Goal: Transaction & Acquisition: Purchase product/service

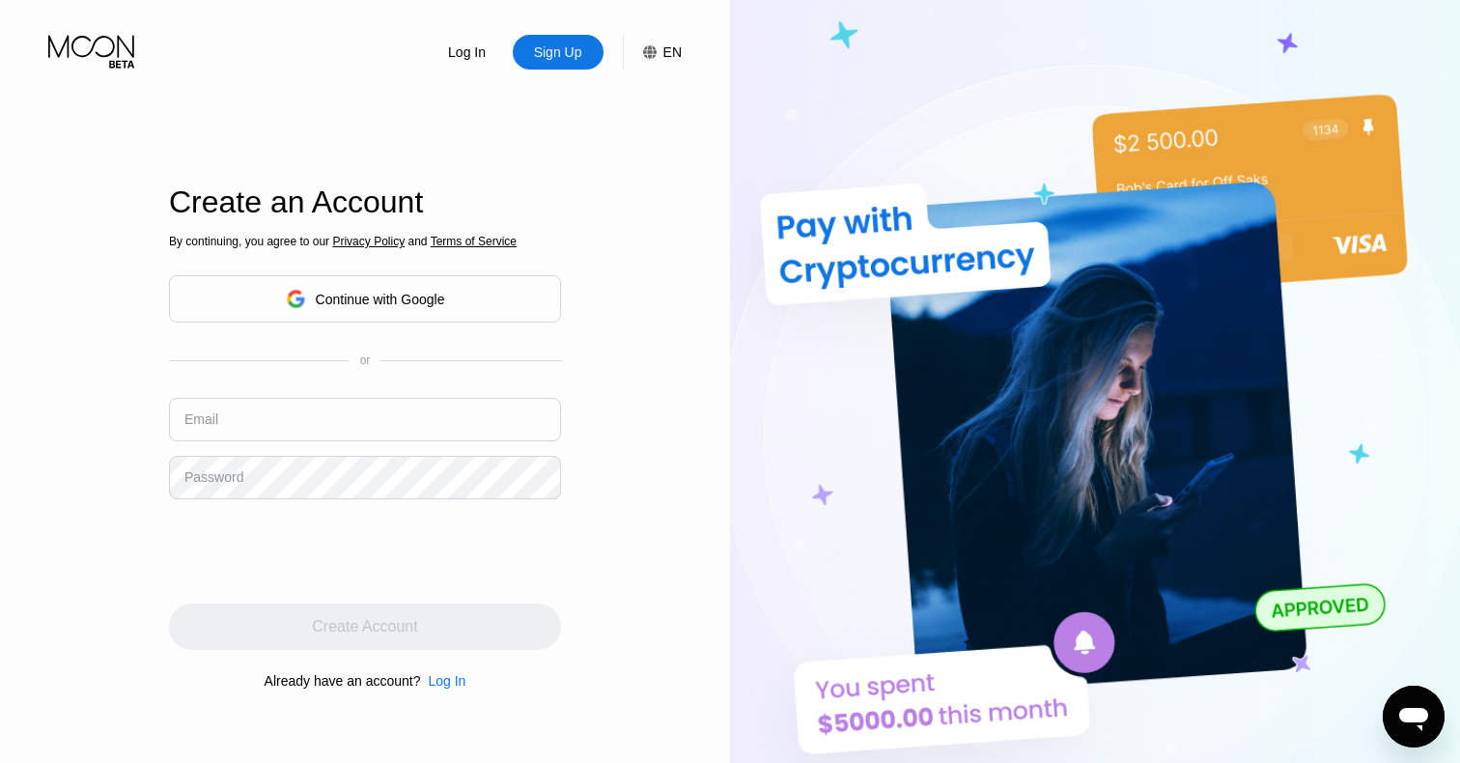
click at [419, 315] on div "Continue with Google" at bounding box center [365, 298] width 392 height 47
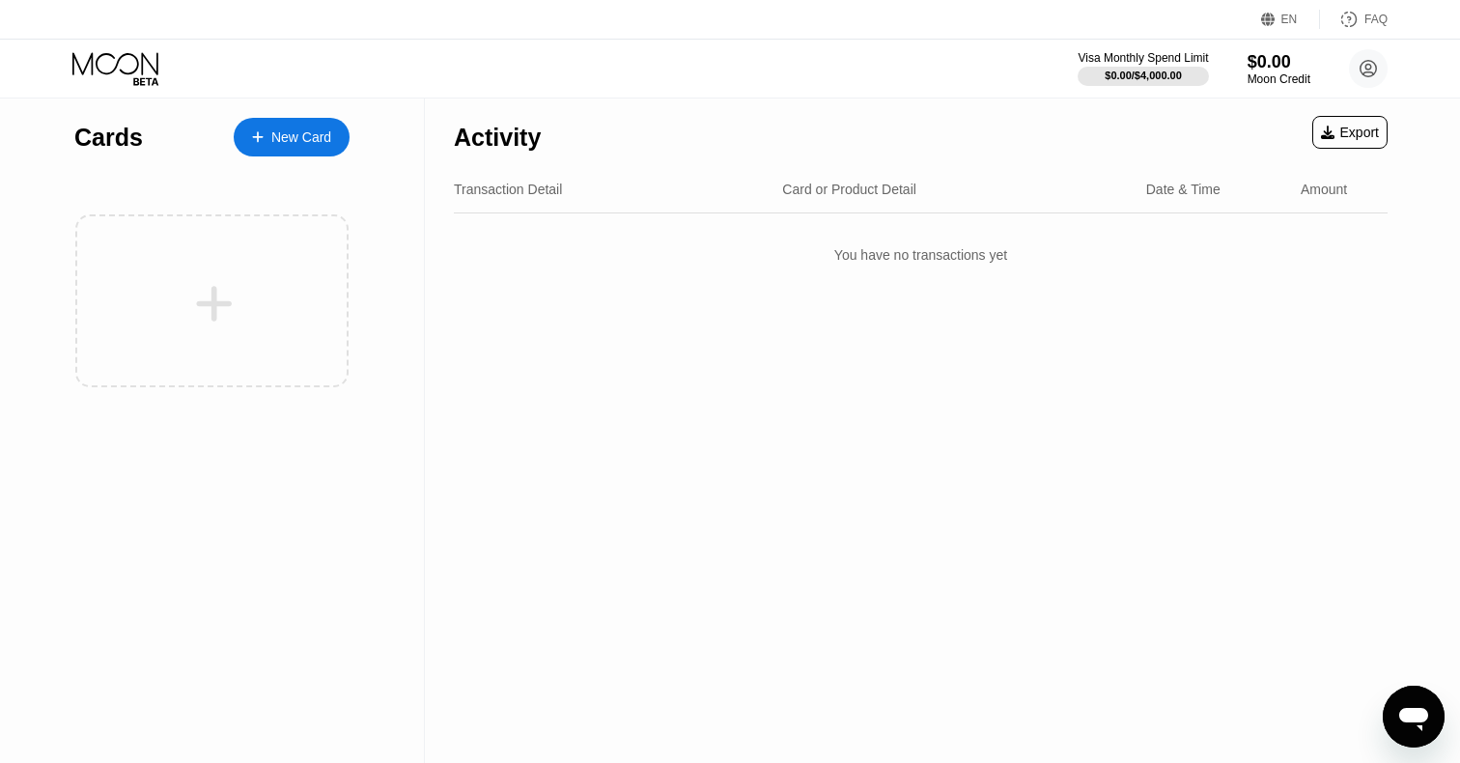
click at [311, 124] on div "New Card" at bounding box center [292, 137] width 116 height 39
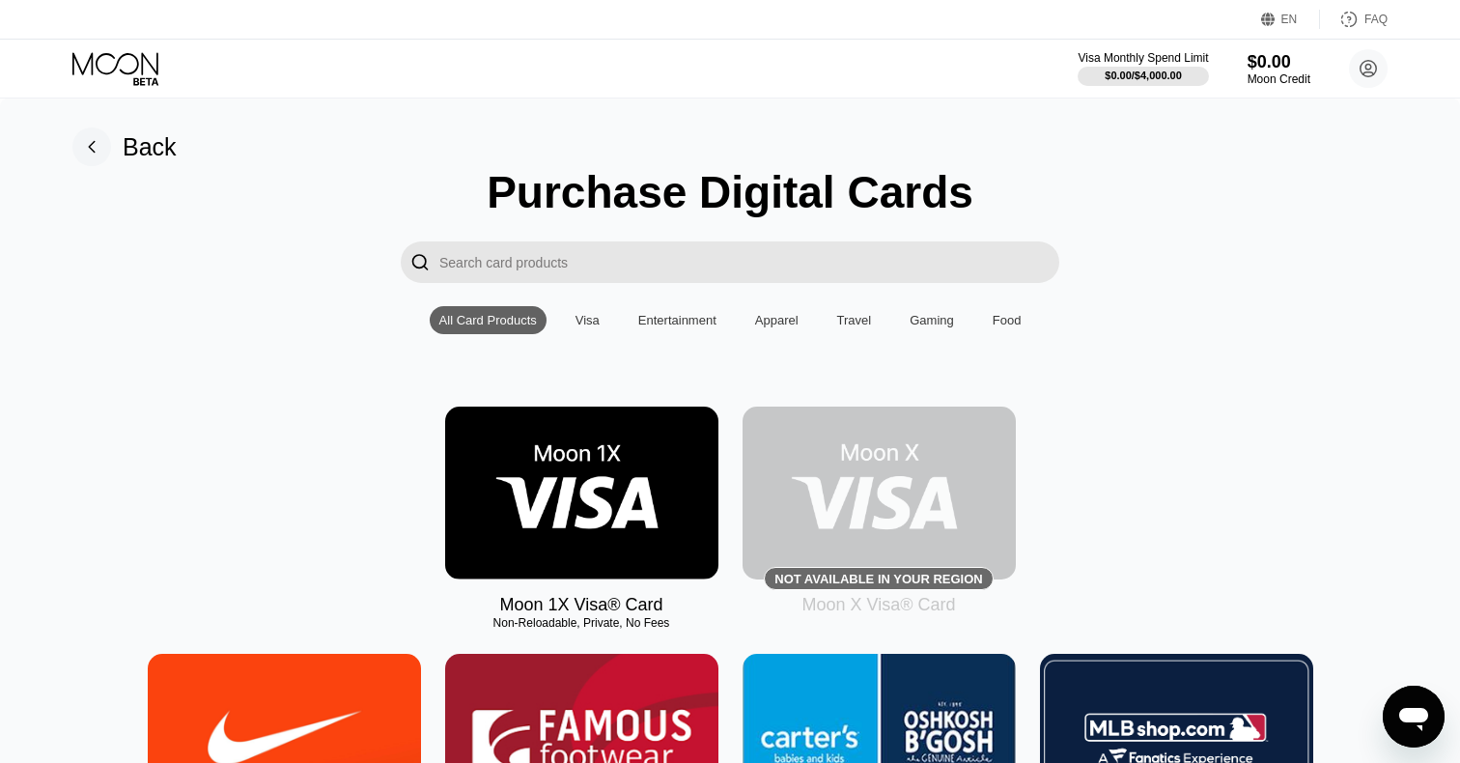
click at [582, 313] on div "Visa" at bounding box center [587, 320] width 24 height 14
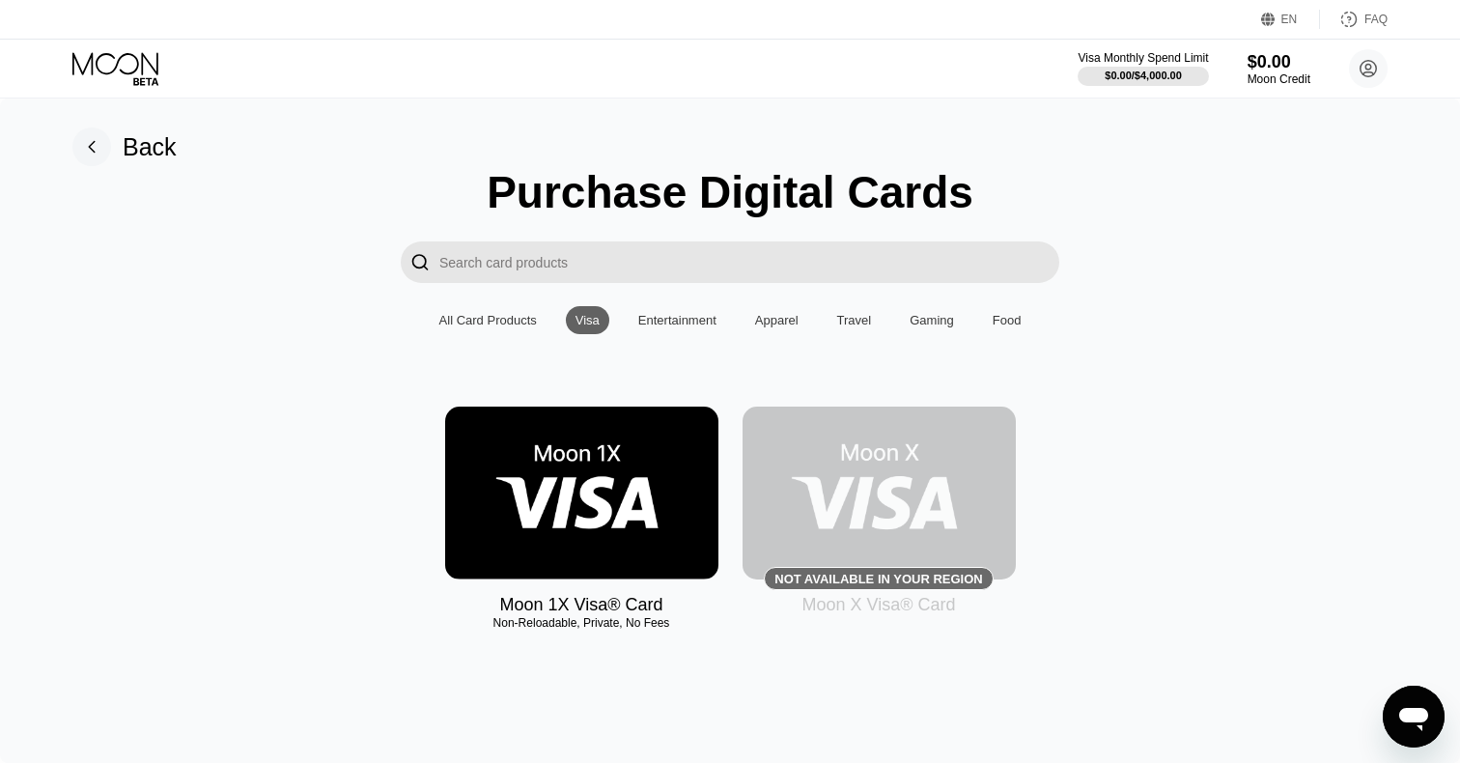
click at [558, 507] on img at bounding box center [581, 492] width 273 height 173
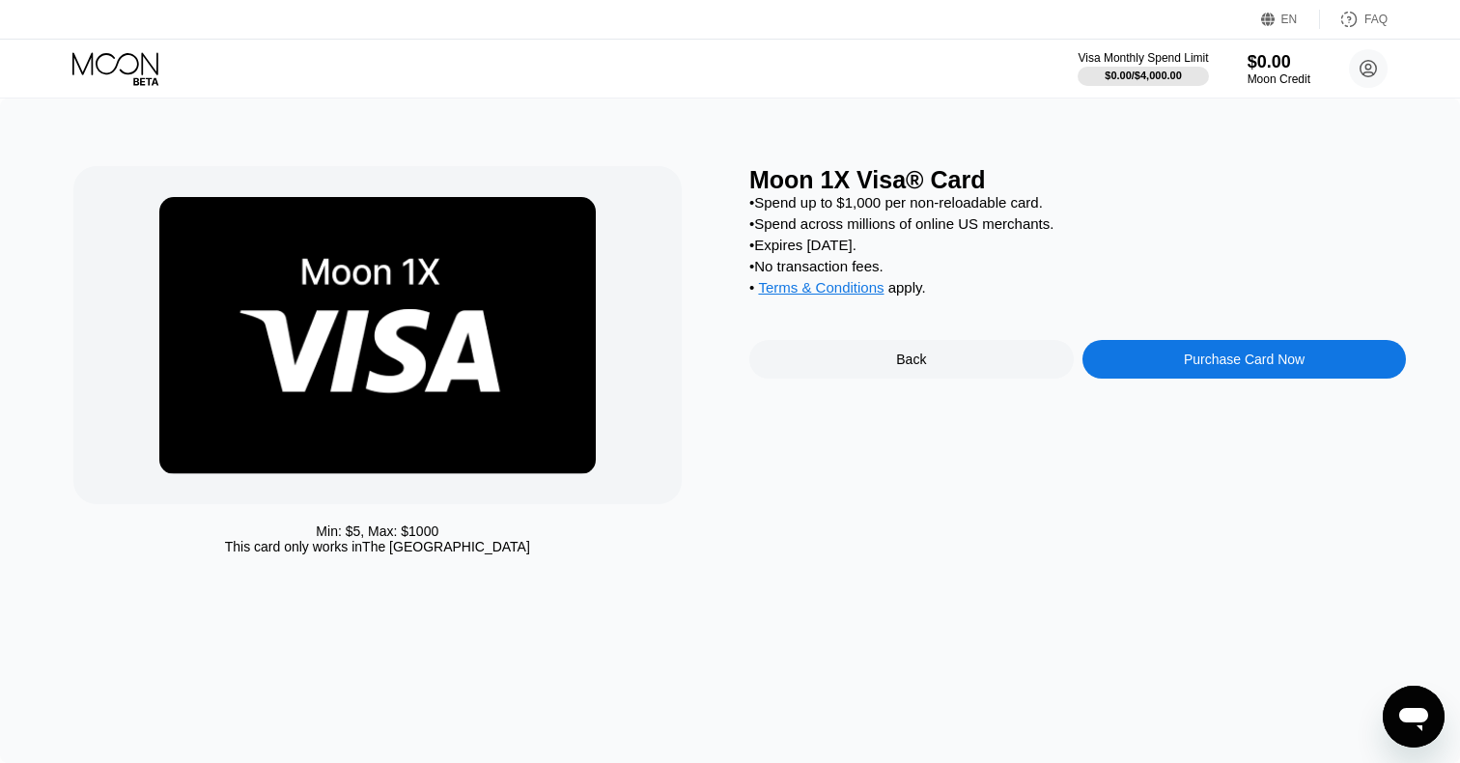
click at [1221, 356] on div "Purchase Card Now" at bounding box center [1244, 358] width 121 height 15
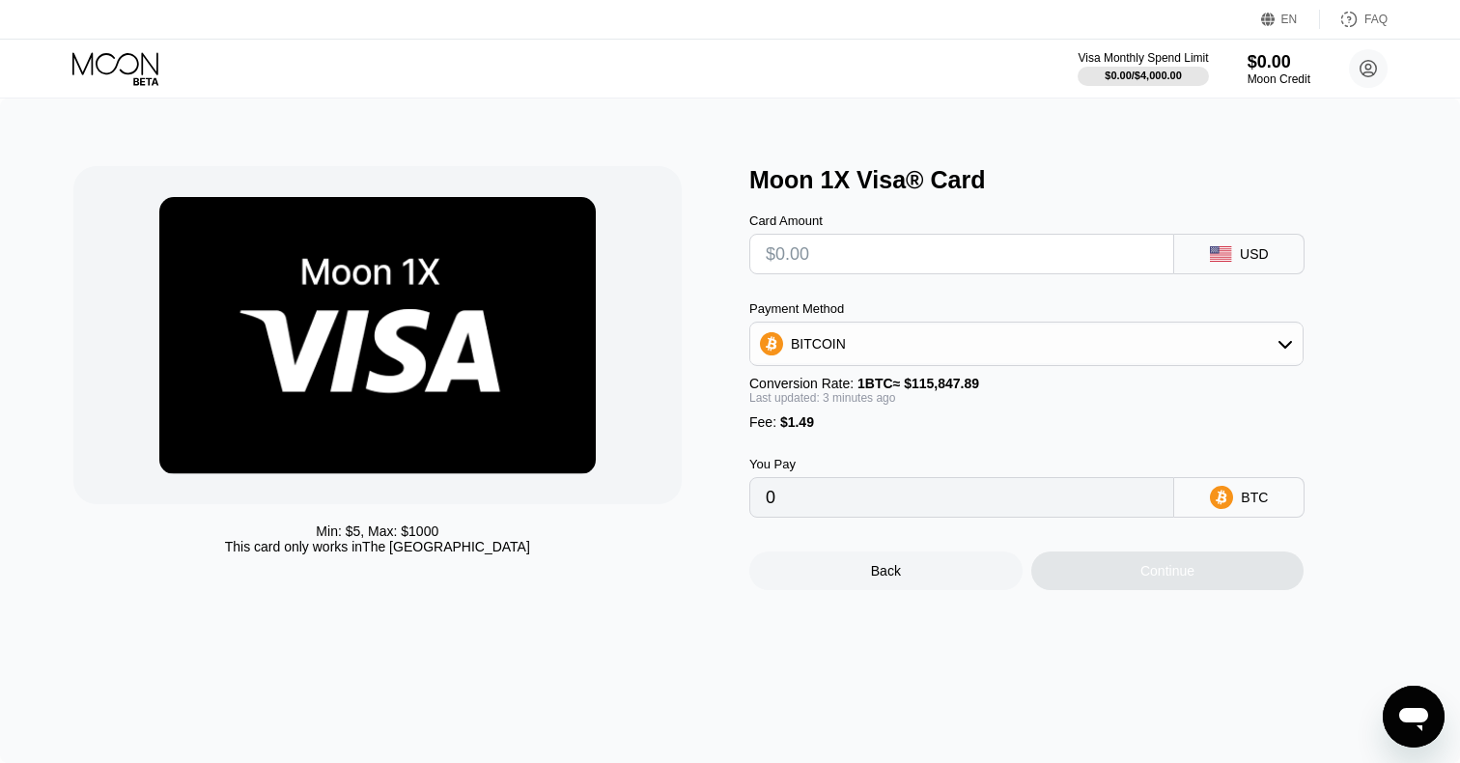
click at [1166, 331] on div "BITCOIN" at bounding box center [1026, 343] width 552 height 39
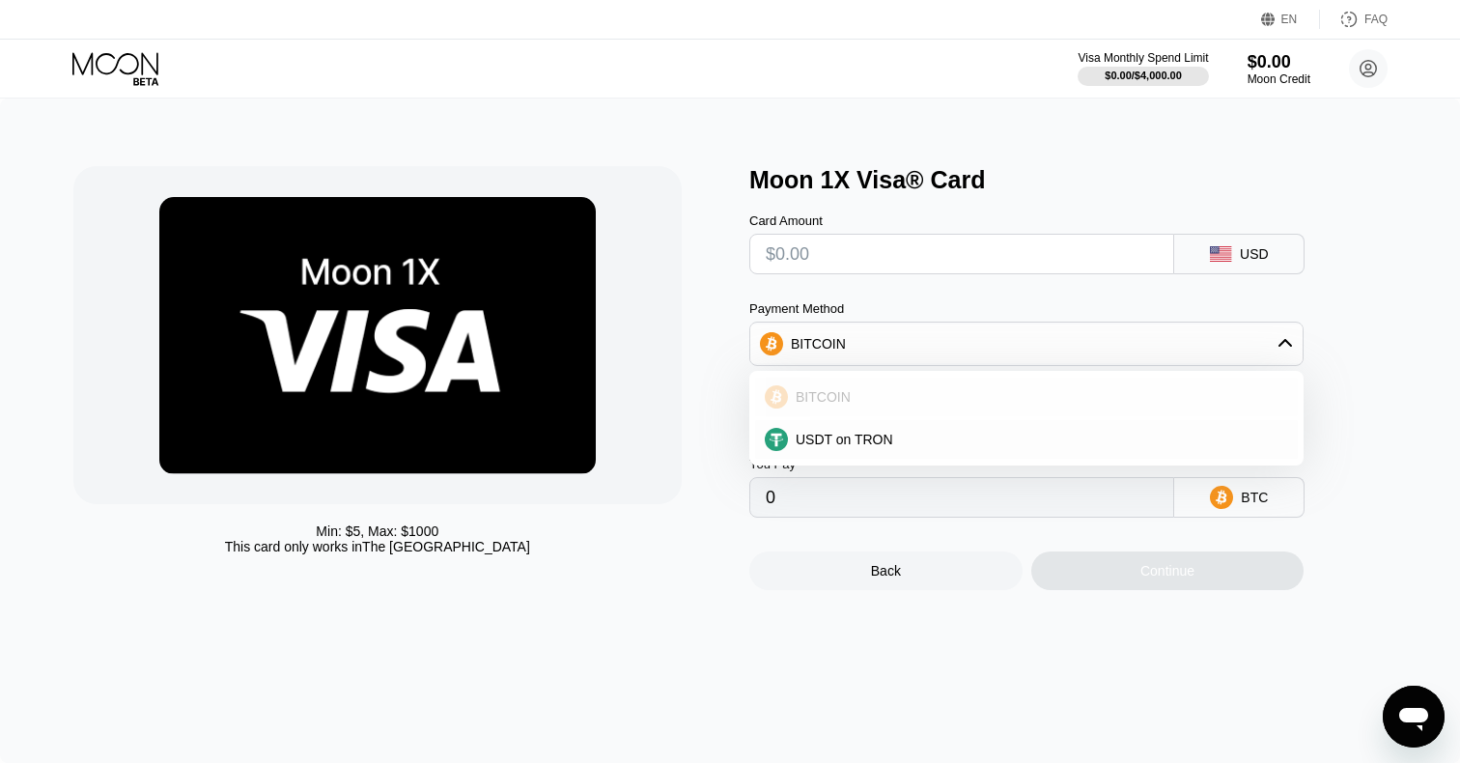
click at [1132, 389] on div "BITCOIN" at bounding box center [1038, 396] width 500 height 15
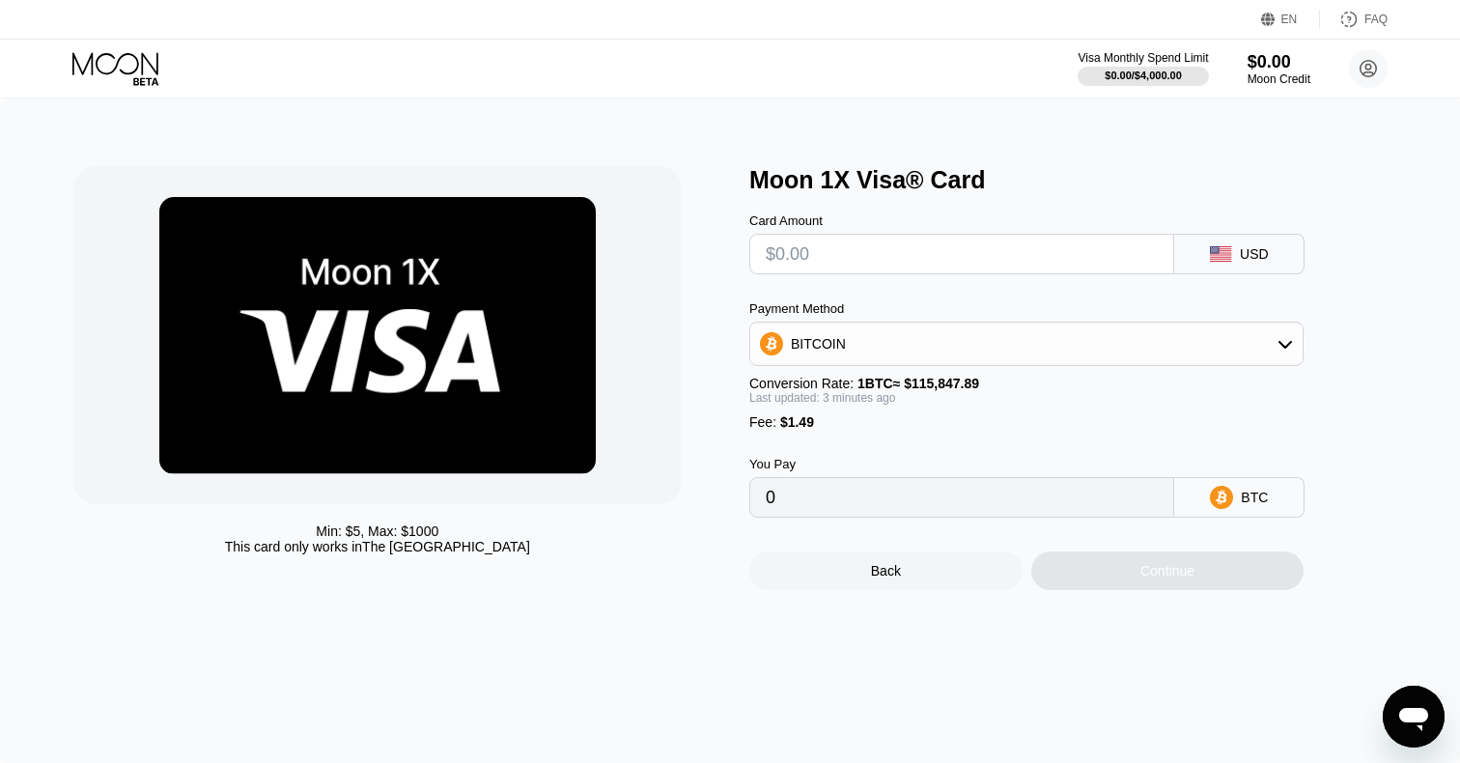
click at [1216, 340] on div "BITCOIN" at bounding box center [1026, 343] width 552 height 39
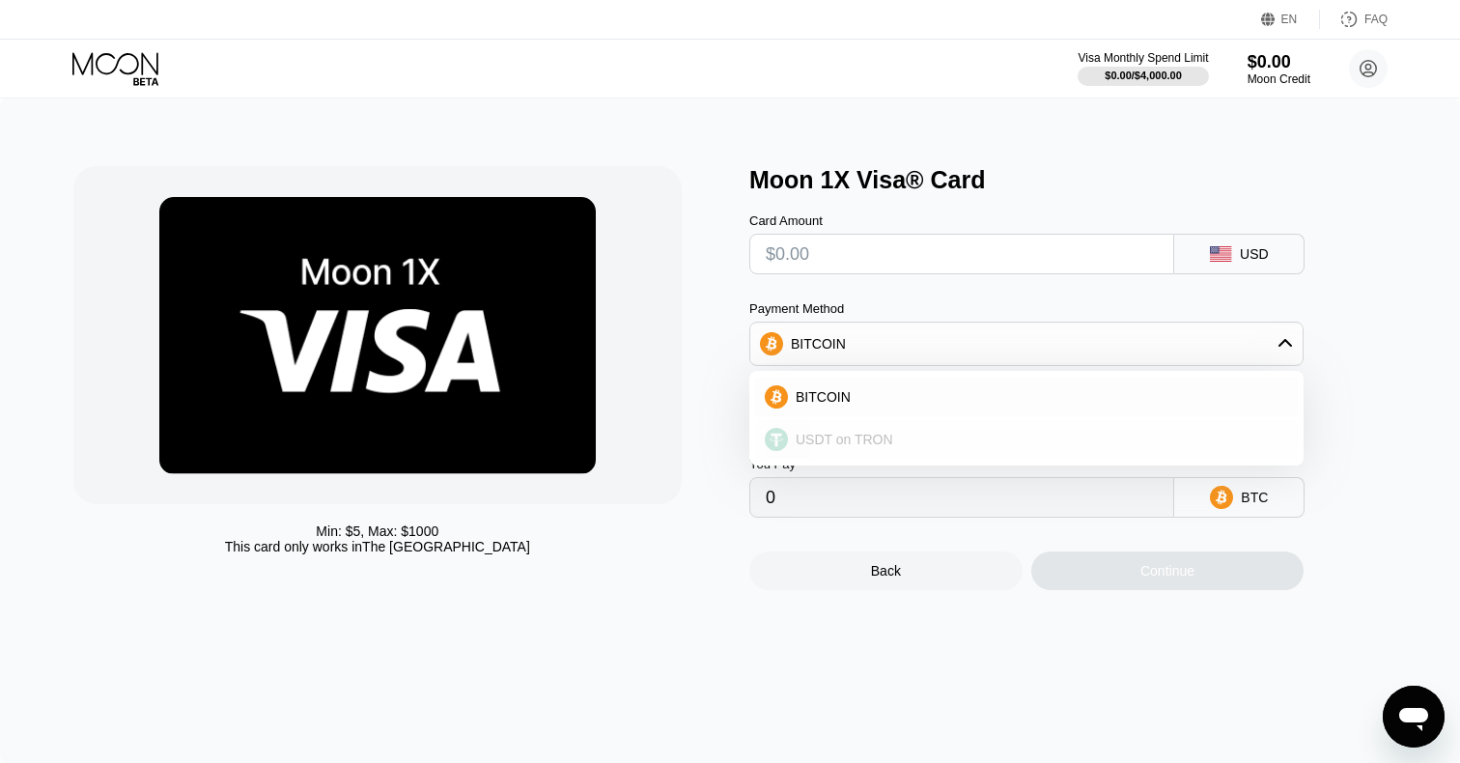
click at [1089, 434] on div "USDT on TRON" at bounding box center [1038, 439] width 500 height 15
type input "0.00"
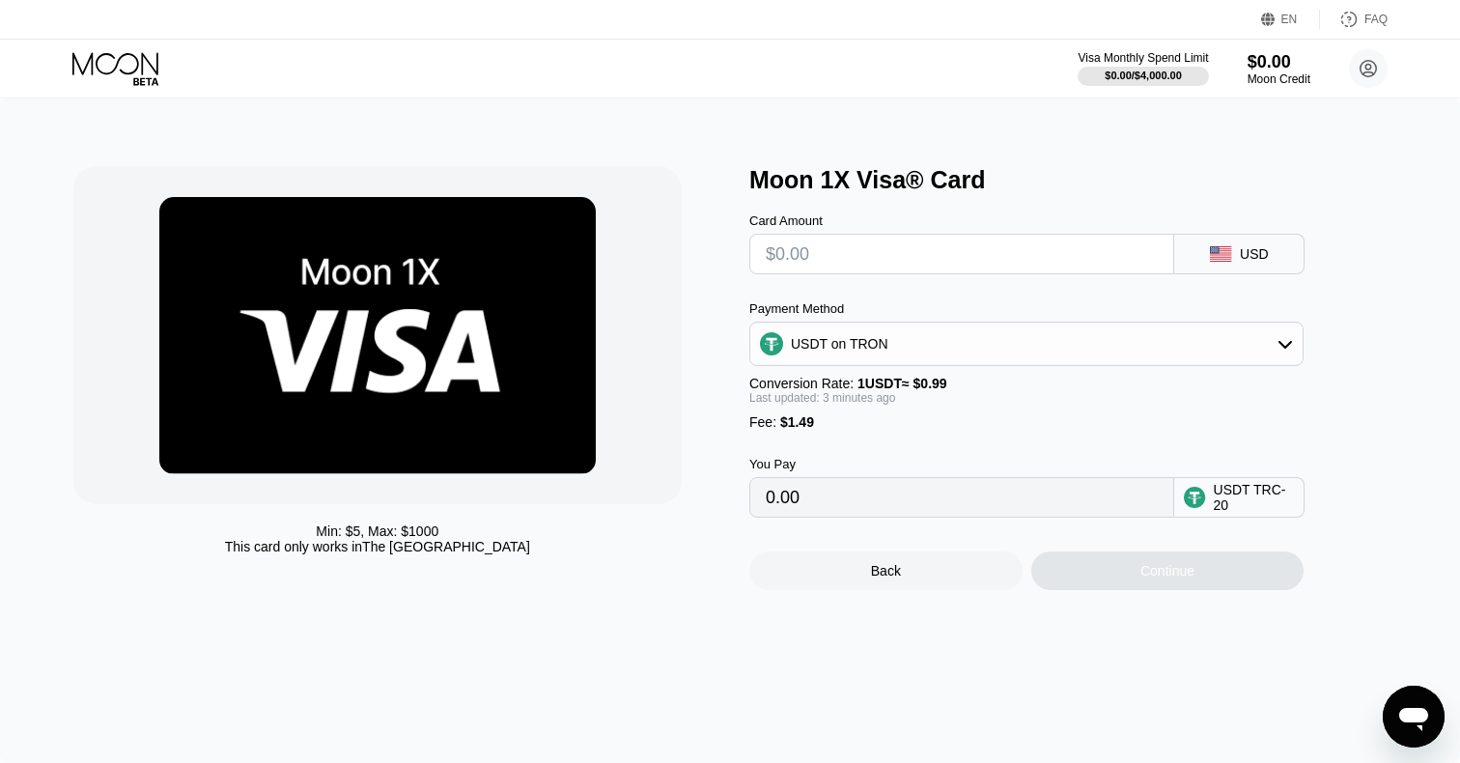
click at [889, 245] on input "text" at bounding box center [962, 254] width 392 height 39
type input "$1"
type input "2.52"
type input "0.00"
type input "$5"
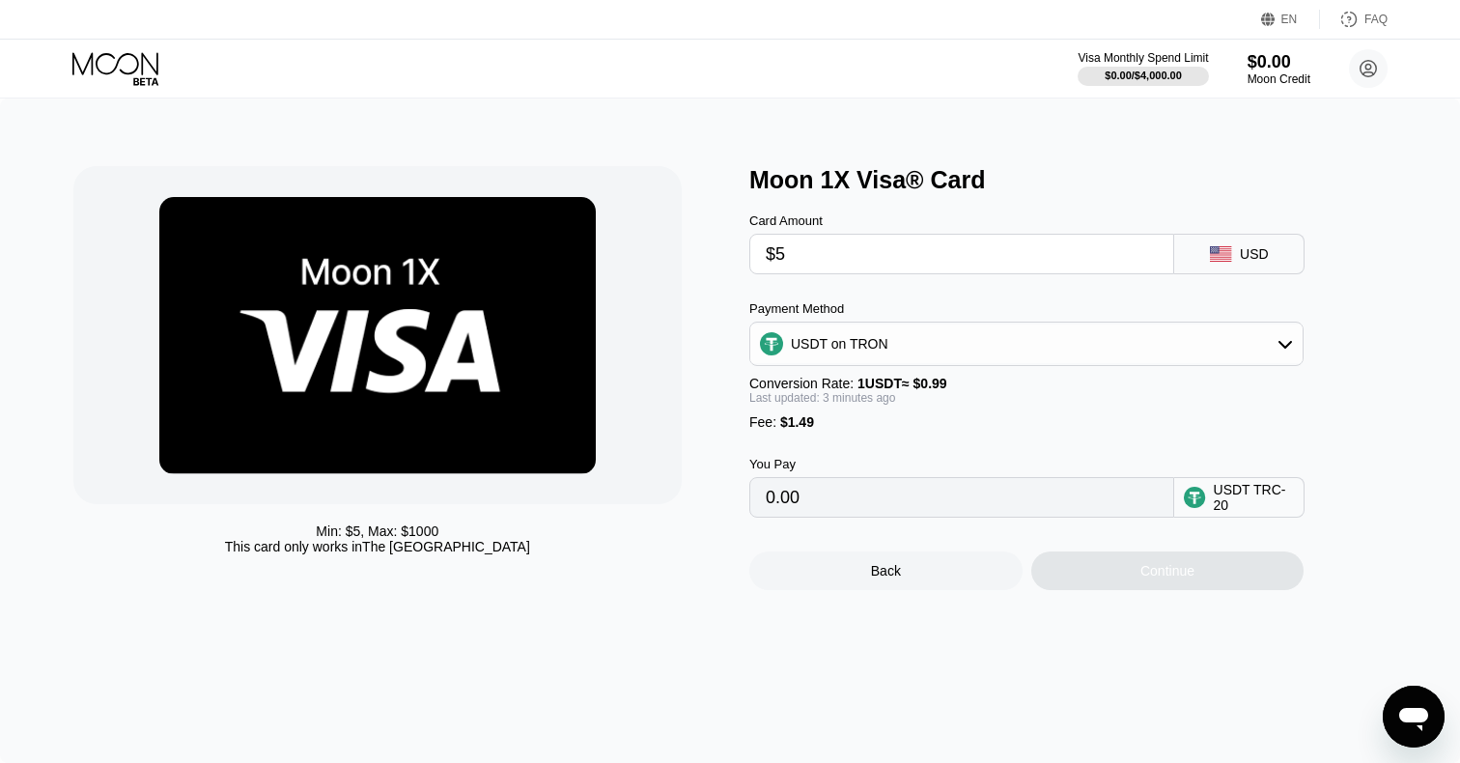
type input "6.56"
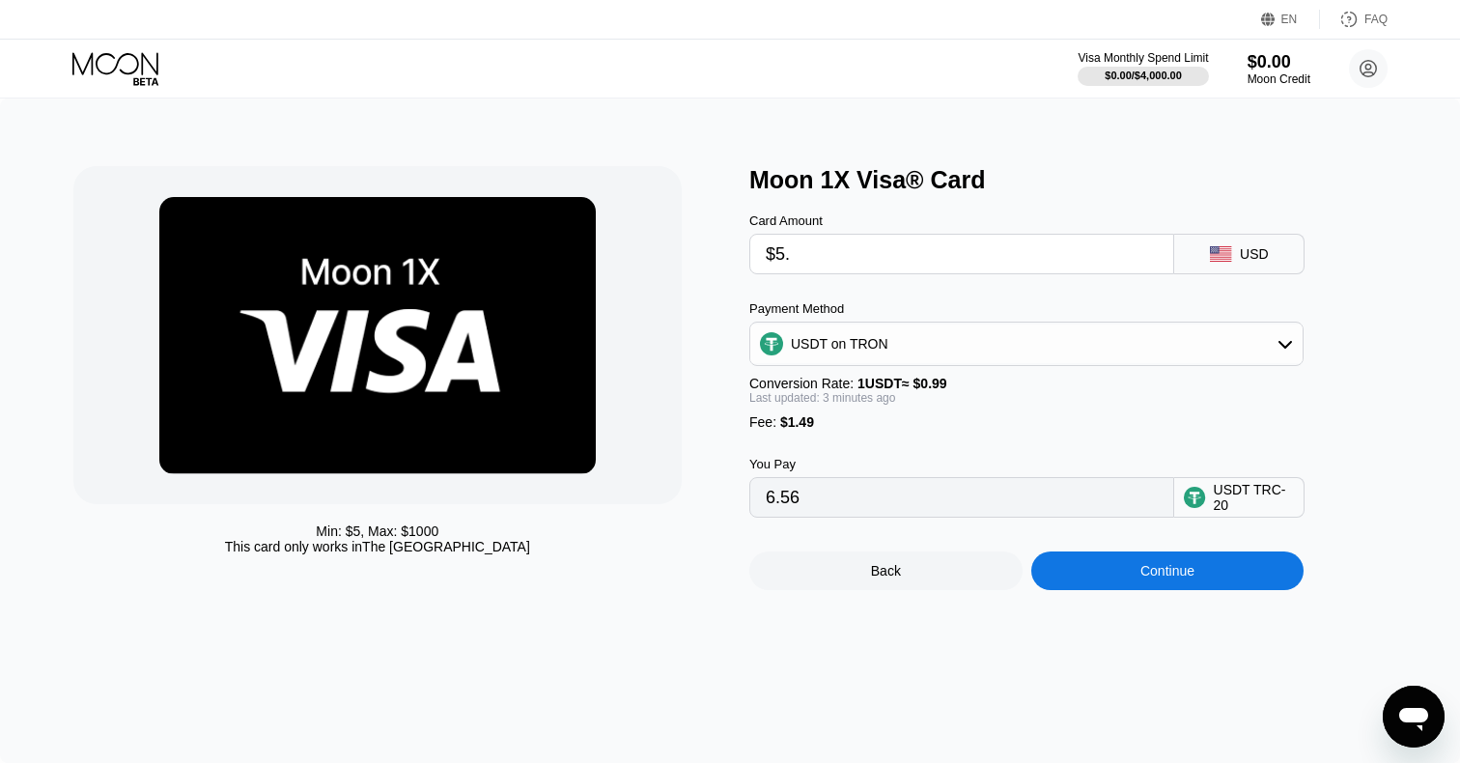
type input "$5.5"
type input "7.06"
type input "$5."
type input "6.56"
type input "$5"
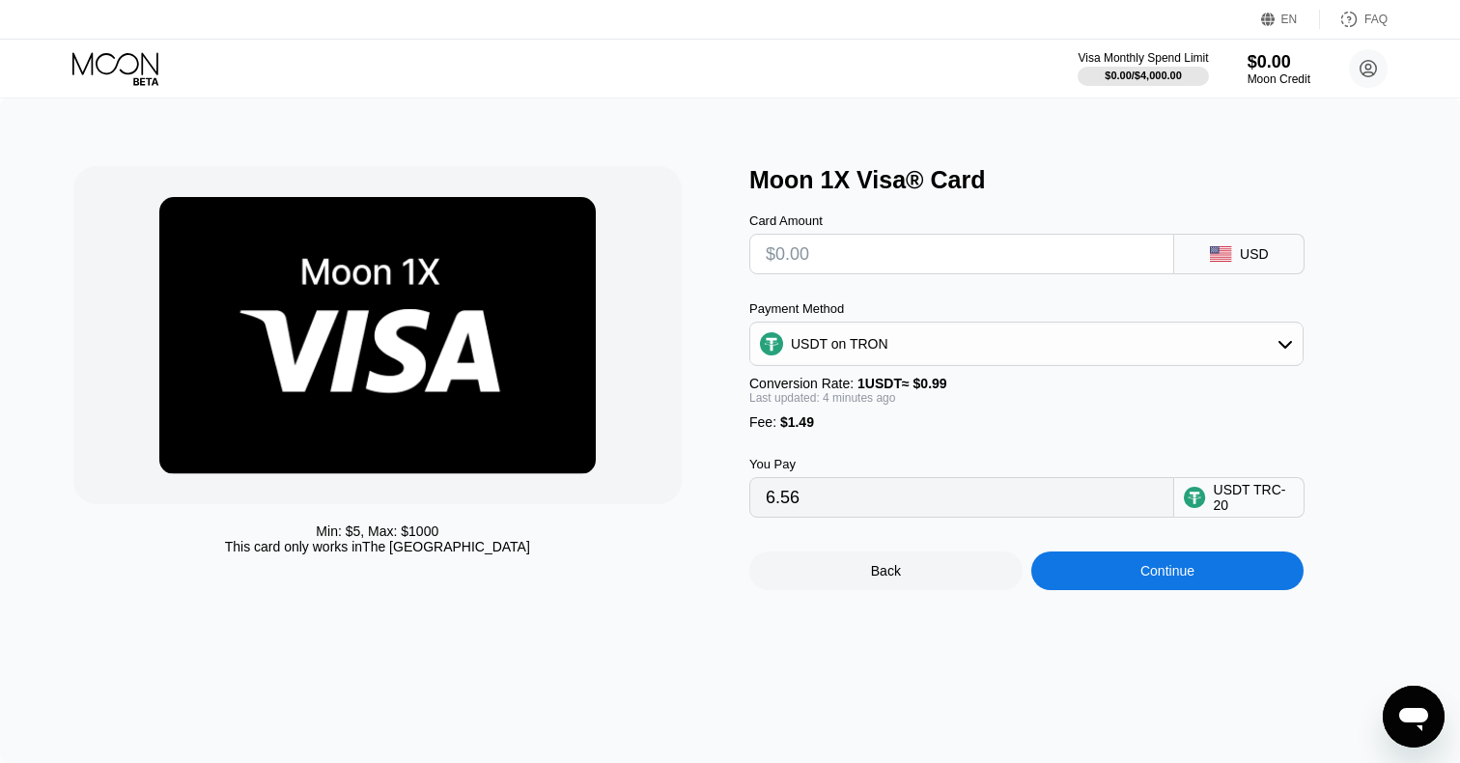
type input "0.00"
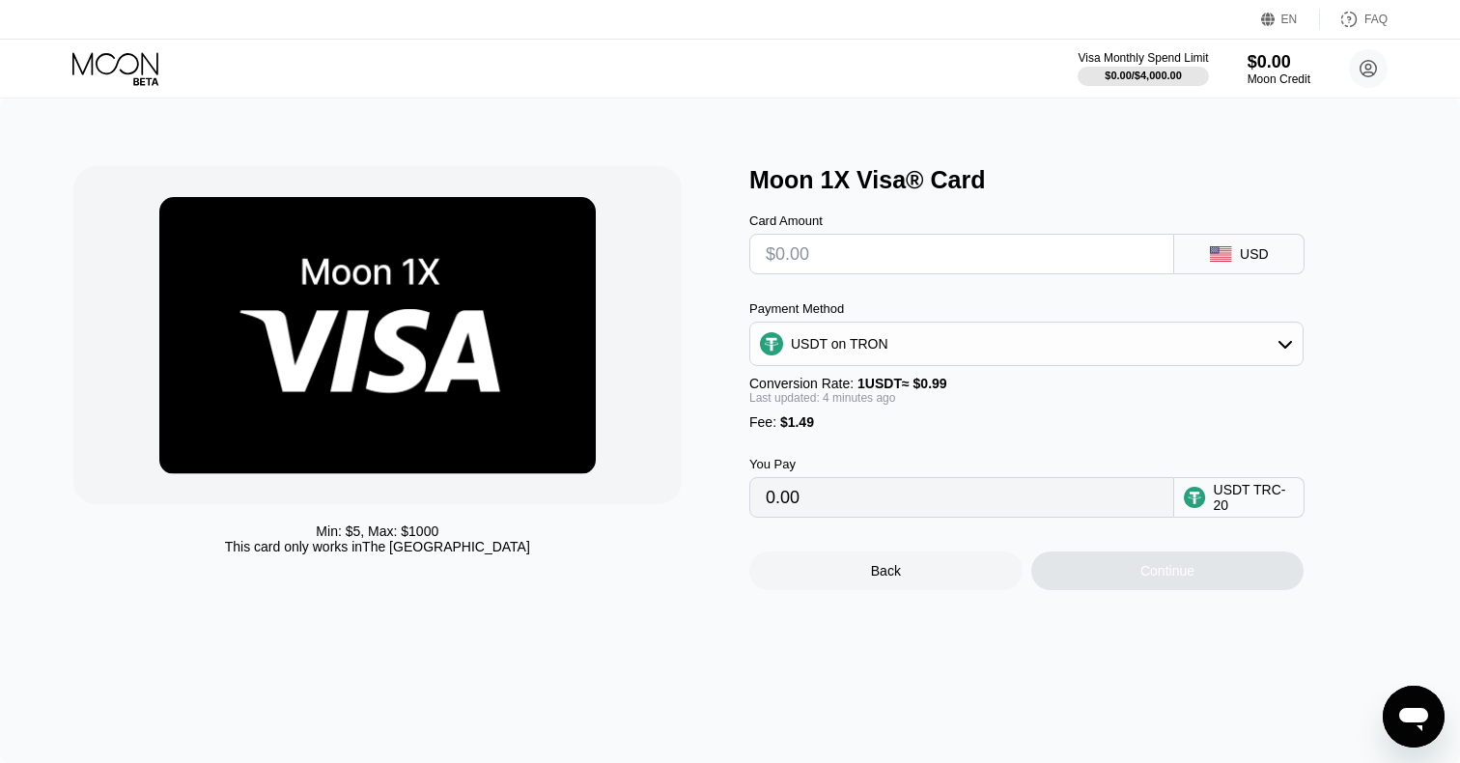
type input "$2"
type input "3.53"
type input "0.00"
type input "$1"
type input "2.52"
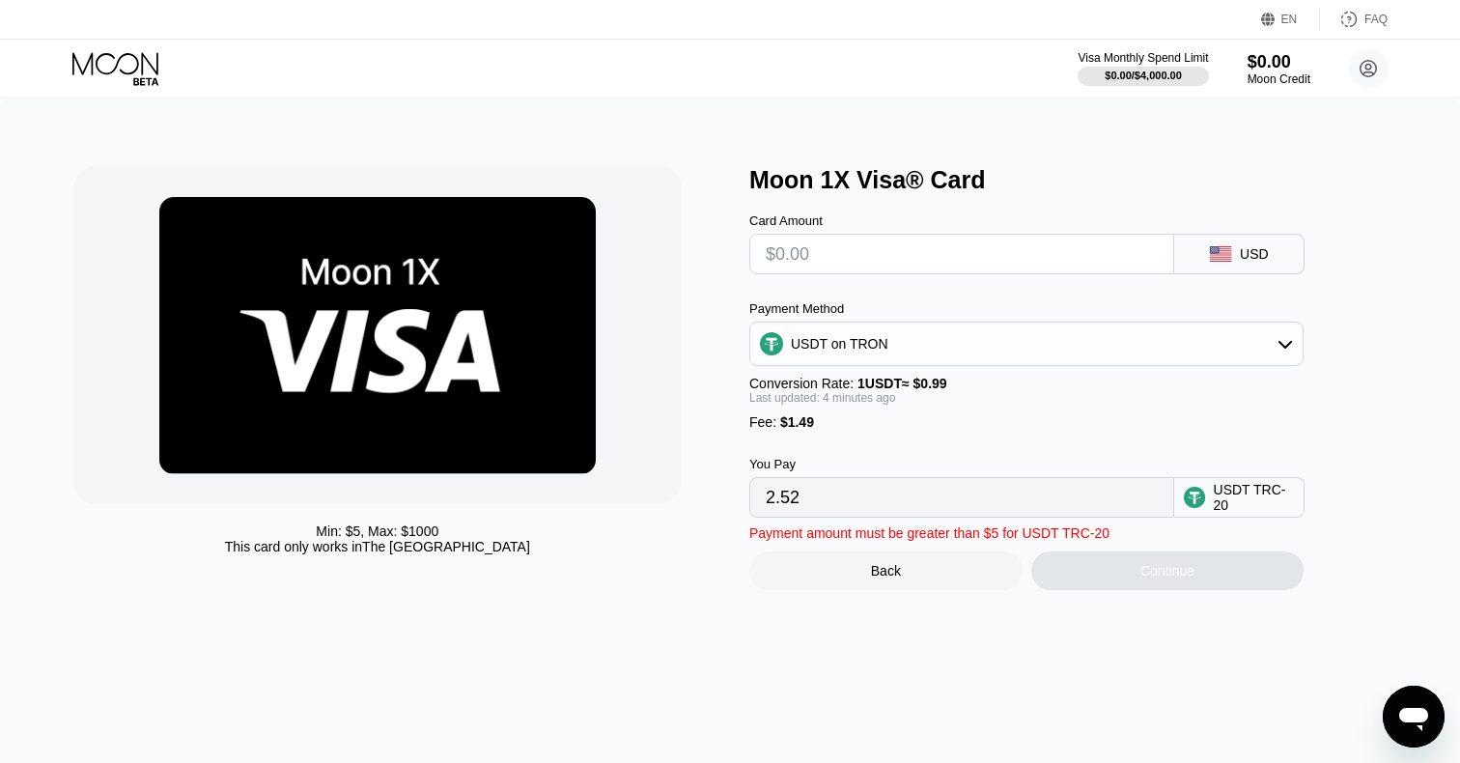
type input "0.00"
type input "$2"
type input "3.53"
type input "$2"
click at [854, 488] on input "3.53" at bounding box center [962, 497] width 392 height 39
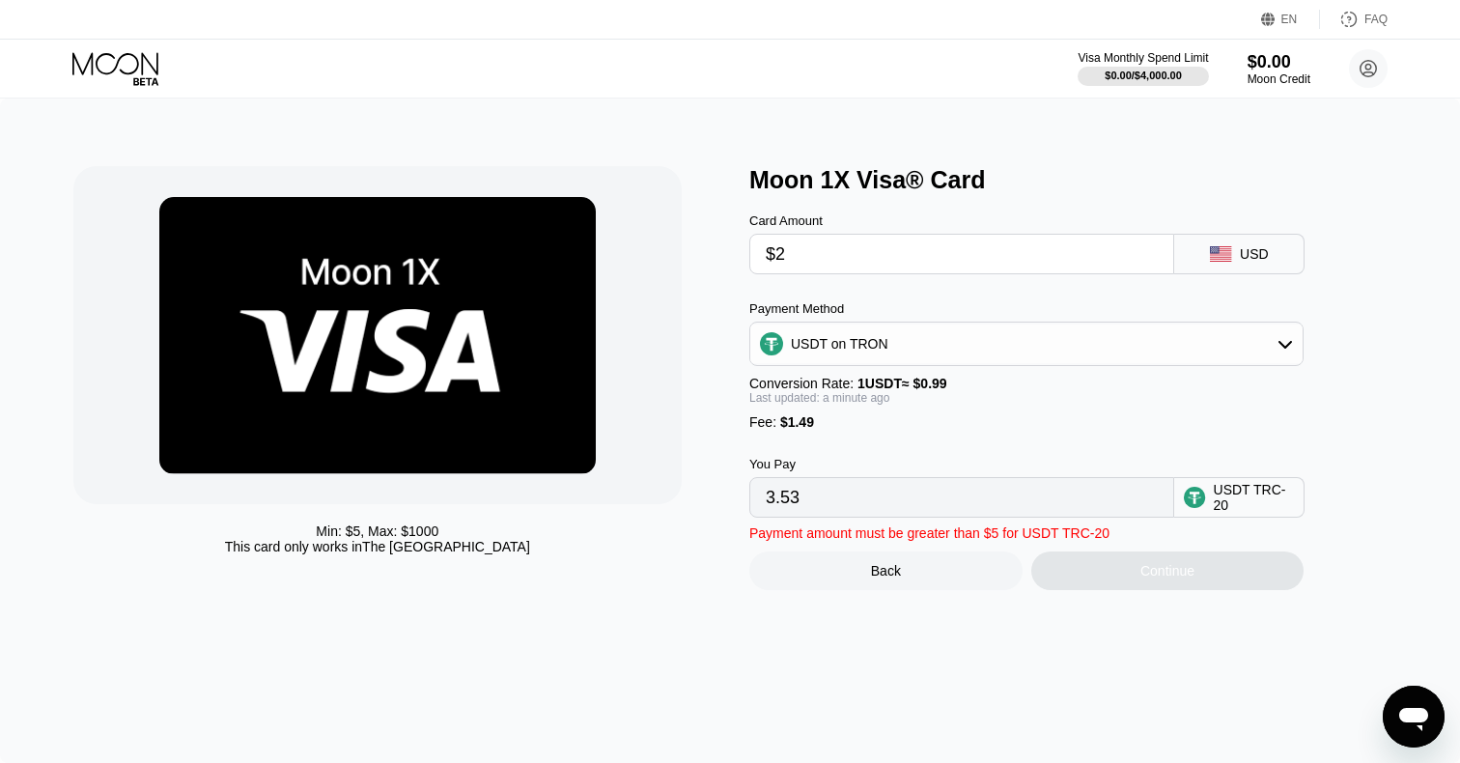
click at [1215, 333] on div "USDT on TRON" at bounding box center [1026, 343] width 552 height 39
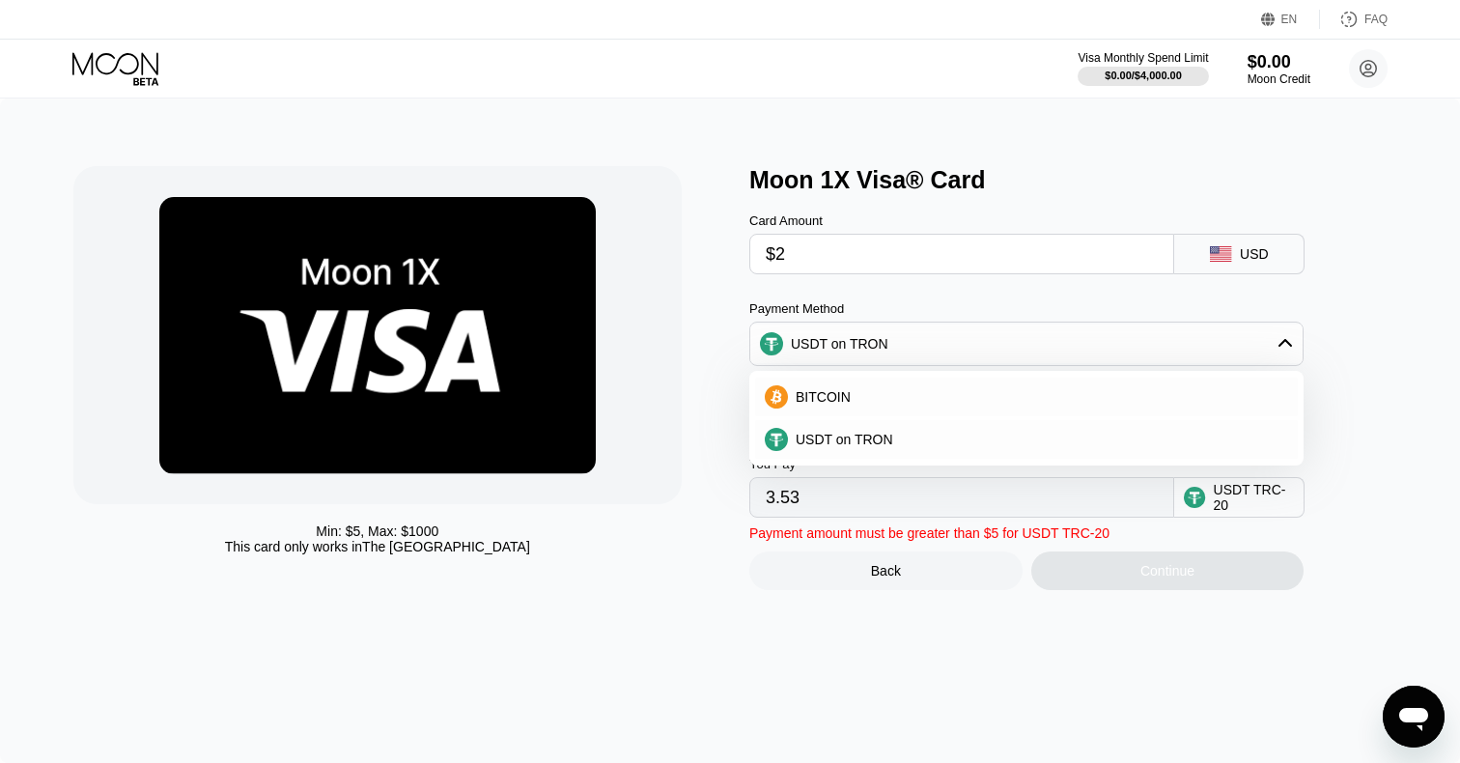
click at [1215, 333] on div "USDT on TRON" at bounding box center [1026, 343] width 552 height 39
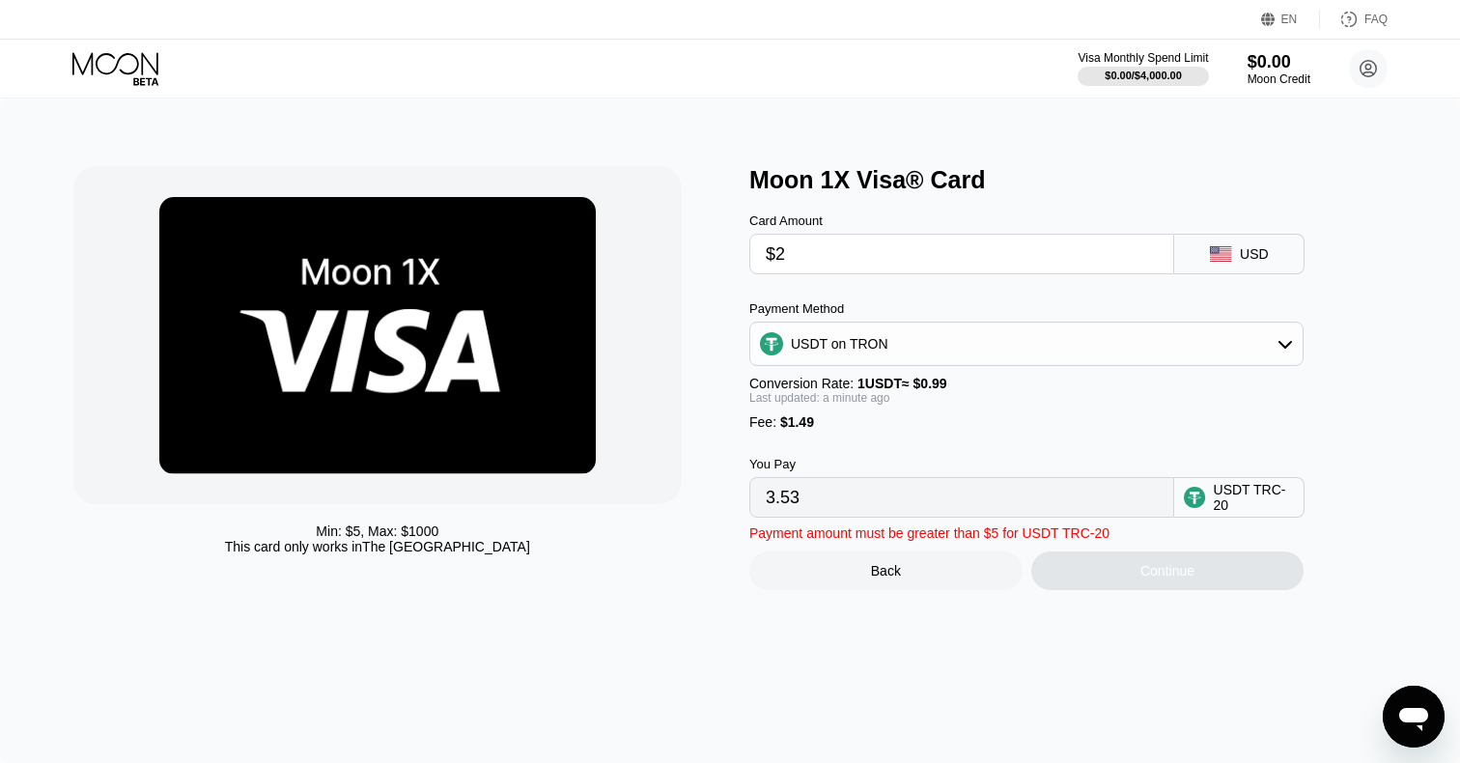
click at [1215, 333] on div "USDT on TRON" at bounding box center [1026, 343] width 552 height 39
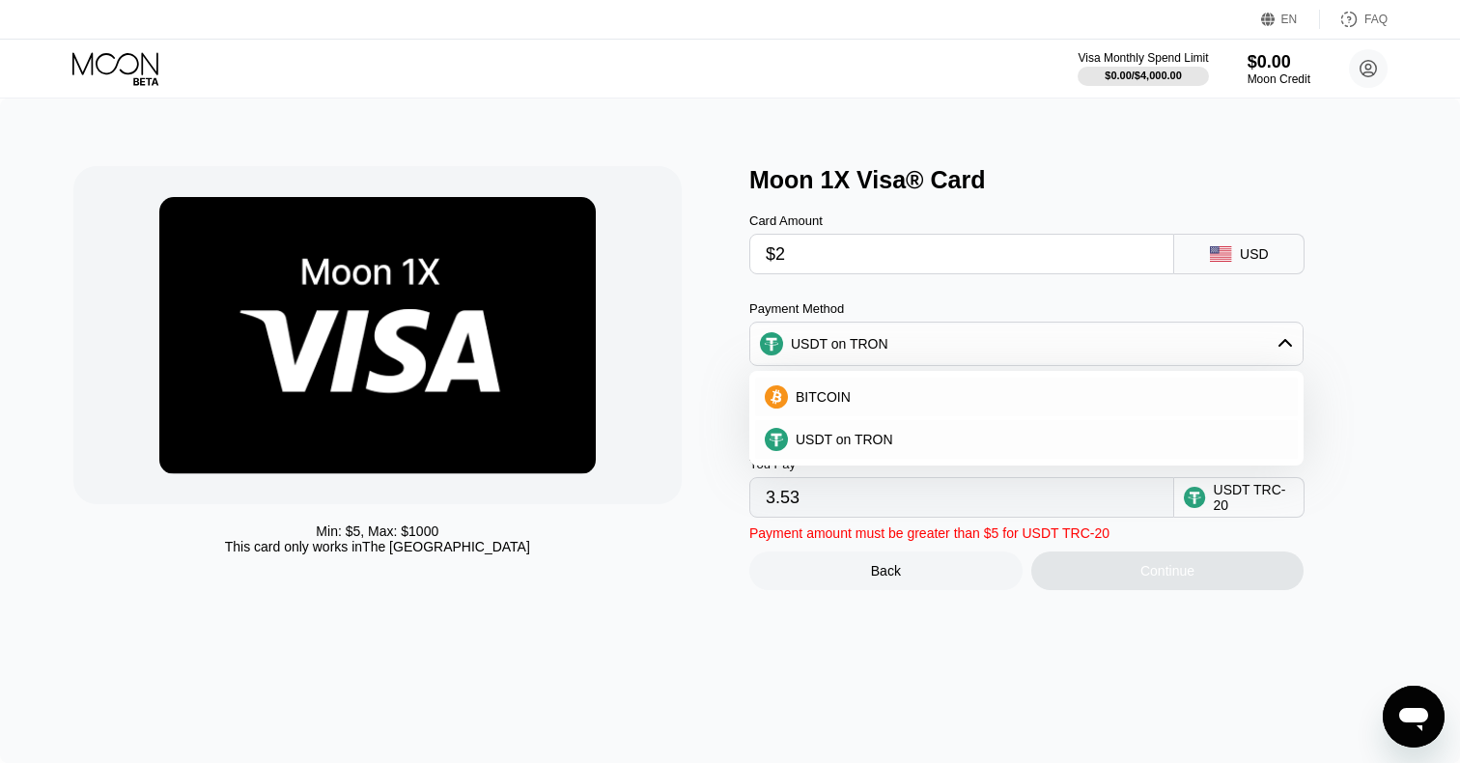
click at [1215, 333] on div "USDT on TRON" at bounding box center [1026, 343] width 552 height 39
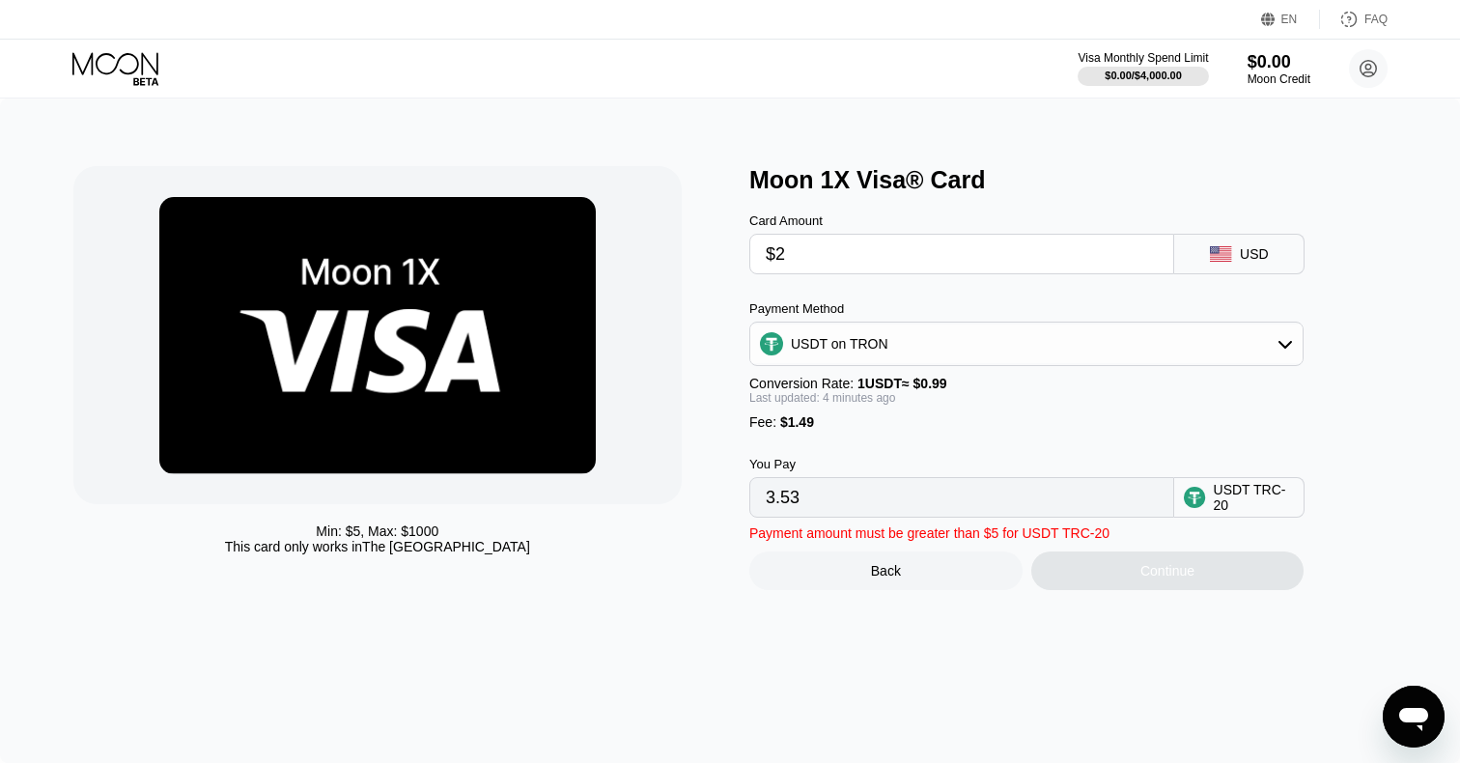
click at [918, 500] on input "3.53" at bounding box center [962, 497] width 392 height 39
click at [841, 501] on input "3.53" at bounding box center [962, 497] width 392 height 39
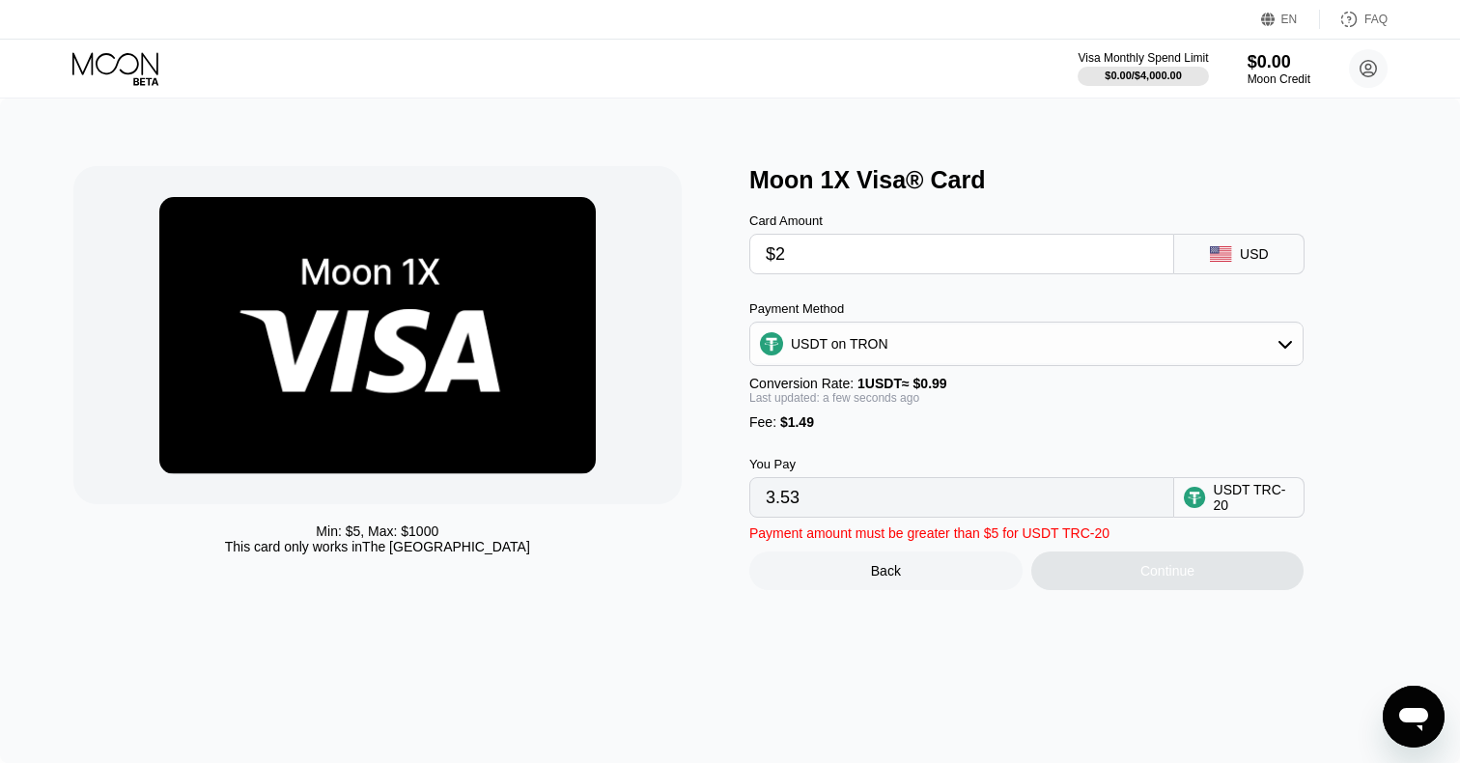
click at [841, 501] on input "3.53" at bounding box center [962, 497] width 392 height 39
click at [837, 270] on input "$2" at bounding box center [962, 254] width 392 height 39
type input "0.00"
type input "$5"
type input "6.56"
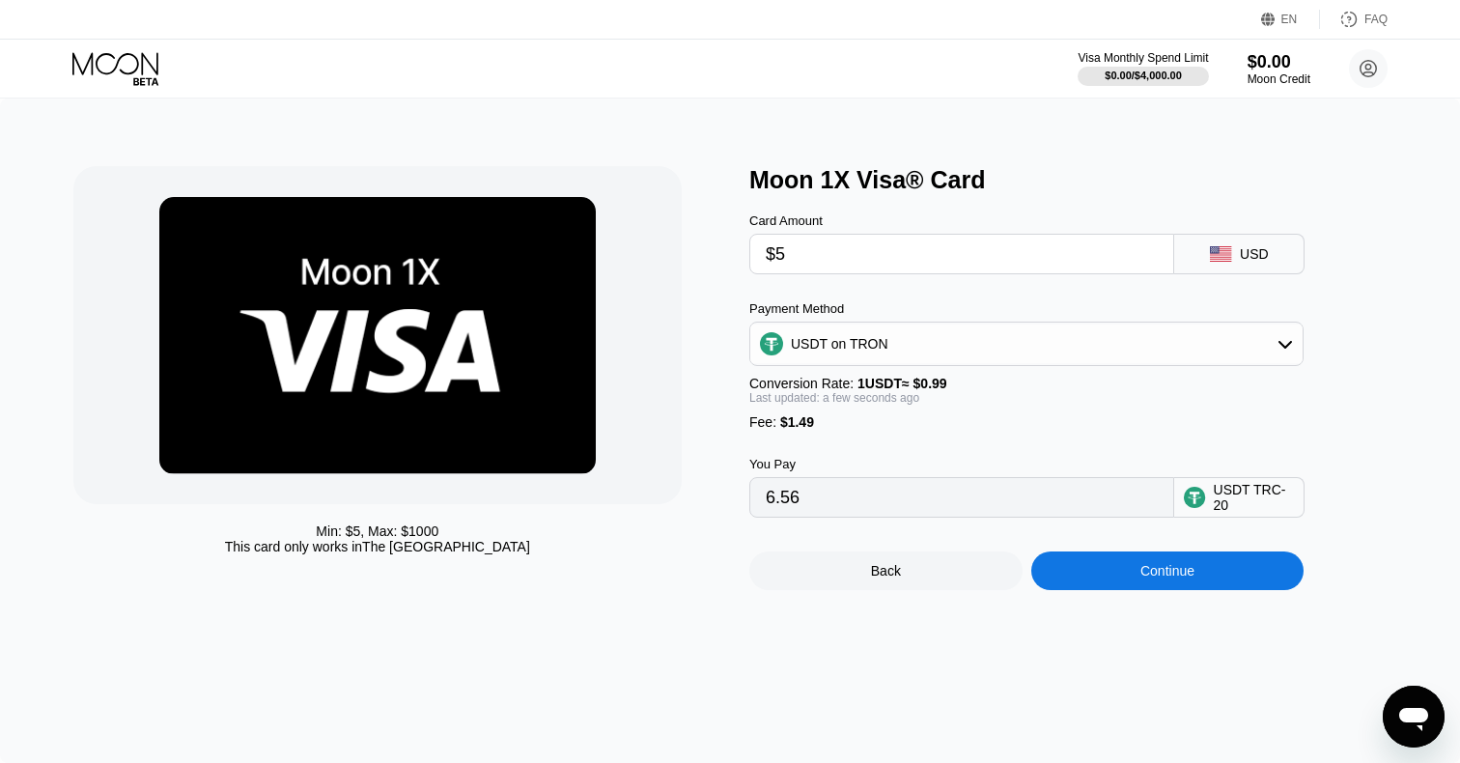
type input "$5"
type input "0.00"
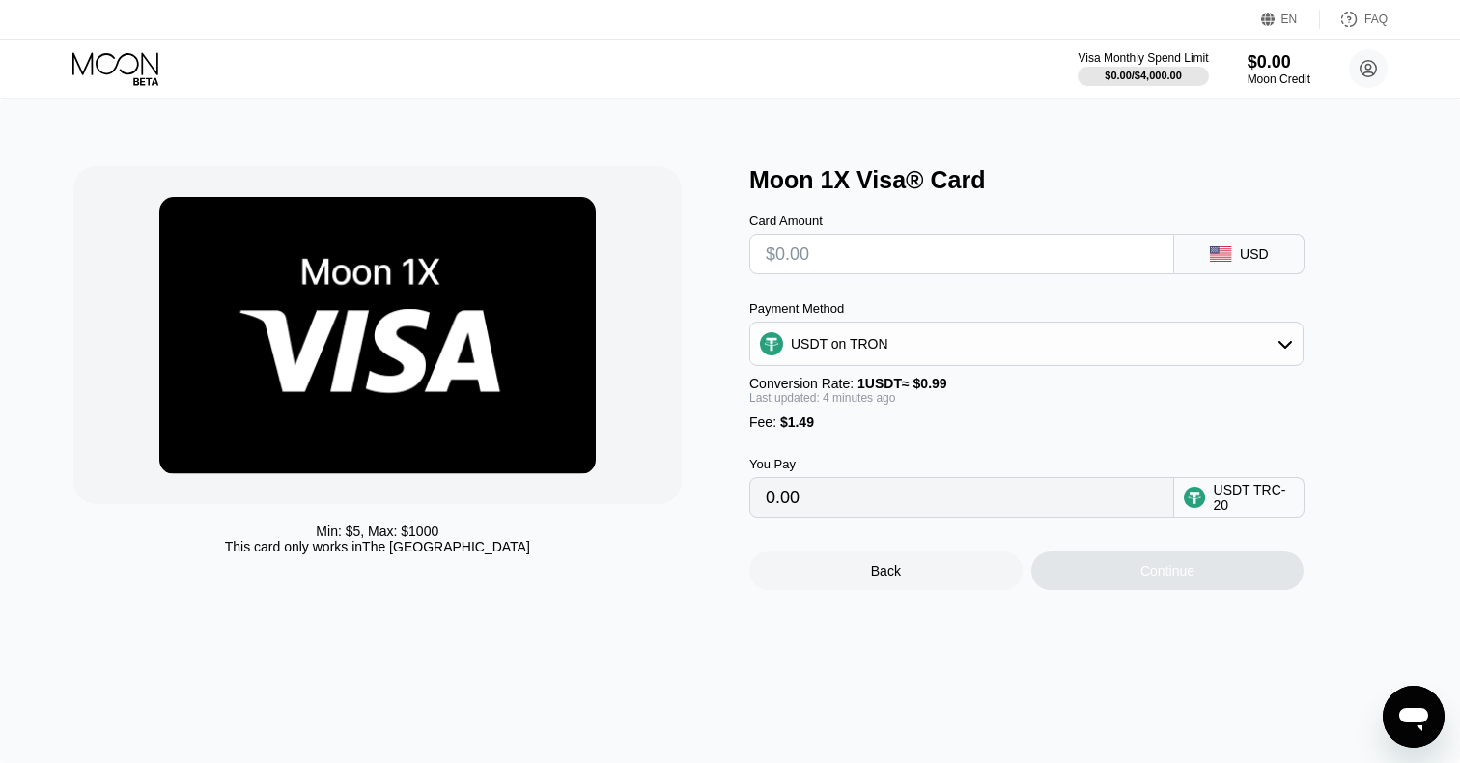
type input "$5"
type input "6.56"
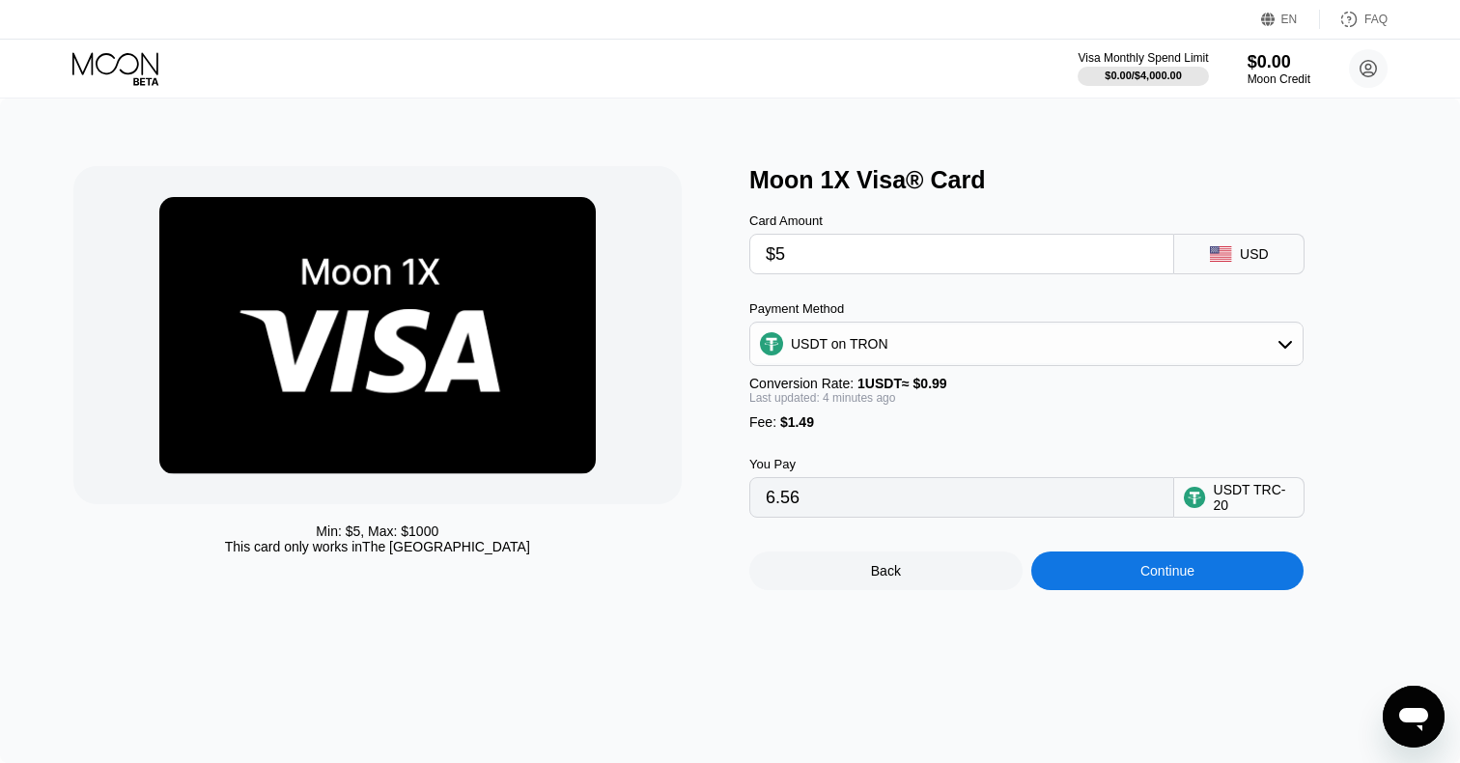
click at [1179, 580] on div "Continue" at bounding box center [1167, 570] width 273 height 39
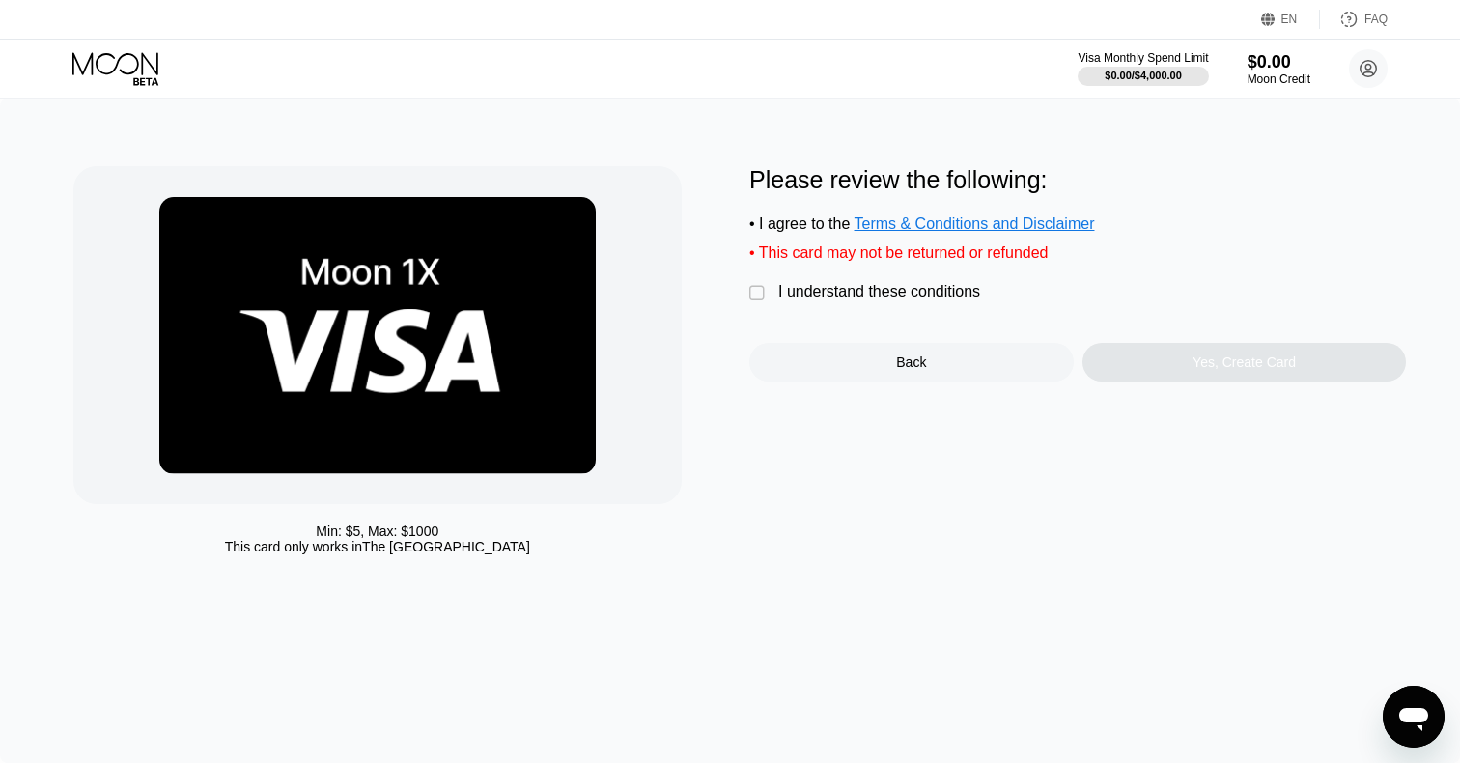
click at [831, 286] on div "I understand these conditions" at bounding box center [879, 291] width 202 height 17
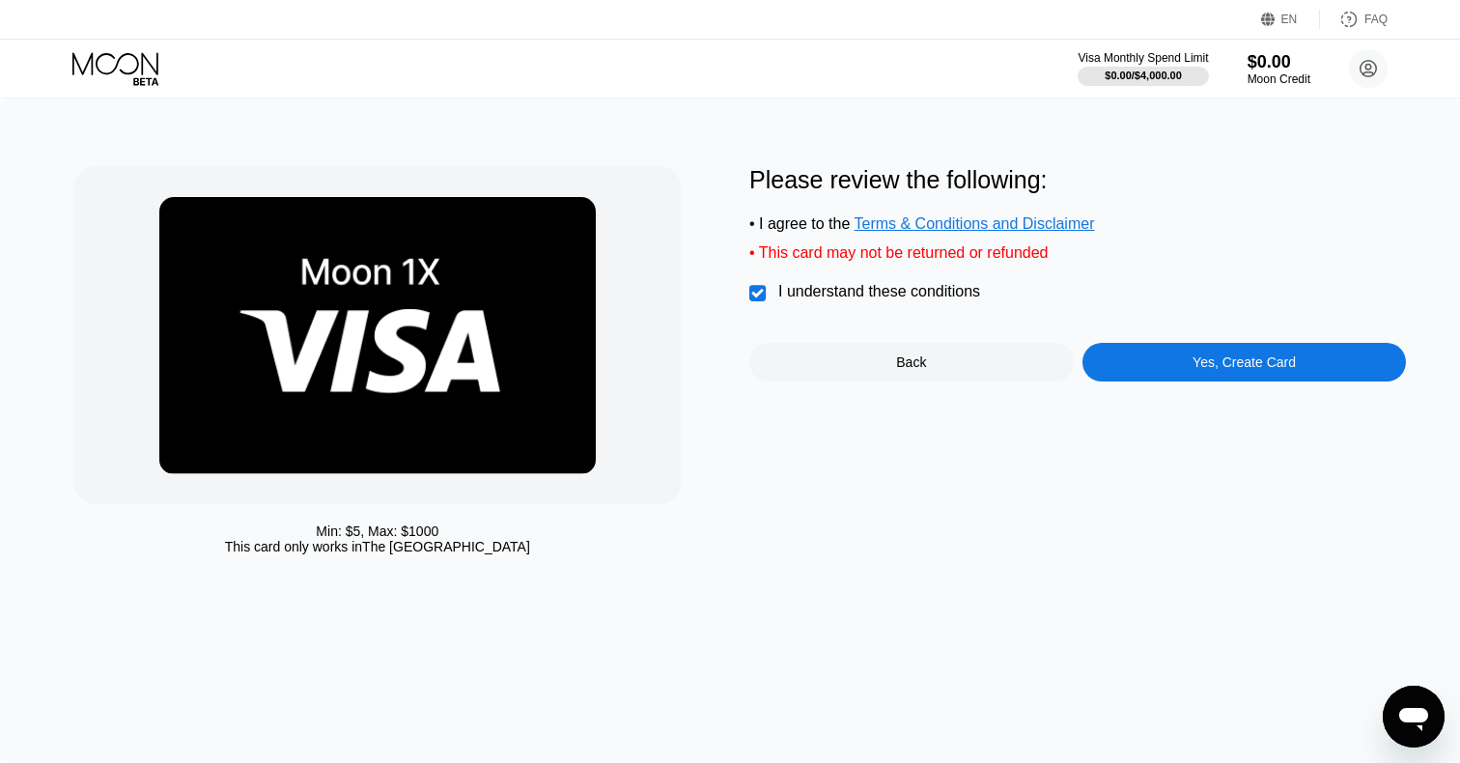
click at [1232, 370] on div "Yes, Create Card" at bounding box center [1243, 361] width 103 height 15
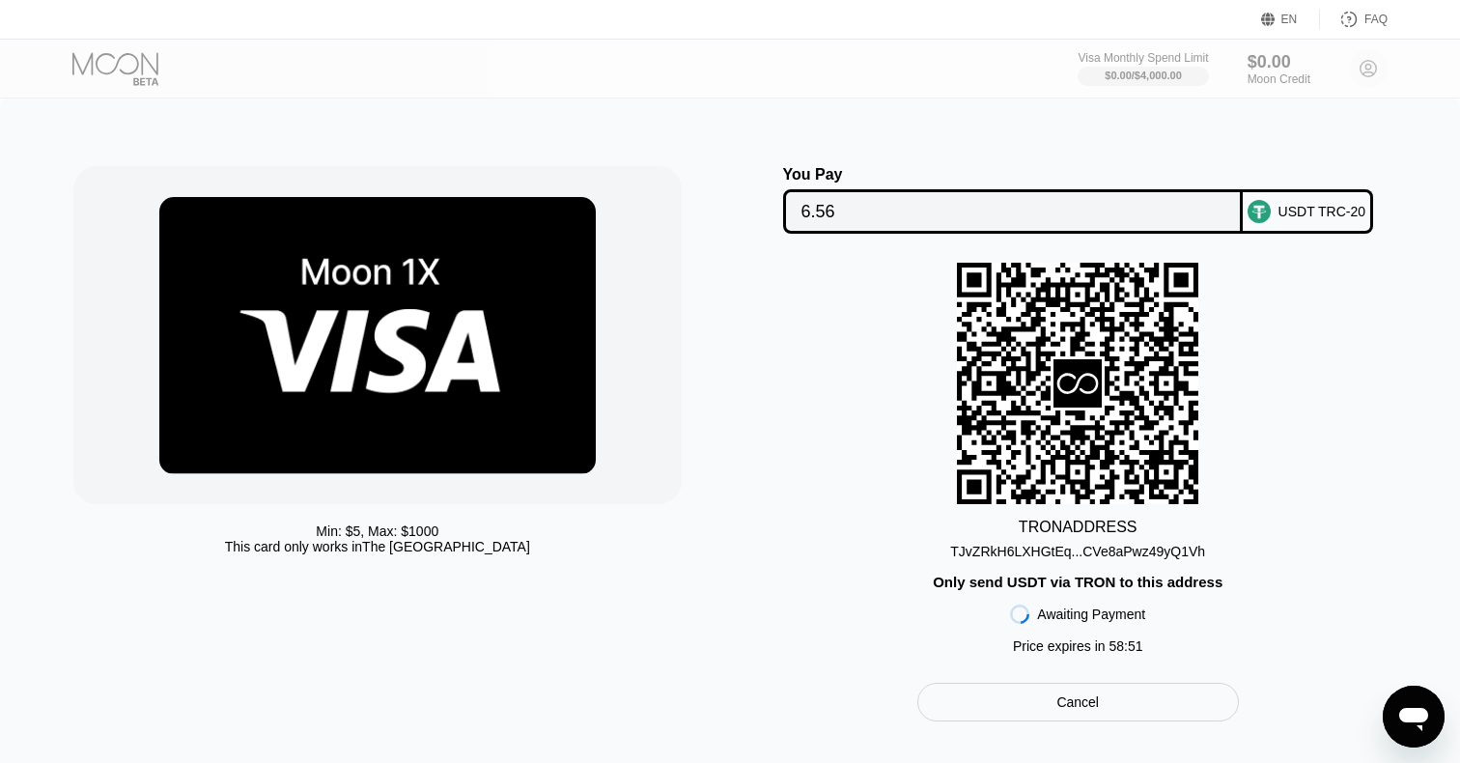
click at [979, 551] on div "TJvZRkH6LXHGtEq...CVe8aPwz49yQ1Vh" at bounding box center [1077, 551] width 255 height 15
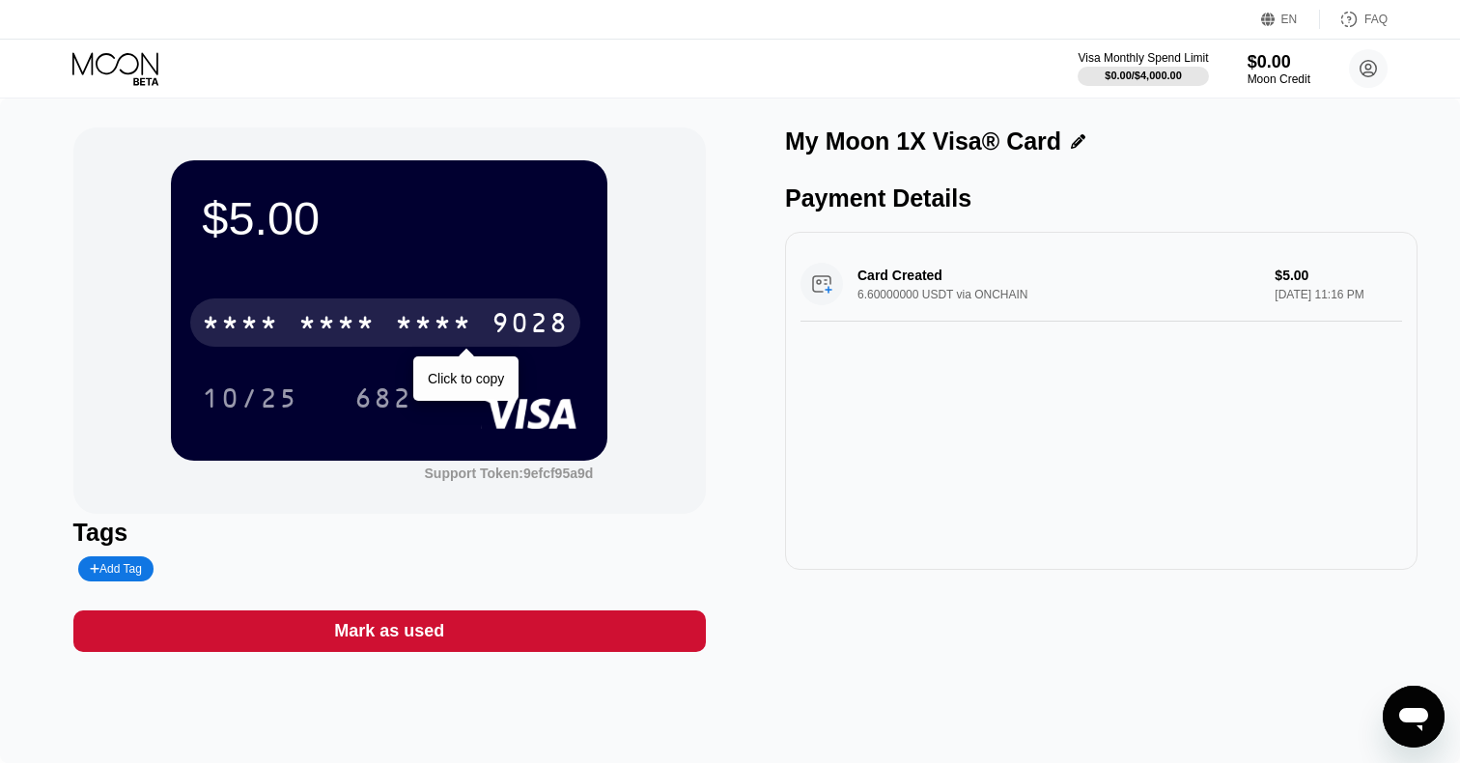
click at [332, 325] on div "* * * *" at bounding box center [336, 325] width 77 height 31
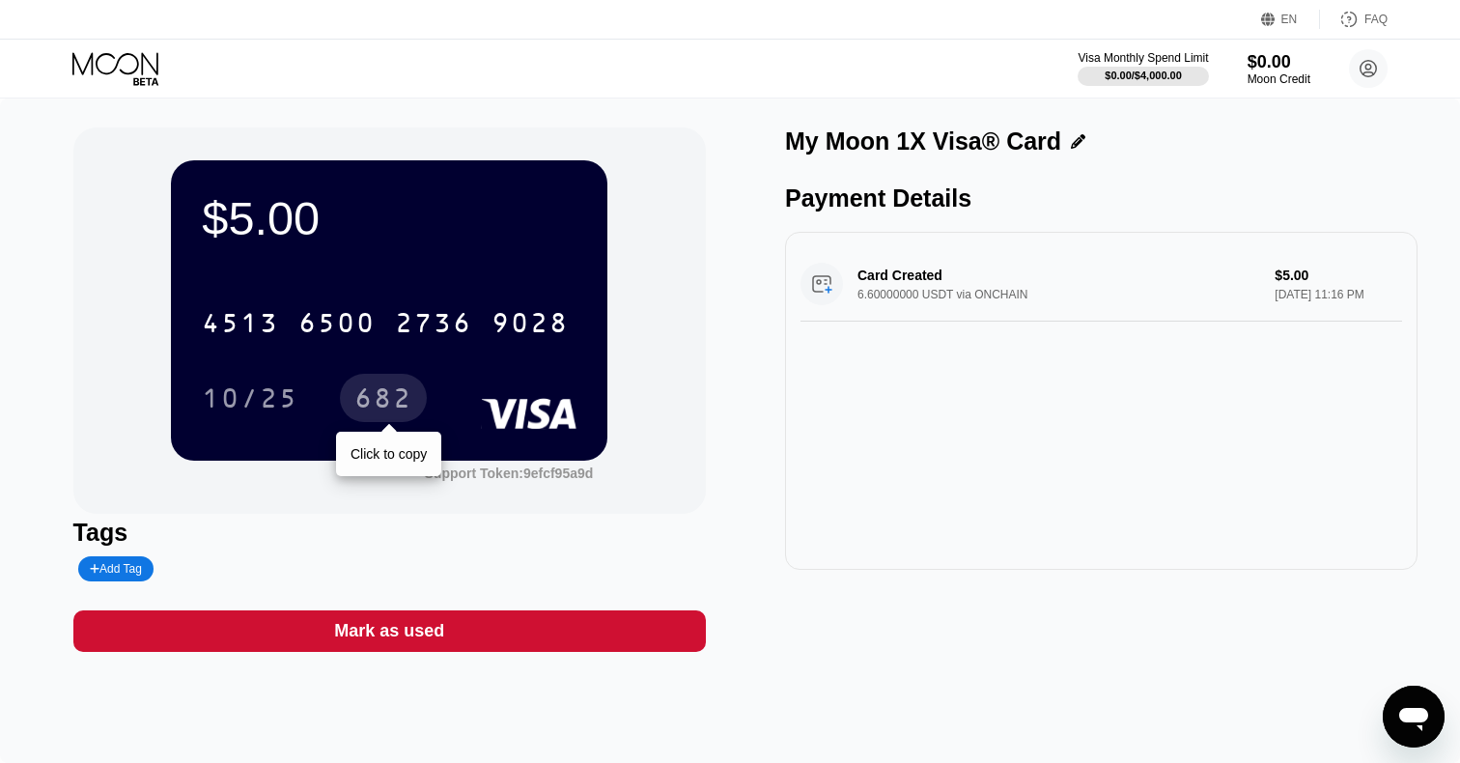
click at [398, 404] on div "682" at bounding box center [383, 400] width 58 height 31
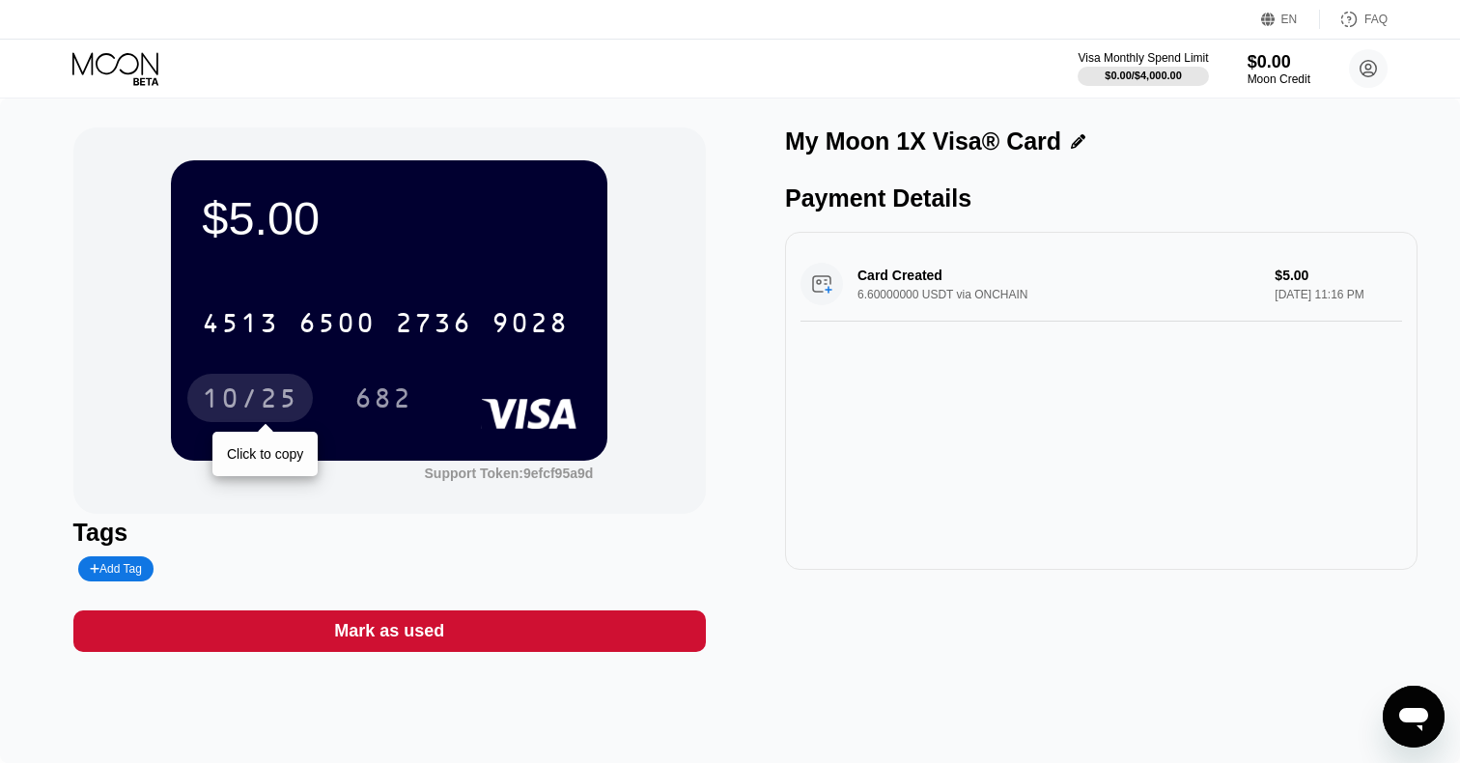
click at [240, 396] on div "10/25" at bounding box center [250, 400] width 97 height 31
click at [101, 573] on div "Add Tag" at bounding box center [116, 569] width 52 height 14
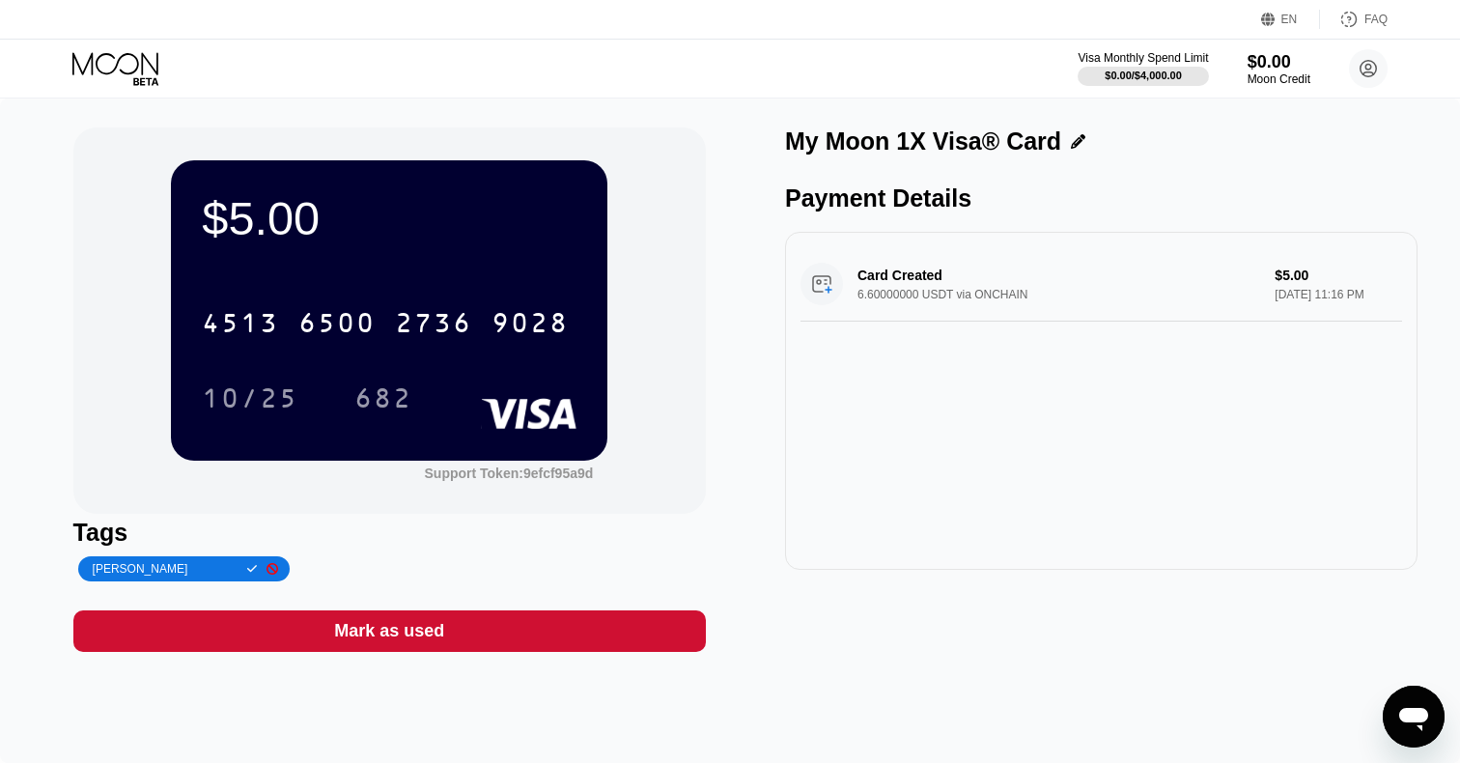
type input "[PERSON_NAME]"
click at [432, 638] on div "Mark as used" at bounding box center [389, 631] width 110 height 22
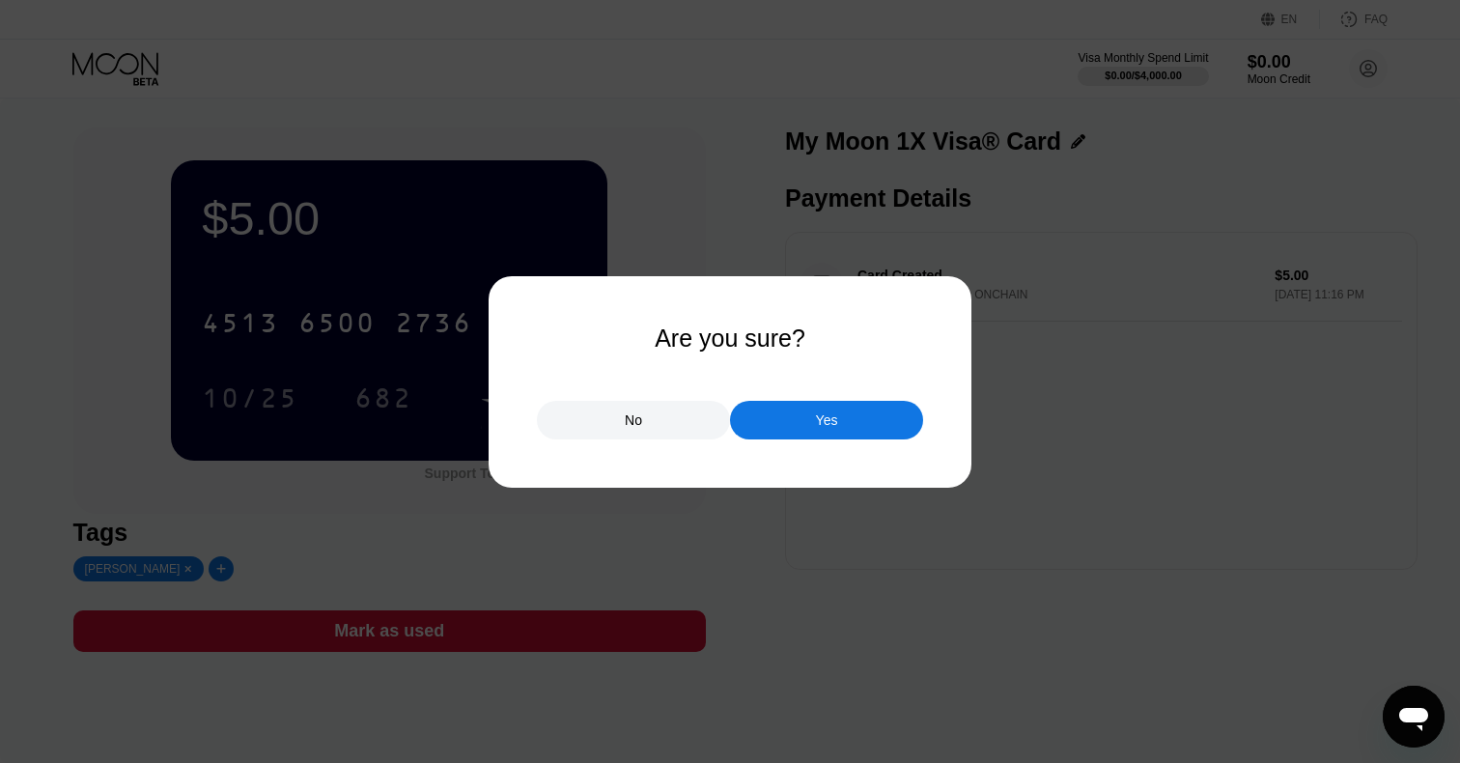
click at [616, 434] on div "No" at bounding box center [633, 420] width 193 height 39
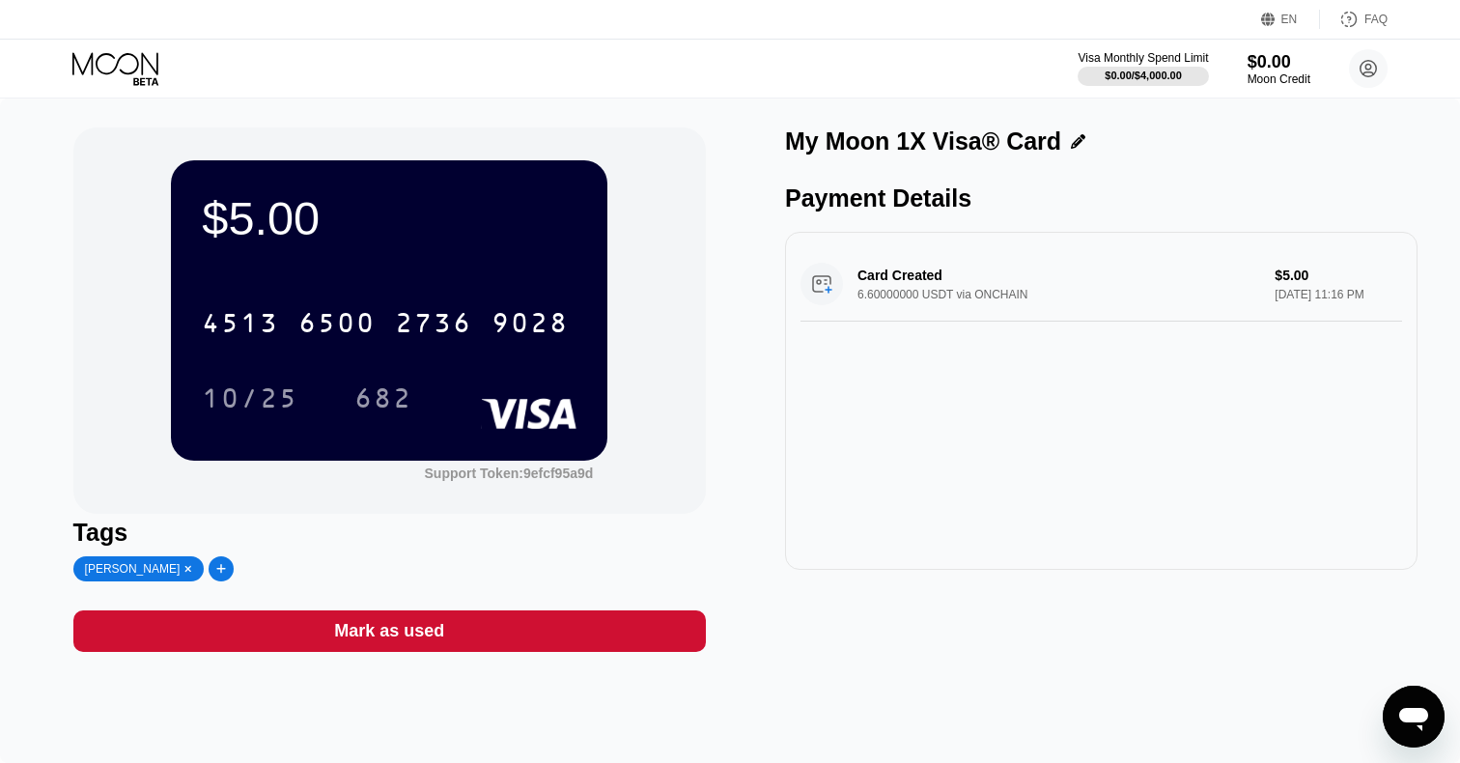
click at [1083, 260] on div "Card Created 6.60000000 USDT via ONCHAIN $5.00 [DATE] 11:16 PM" at bounding box center [1101, 284] width 602 height 74
click at [933, 300] on div "Card Created 6.60000000 USDT via ONCHAIN $5.00 [DATE] 11:16 PM" at bounding box center [1101, 284] width 602 height 74
click at [864, 288] on div "Card Created 6.60000000 USDT via ONCHAIN $5.00 [DATE] 11:16 PM" at bounding box center [1101, 284] width 602 height 74
click at [448, 630] on div "Mark as used" at bounding box center [389, 631] width 632 height 42
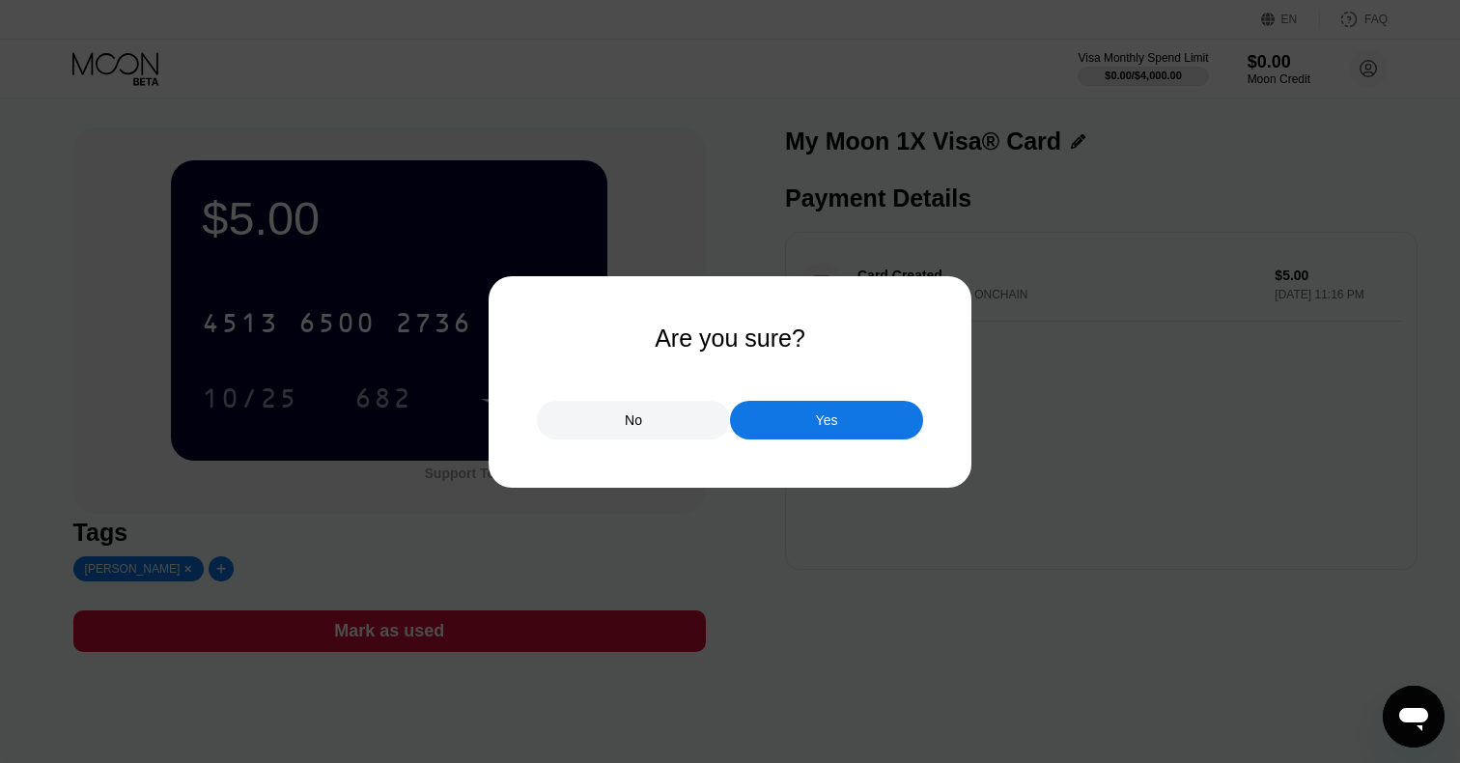
click at [839, 414] on div "Yes" at bounding box center [826, 420] width 193 height 39
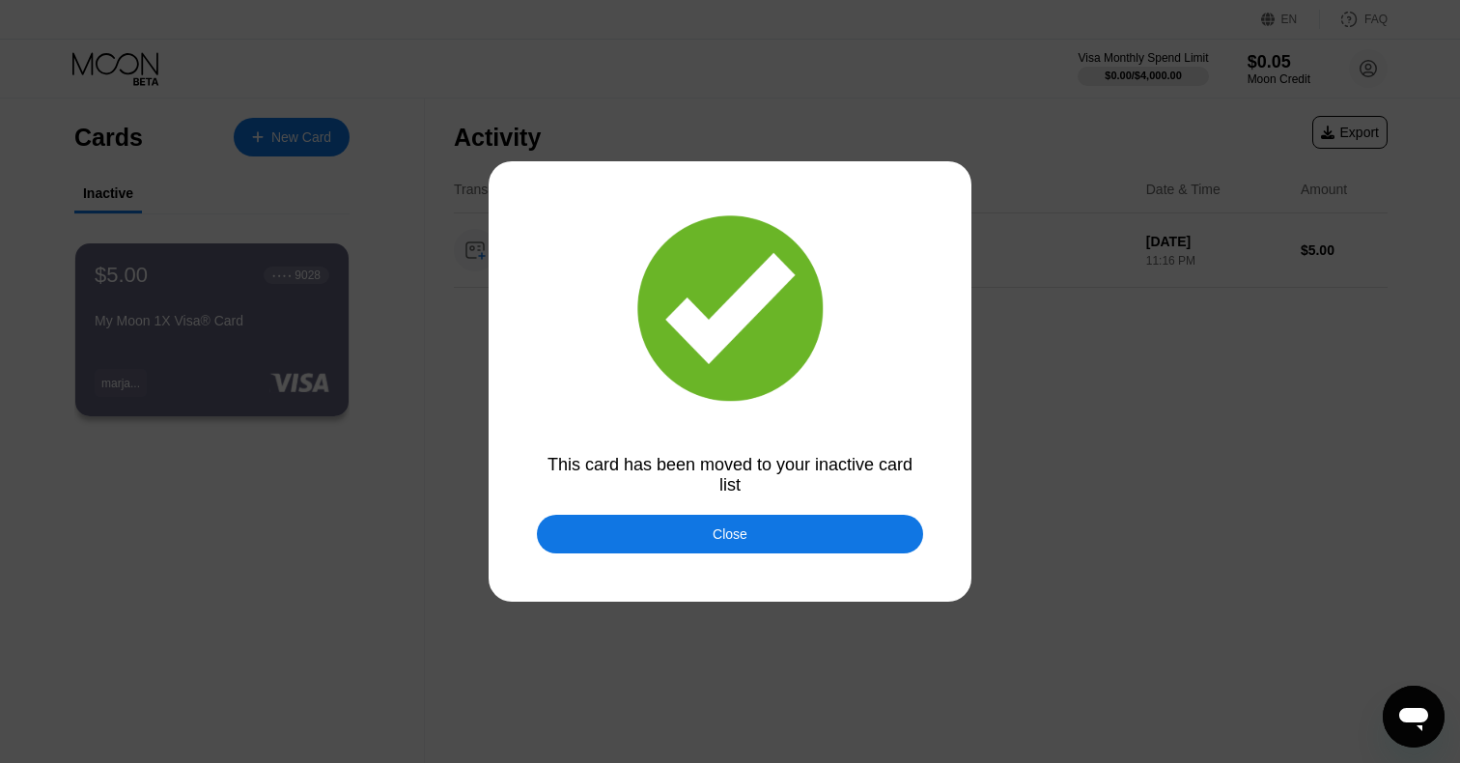
click at [668, 538] on div "Close" at bounding box center [730, 534] width 386 height 39
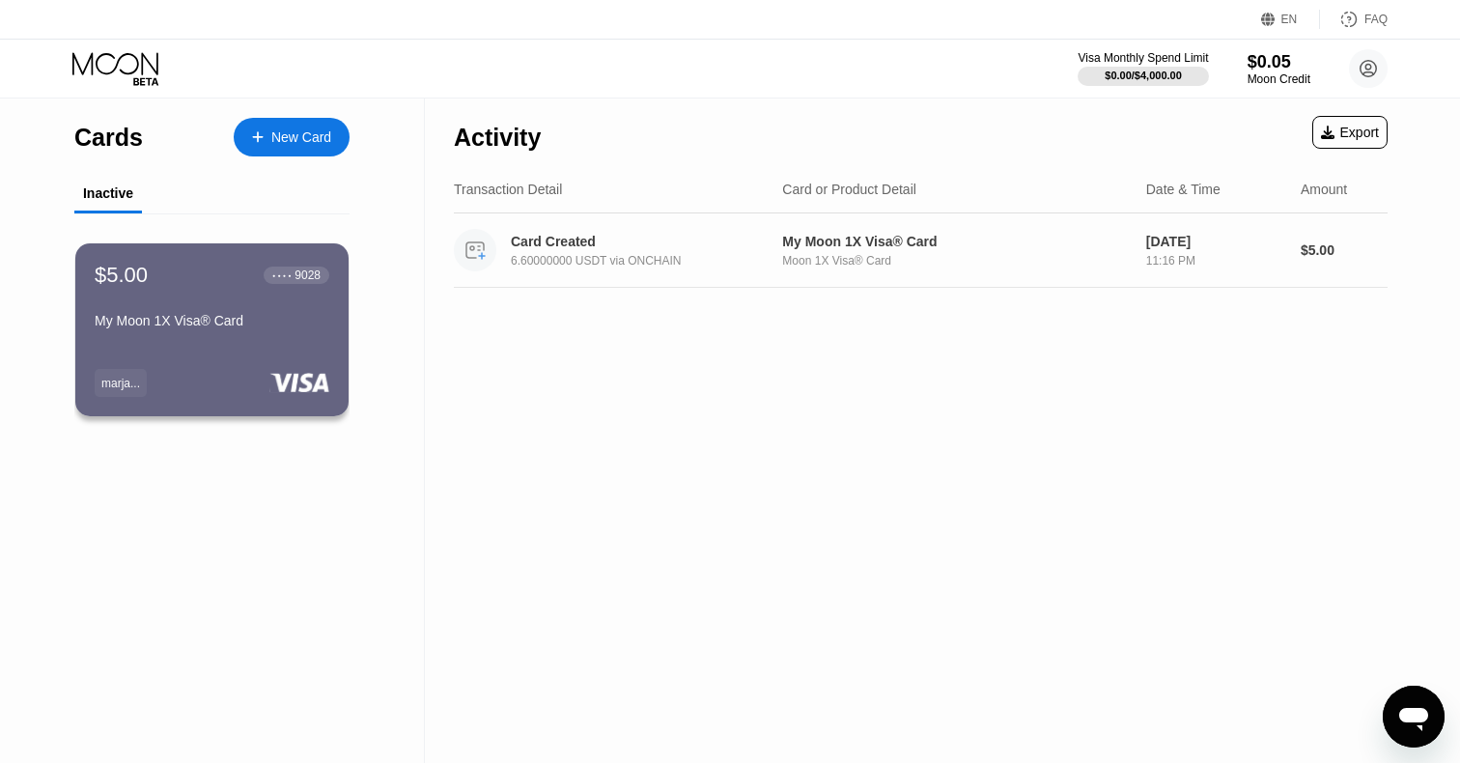
click at [606, 261] on div "6.60000000 USDT via ONCHAIN" at bounding box center [652, 261] width 282 height 14
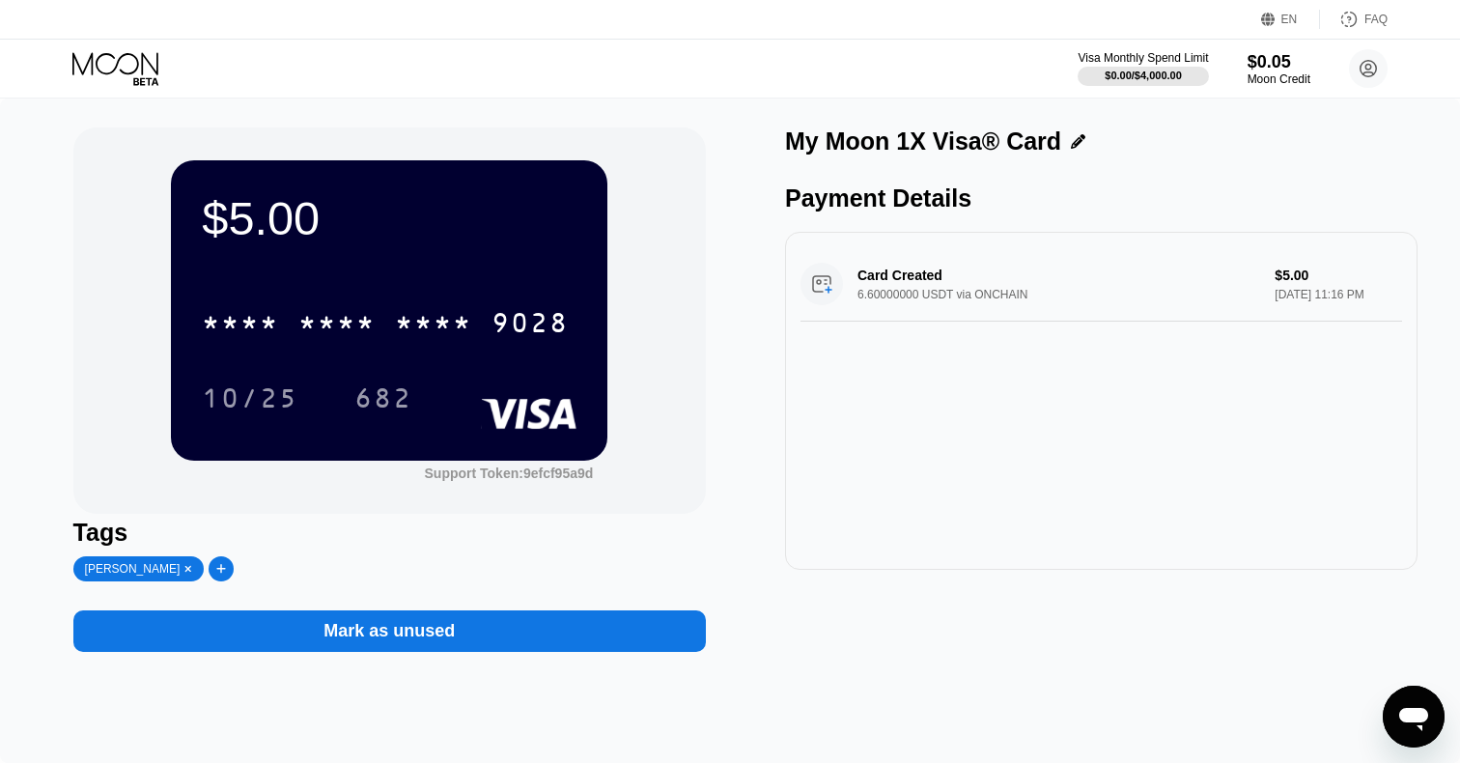
click at [412, 642] on div "Mark as unused" at bounding box center [388, 631] width 131 height 22
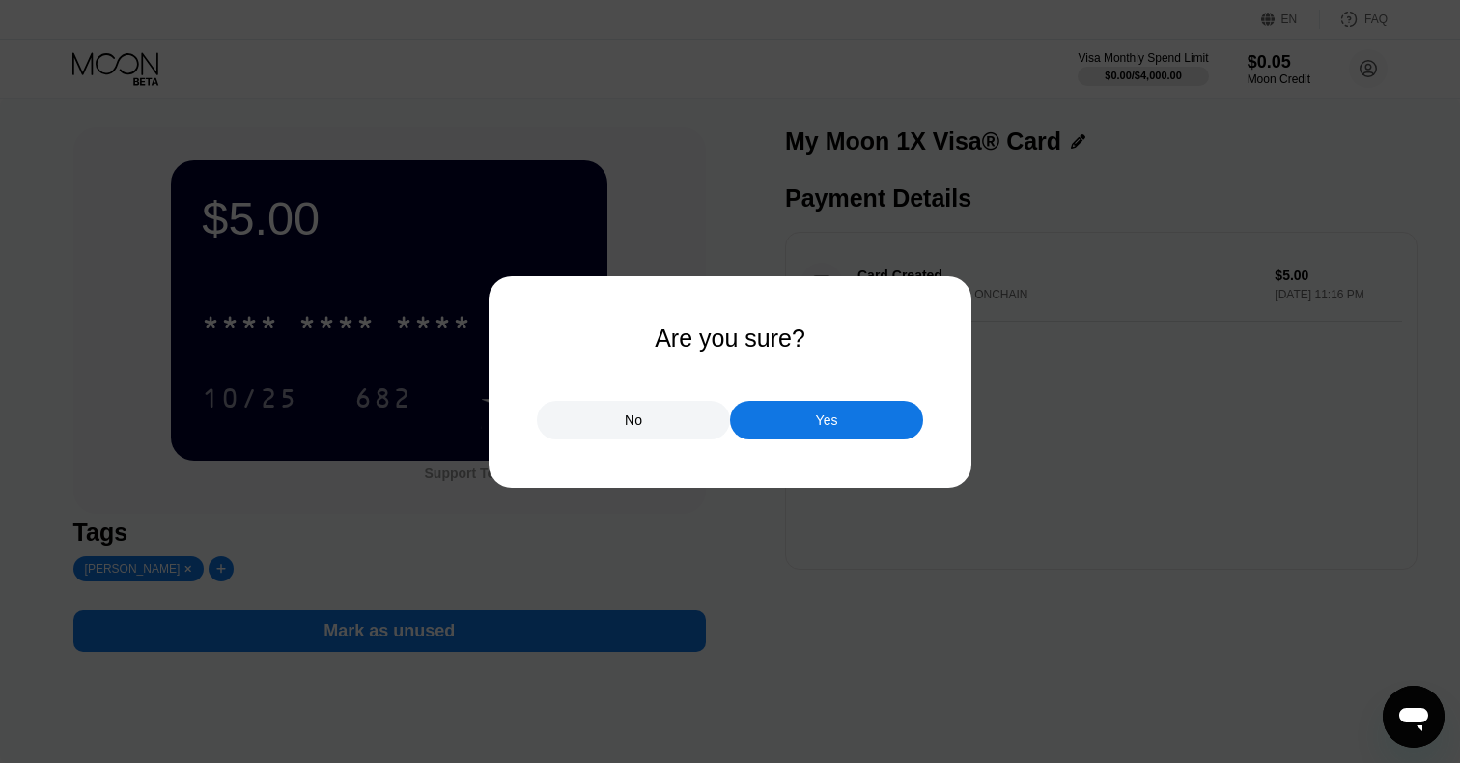
click at [813, 421] on div "Yes" at bounding box center [826, 420] width 193 height 39
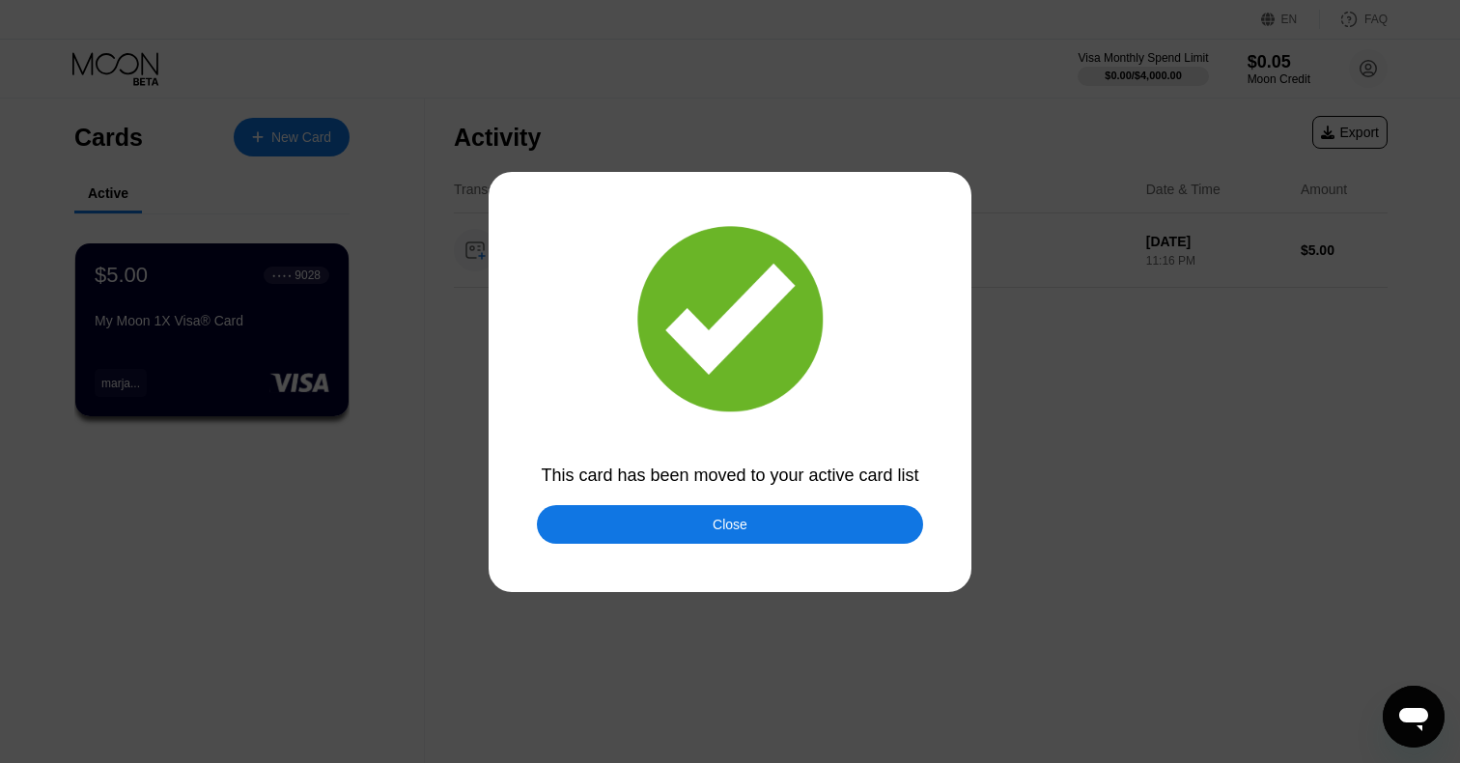
click at [667, 531] on div "Close" at bounding box center [730, 524] width 386 height 39
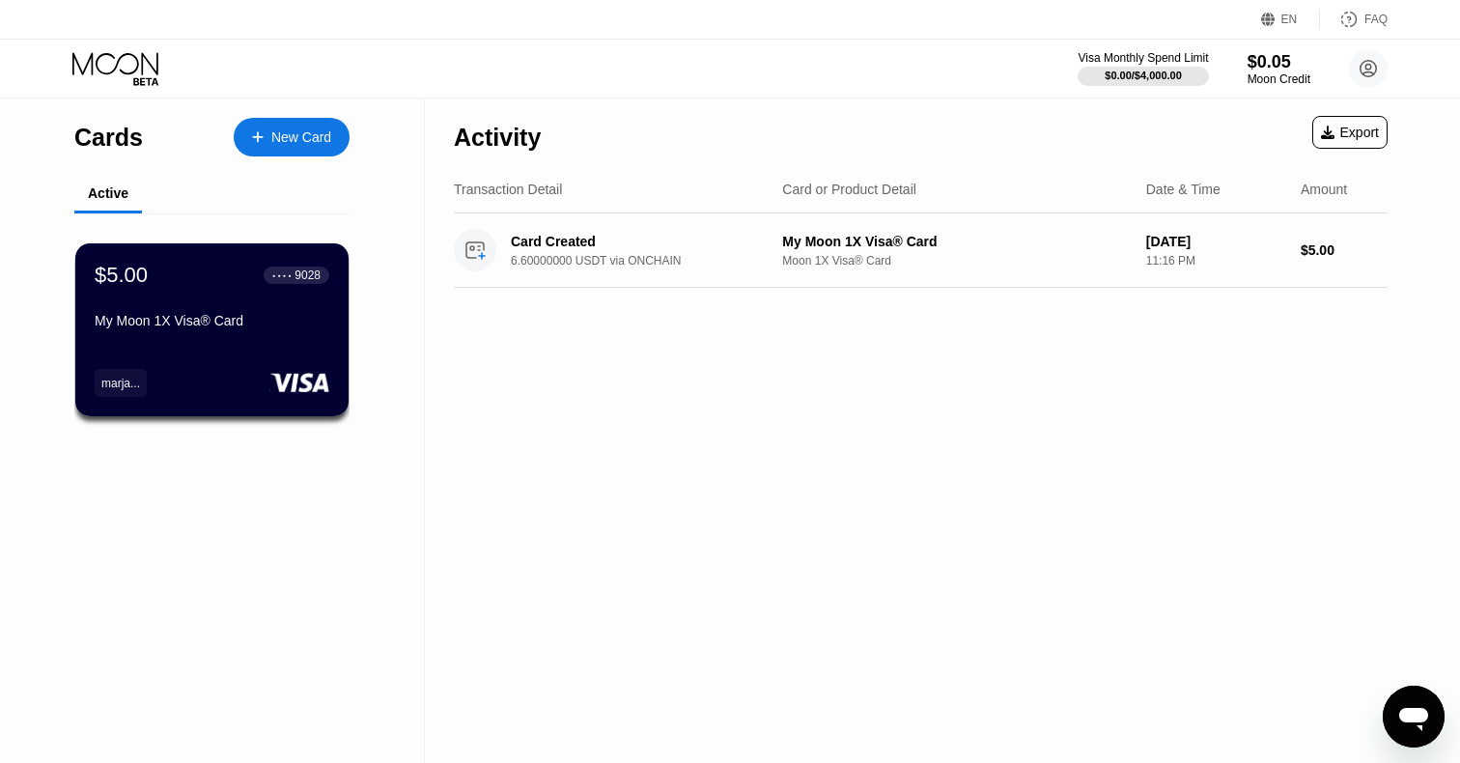
click at [305, 135] on div "New Card" at bounding box center [301, 137] width 60 height 16
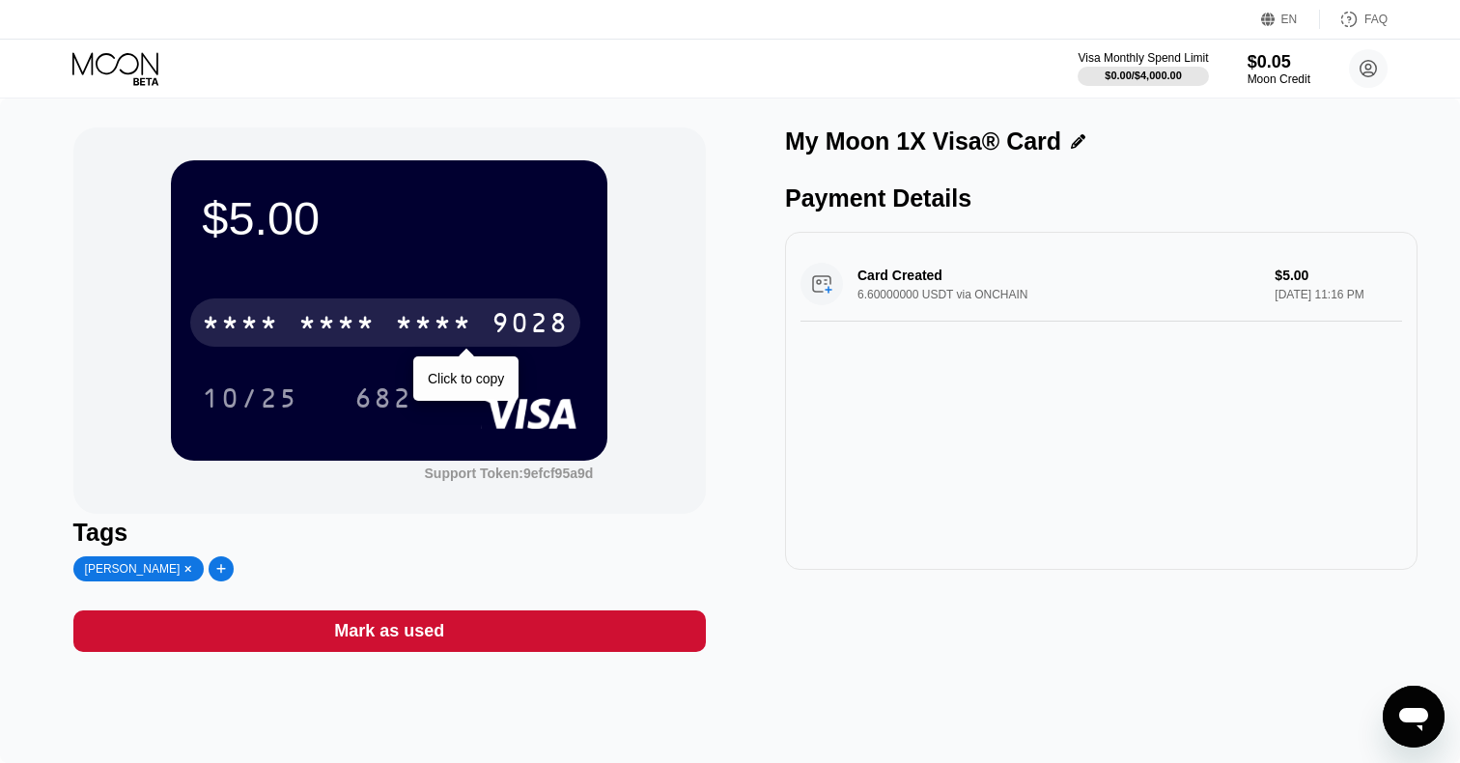
click at [331, 319] on div "* * * *" at bounding box center [336, 325] width 77 height 31
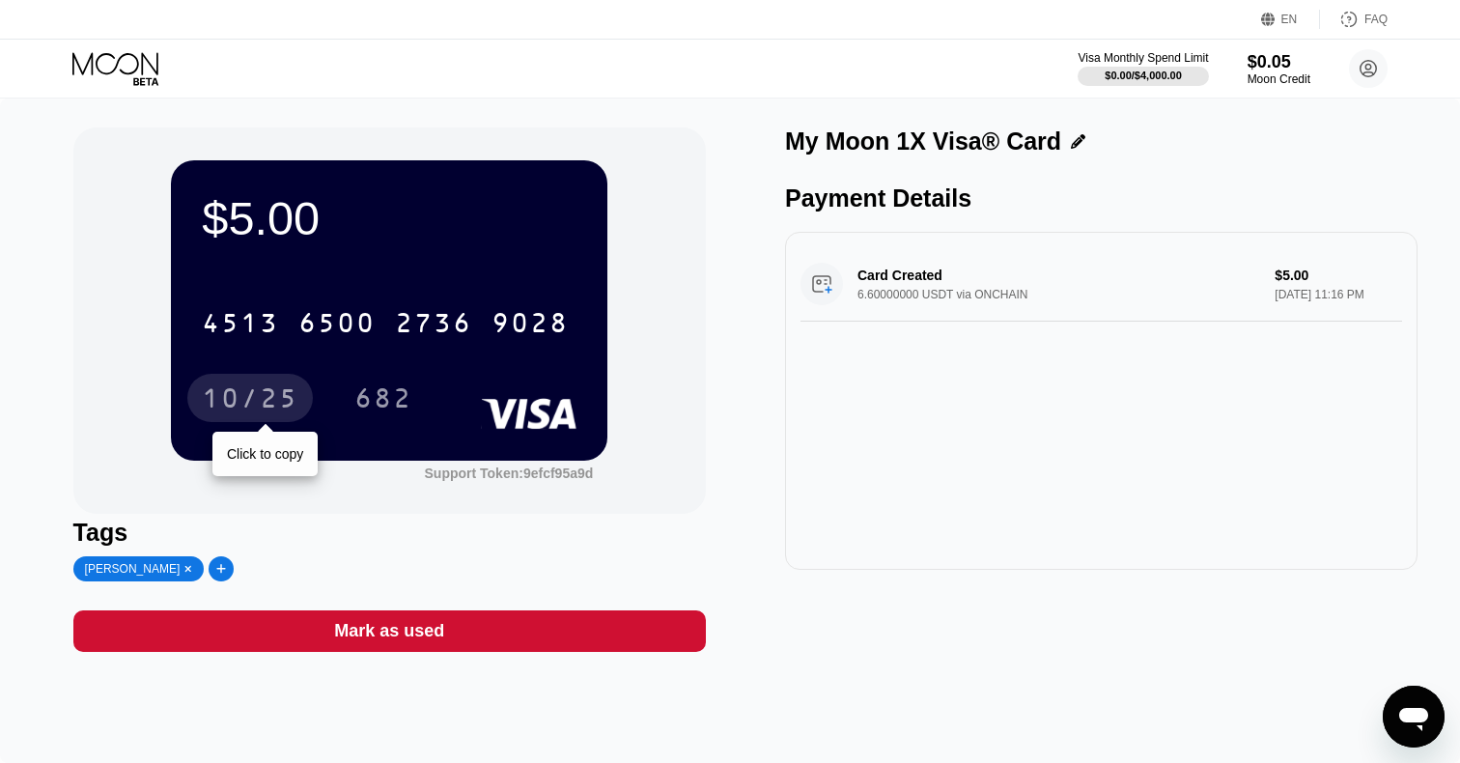
click at [263, 395] on div "10/25" at bounding box center [250, 400] width 97 height 31
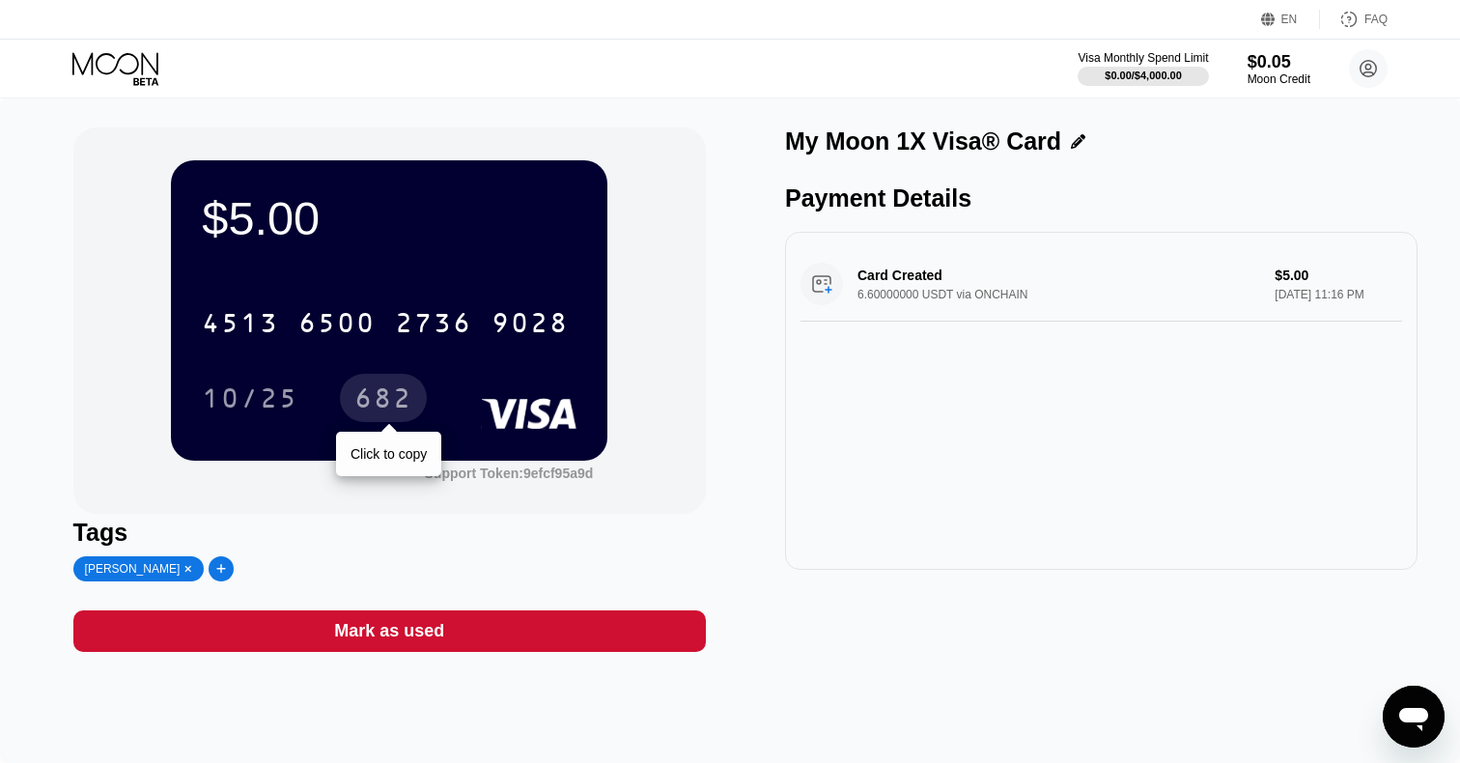
click at [383, 415] on div "682" at bounding box center [383, 400] width 58 height 31
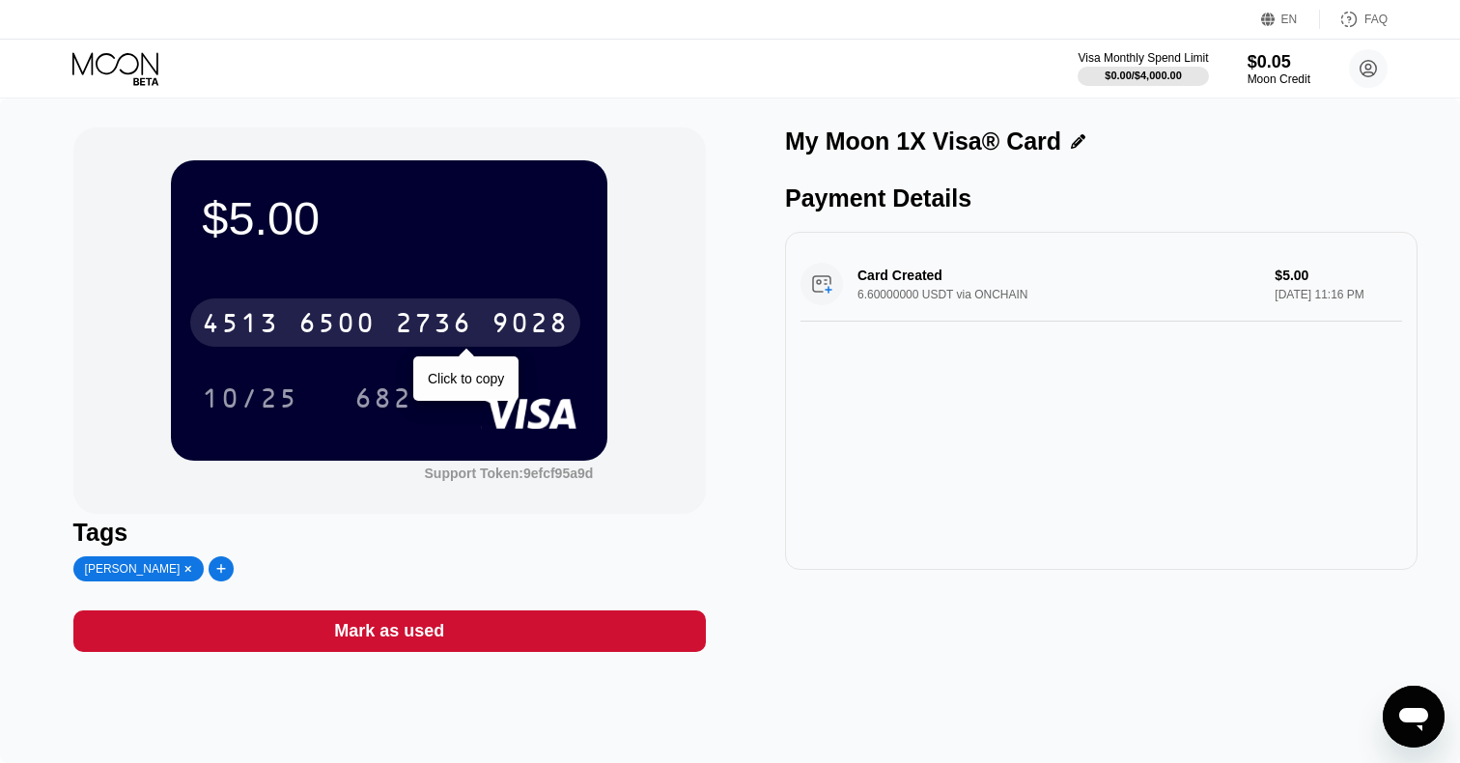
click at [365, 318] on div "6500" at bounding box center [336, 325] width 77 height 31
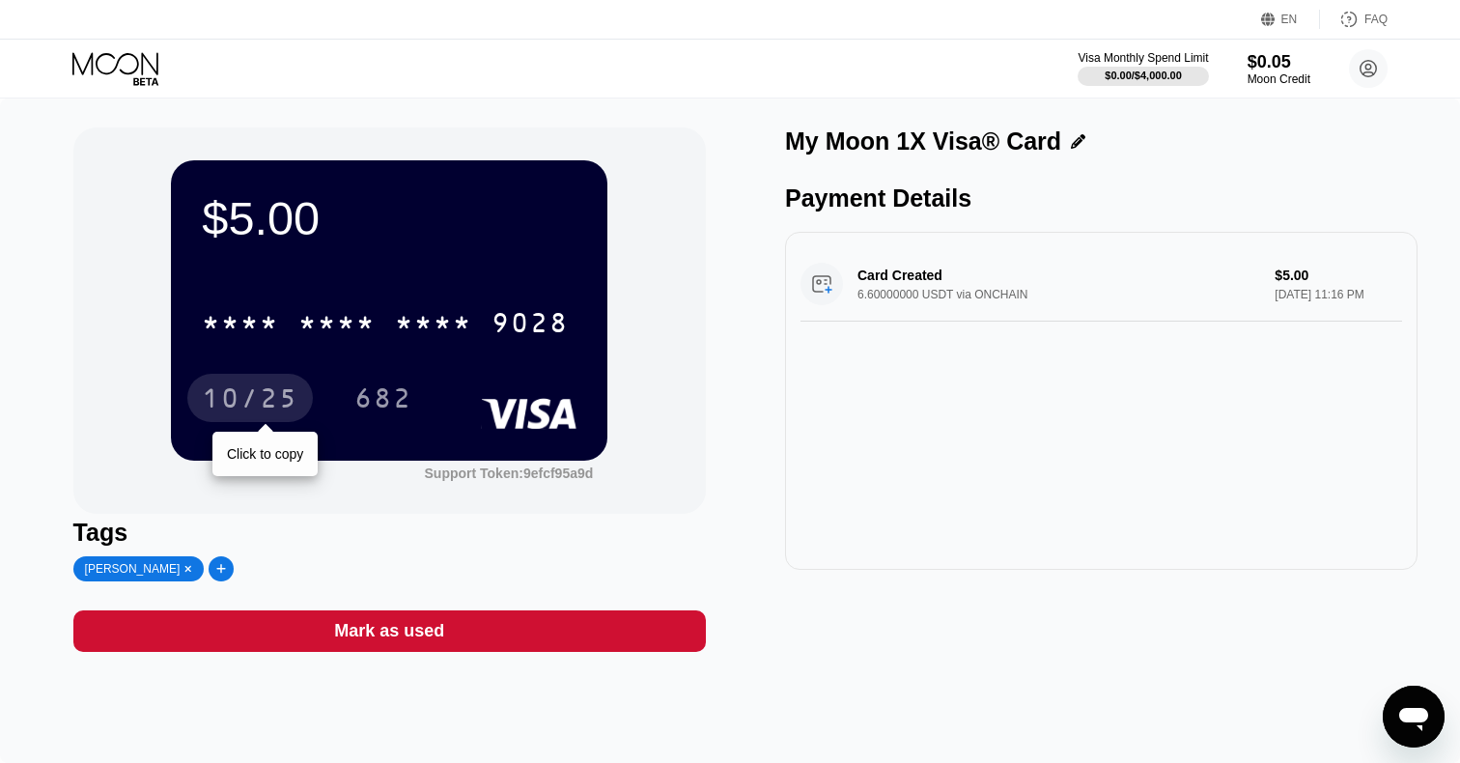
click at [231, 409] on div "10/25" at bounding box center [250, 400] width 97 height 31
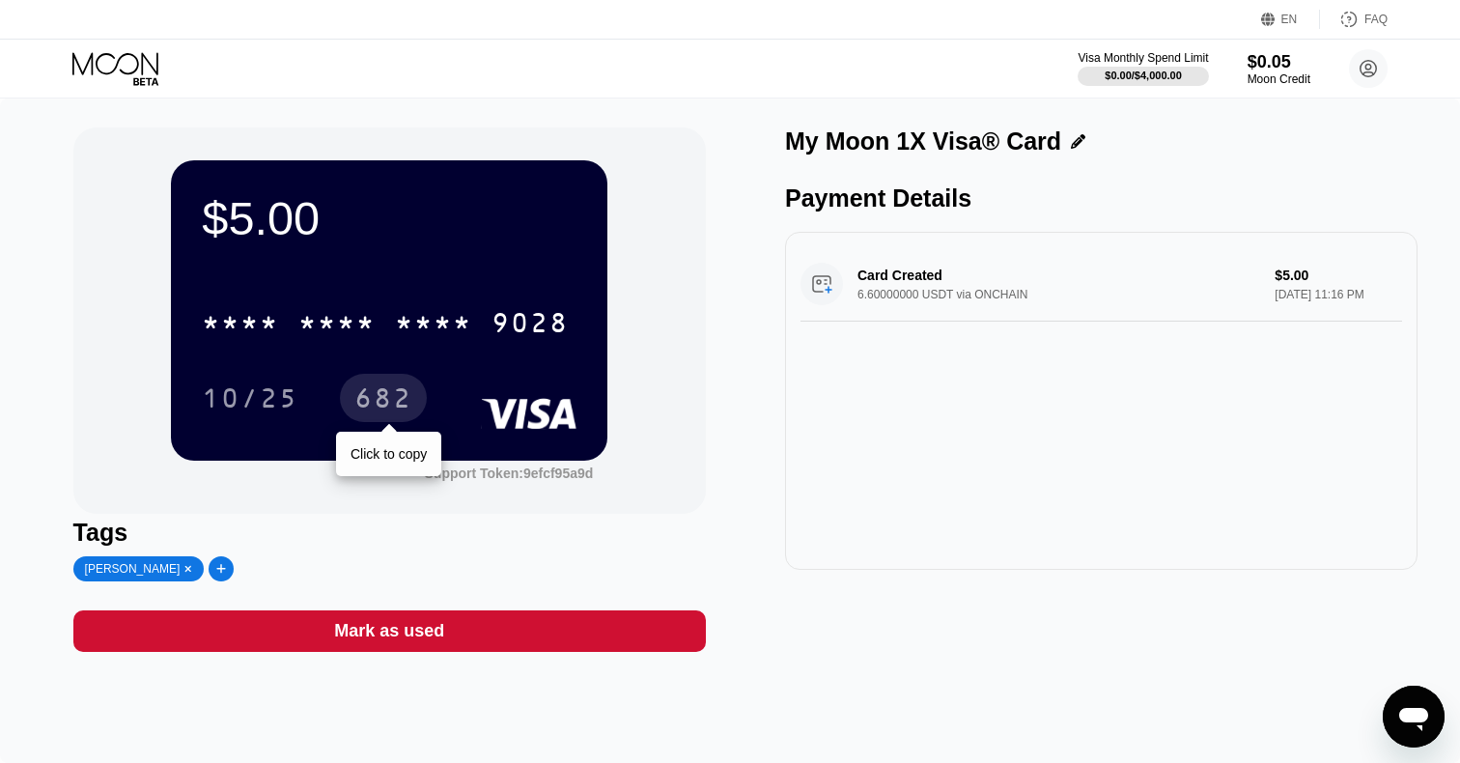
click at [395, 387] on div "682" at bounding box center [383, 400] width 58 height 31
click at [820, 287] on div "Card Created 6.60000000 USDT via ONCHAIN $5.00 [DATE] 11:16 PM" at bounding box center [1101, 284] width 602 height 74
click at [388, 199] on div "$5.00" at bounding box center [389, 218] width 375 height 54
click at [275, 228] on div "$5.00" at bounding box center [389, 218] width 375 height 54
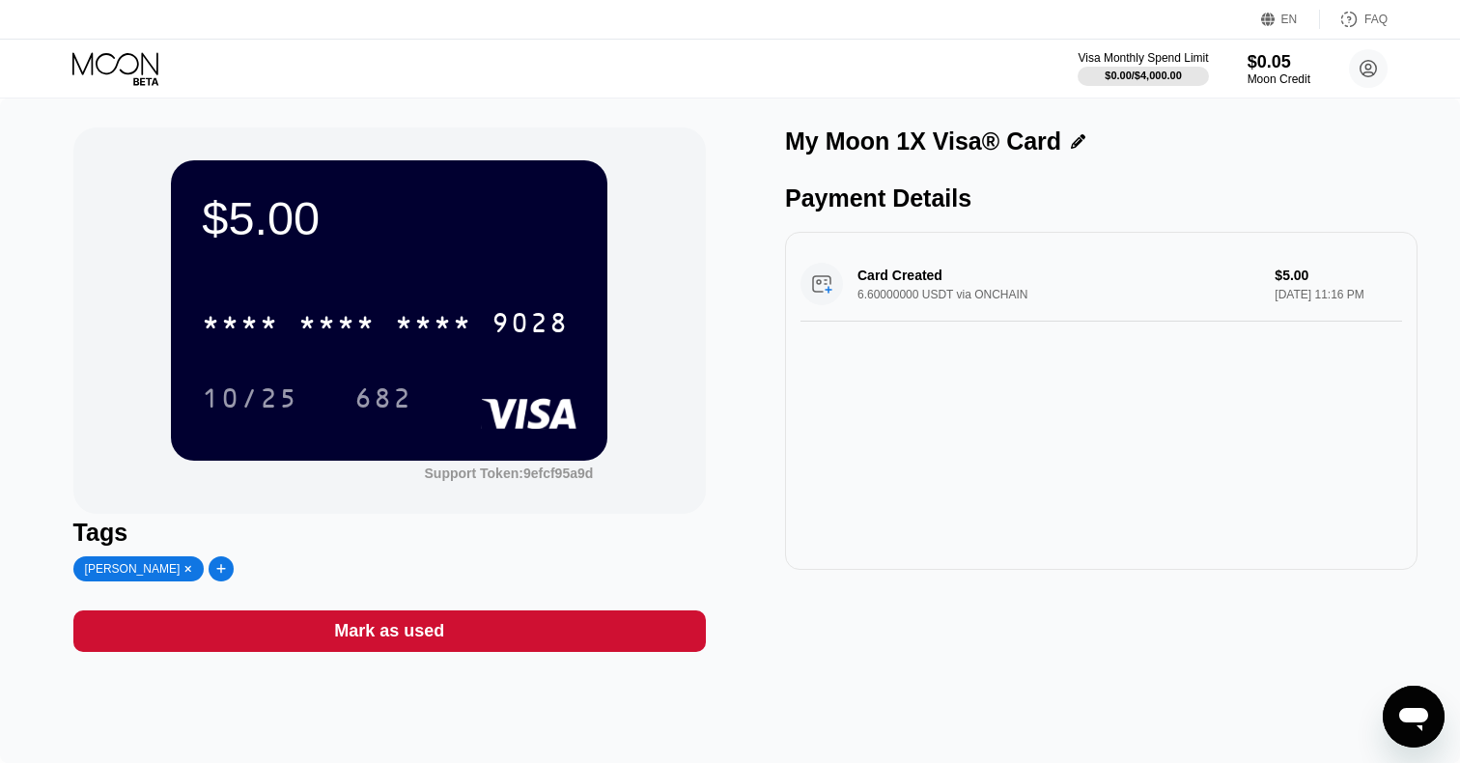
click at [424, 202] on div "$5.00" at bounding box center [389, 218] width 375 height 54
click at [1071, 146] on icon at bounding box center [1078, 141] width 14 height 14
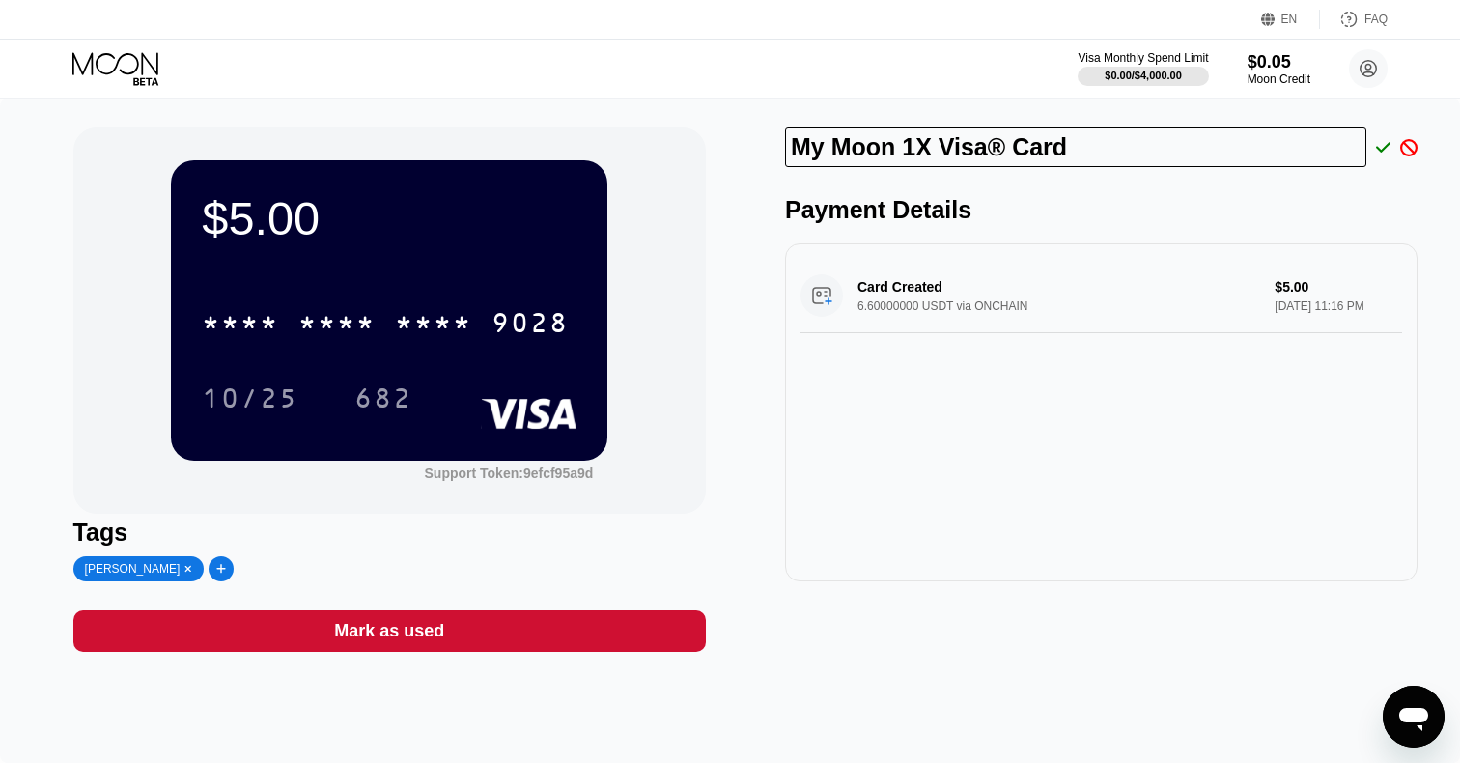
drag, startPoint x: 1058, startPoint y: 149, endPoint x: 774, endPoint y: 139, distance: 284.0
click at [774, 139] on div "$5.00 * * * * * * * * * * * * 9028 10/25 682 Support Token: 9efcf95a9d Tags mar…" at bounding box center [730, 389] width 1314 height 524
type input "m"
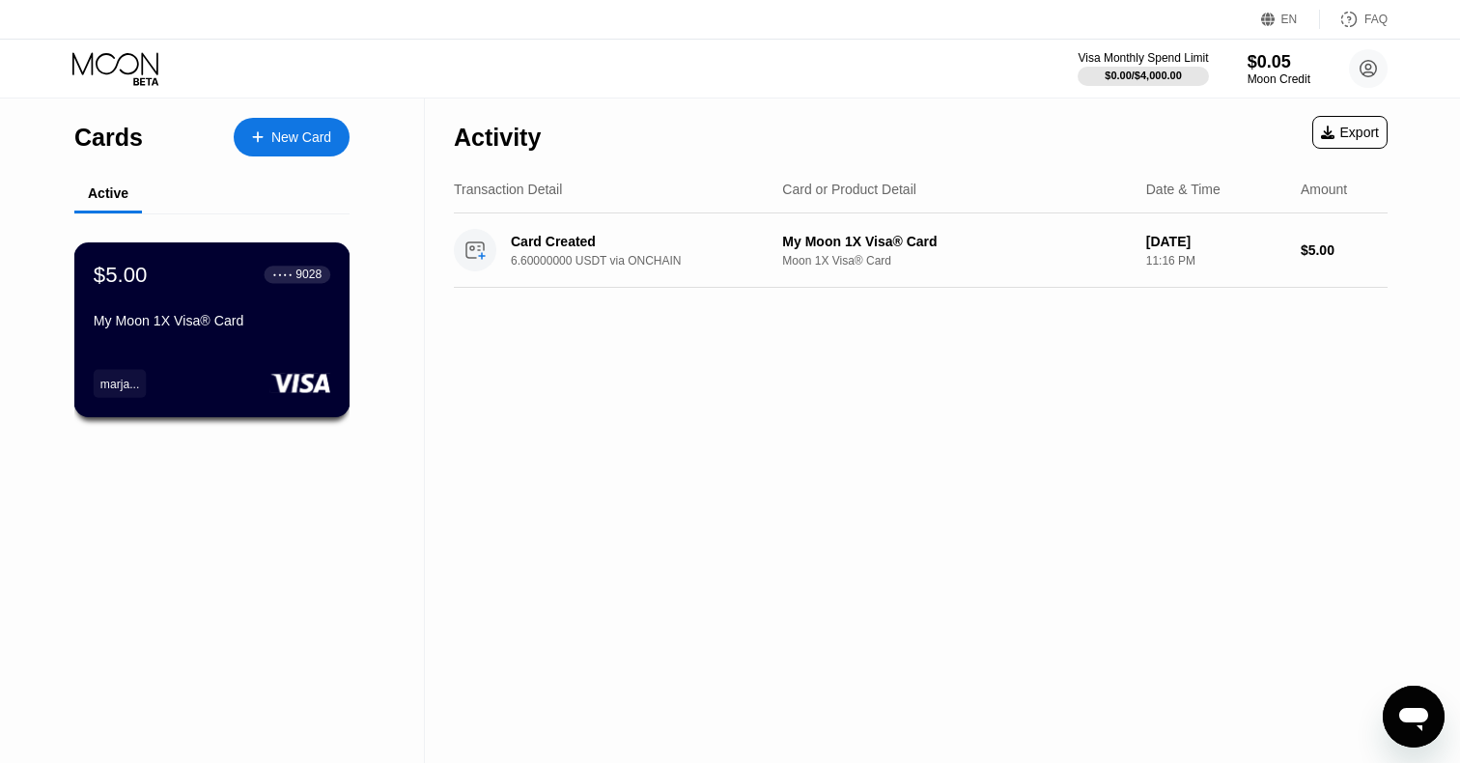
click at [288, 333] on div "My Moon 1X Visa® Card" at bounding box center [212, 324] width 237 height 23
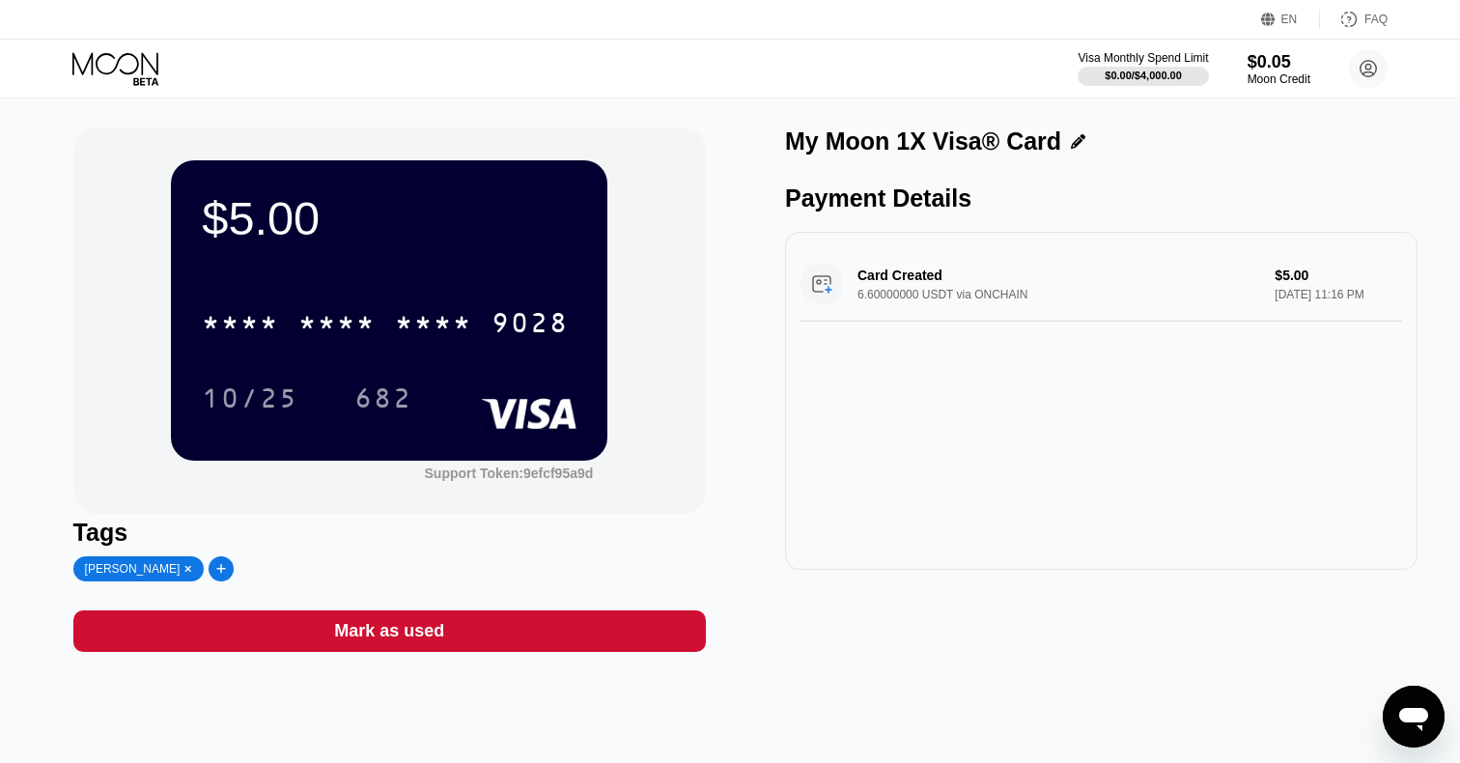
click at [1071, 145] on icon at bounding box center [1078, 141] width 14 height 14
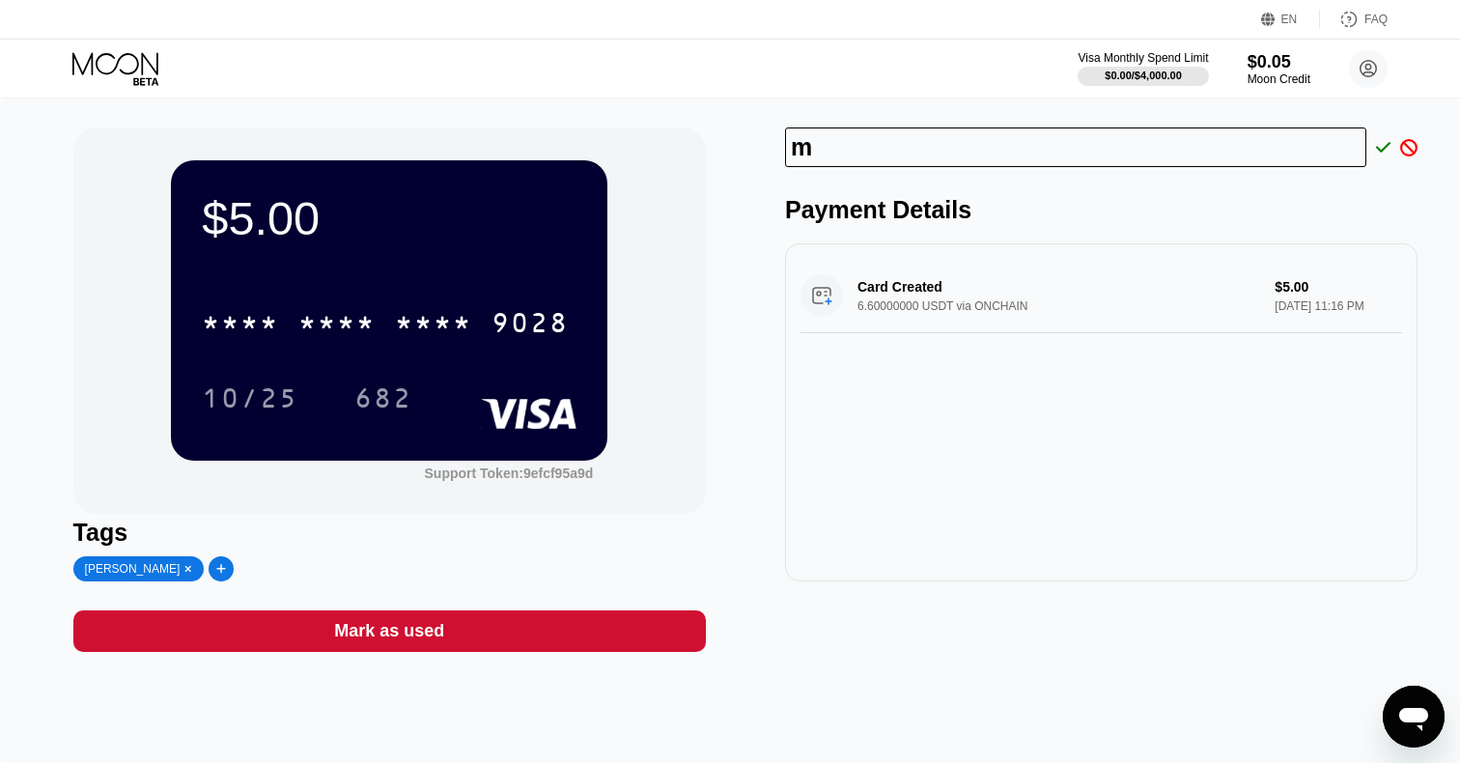
drag, startPoint x: 1064, startPoint y: 146, endPoint x: 722, endPoint y: 156, distance: 342.0
click at [722, 156] on div "$5.00 * * * * * * * * * * * * 9028 10/25 682 Support Token: 9efcf95a9d Tags mar…" at bounding box center [730, 389] width 1314 height 524
click at [824, 153] on input "m" at bounding box center [1075, 147] width 581 height 40
type input "[PERSON_NAME]"
click at [1384, 148] on icon at bounding box center [1383, 147] width 15 height 11
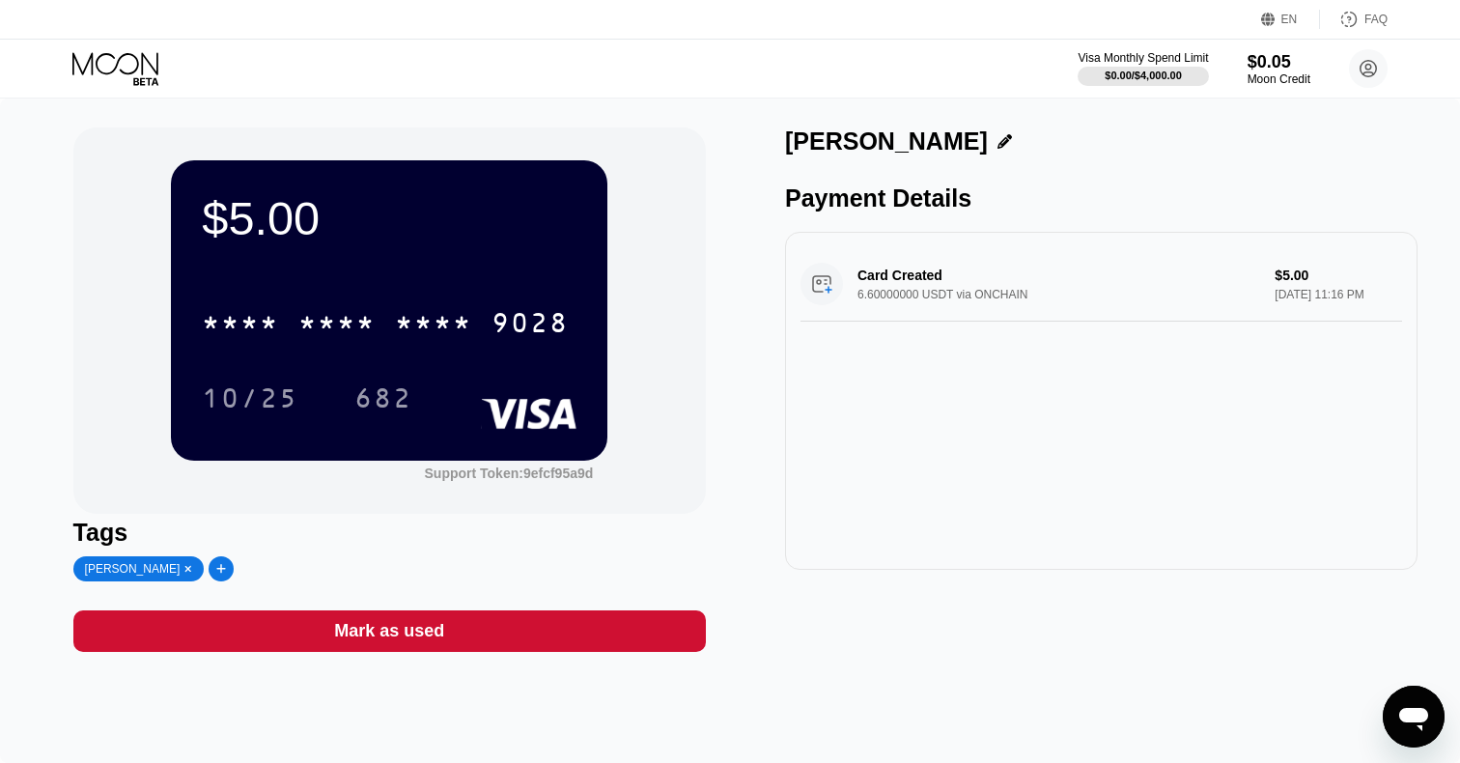
drag, startPoint x: 782, startPoint y: 141, endPoint x: 926, endPoint y: 145, distance: 143.9
click at [926, 145] on div "$5.00 * * * * * * * * * * * * 9028 10/25 682 Support Token: 9efcf95a9d Tags mar…" at bounding box center [730, 389] width 1314 height 524
click at [926, 145] on div "[PERSON_NAME]" at bounding box center [886, 141] width 203 height 28
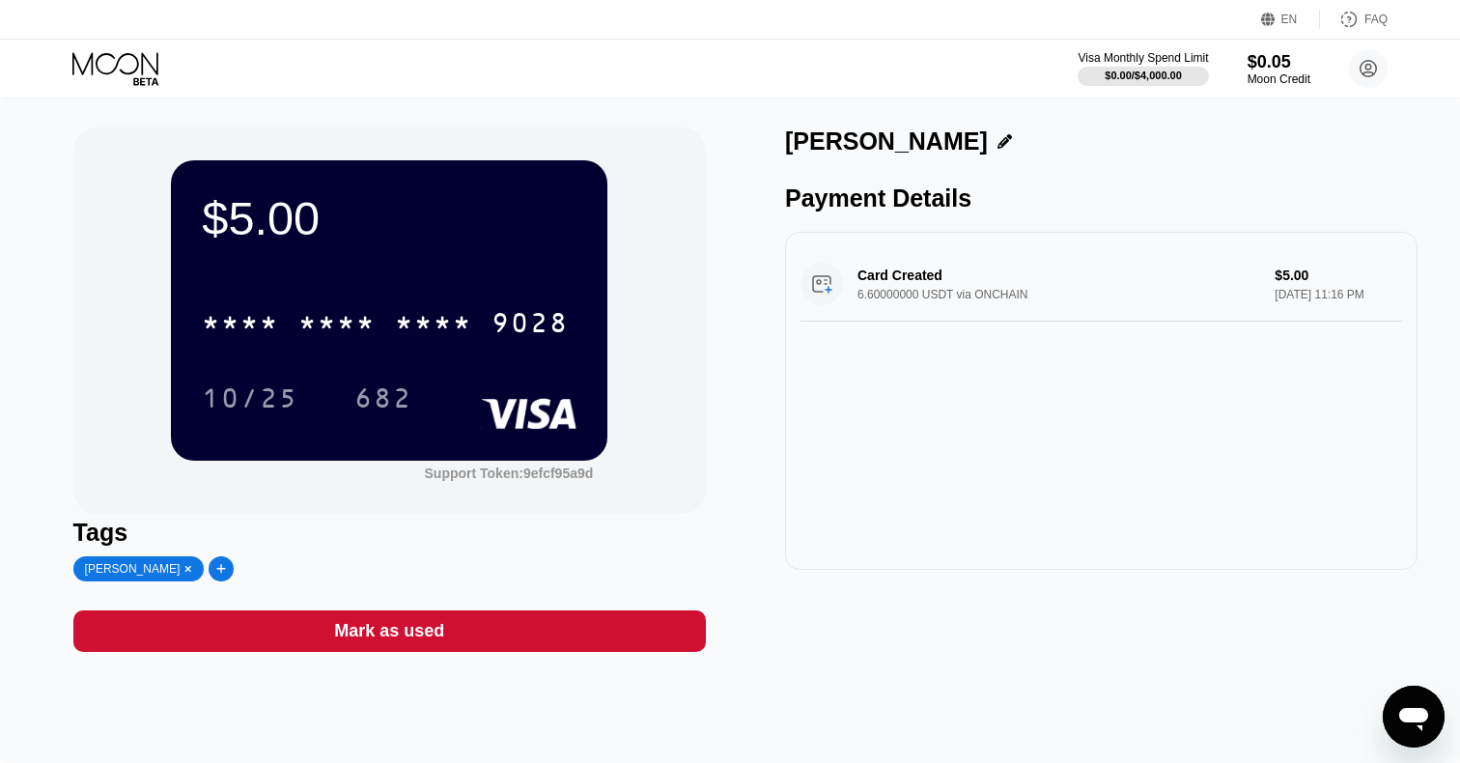
copy div "[PERSON_NAME]"
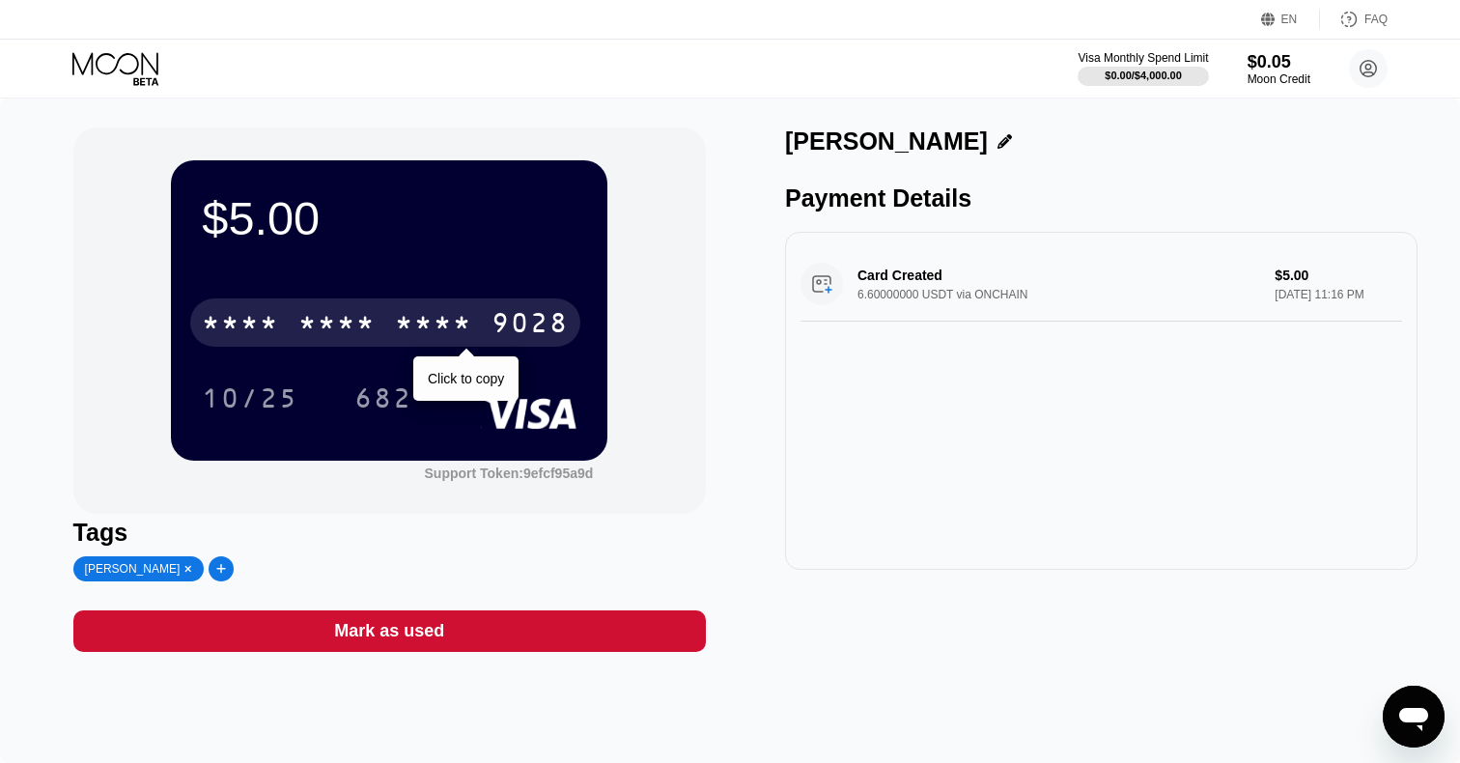
click at [408, 330] on div "* * * *" at bounding box center [433, 325] width 77 height 31
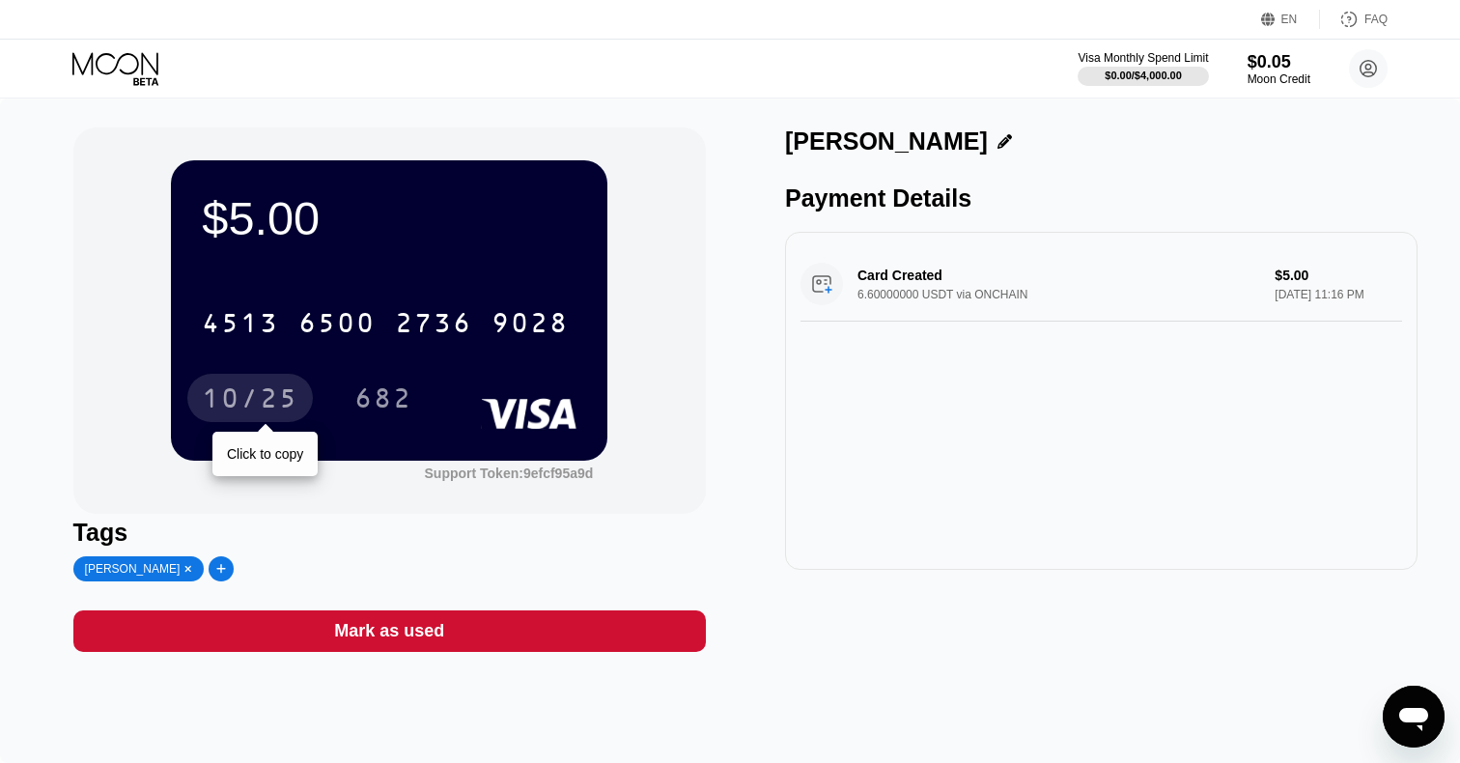
click at [257, 412] on div "10/25" at bounding box center [250, 400] width 97 height 31
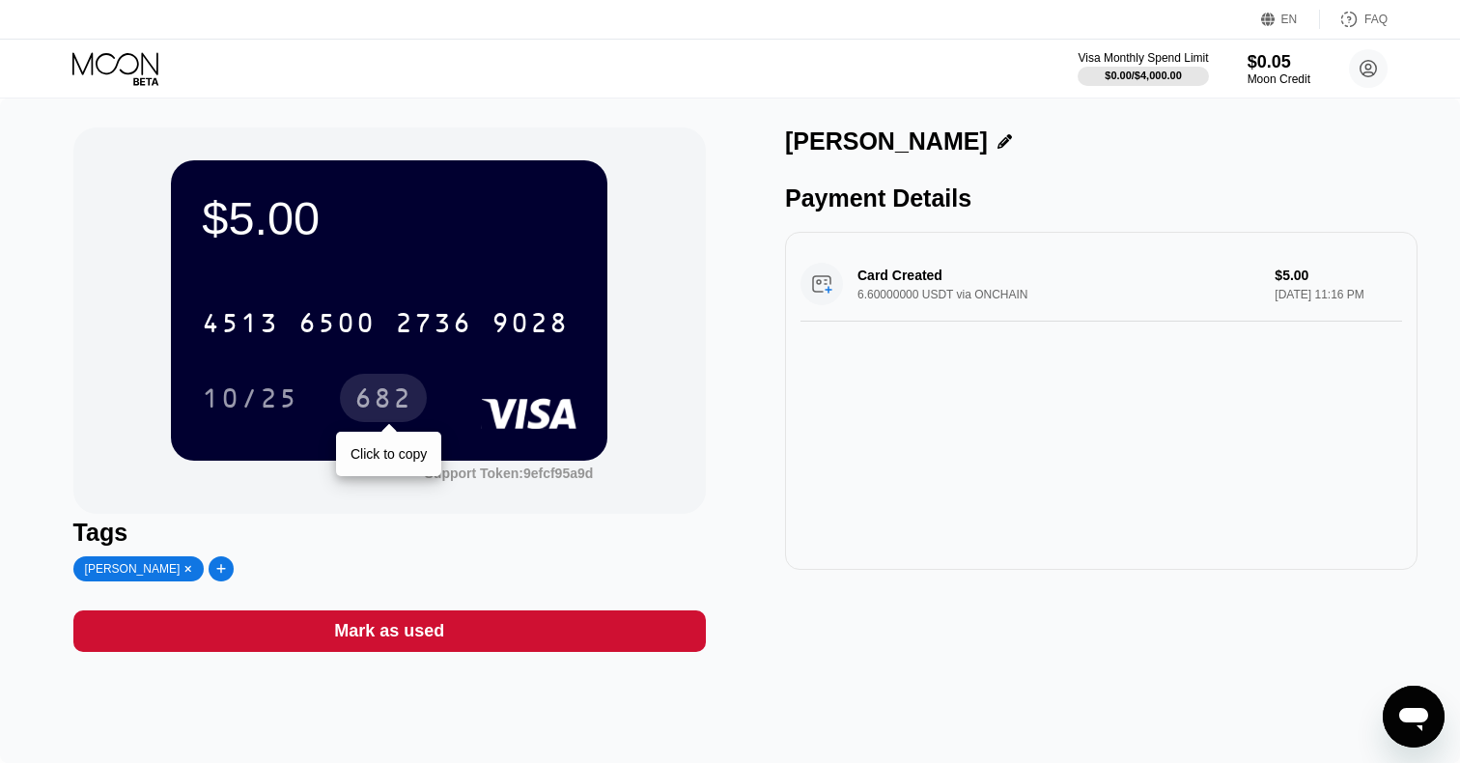
click at [381, 403] on div "682" at bounding box center [383, 400] width 58 height 31
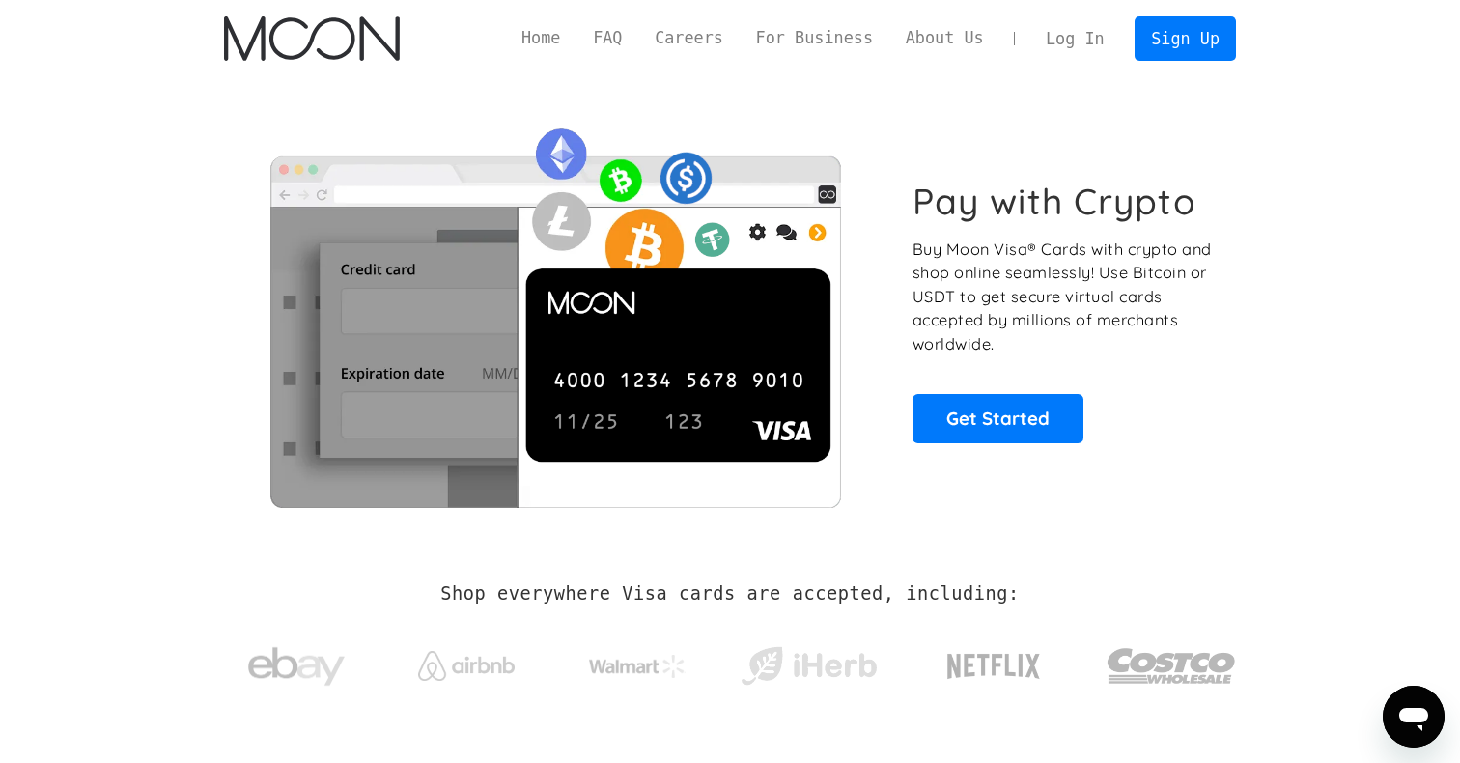
click at [1078, 49] on link "Log In" at bounding box center [1074, 38] width 91 height 42
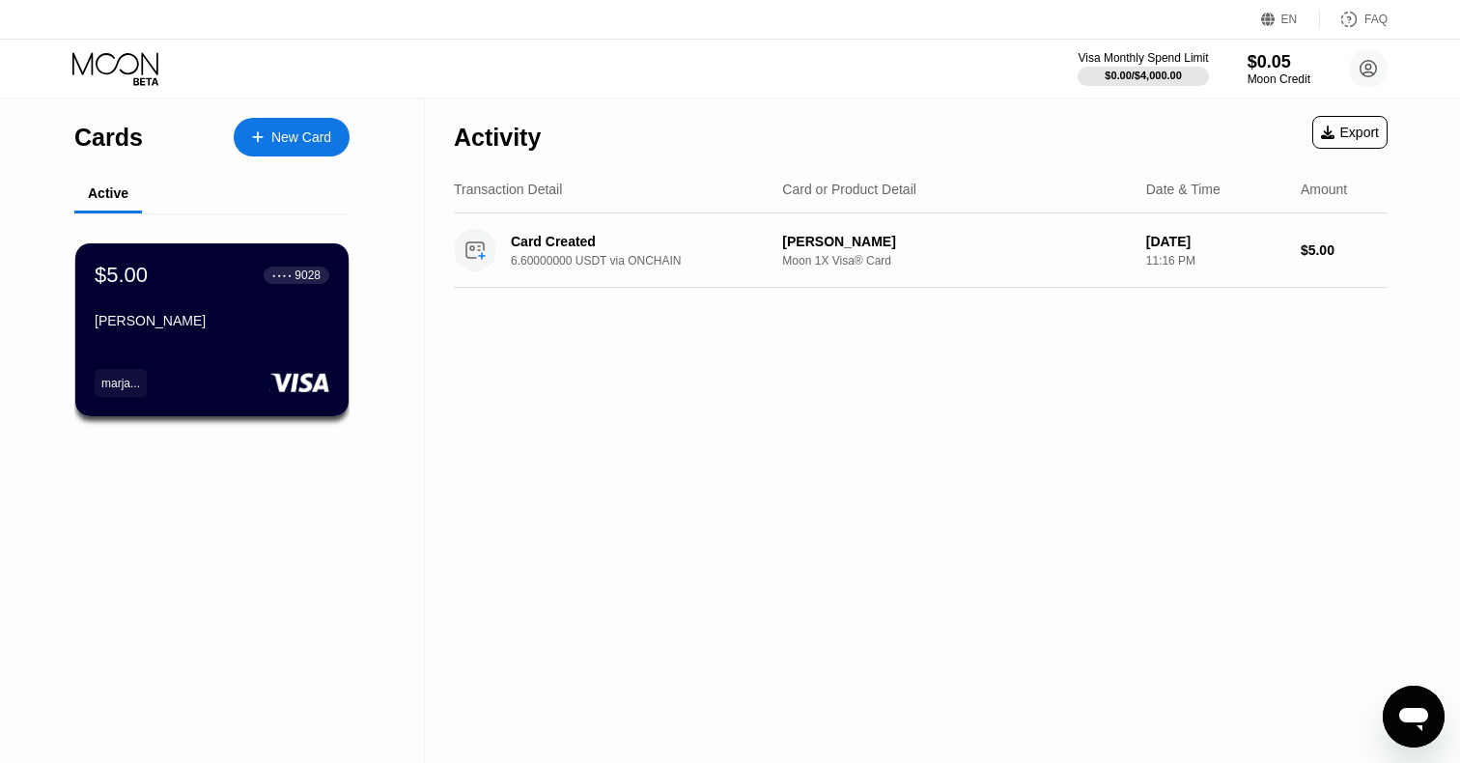
click at [1347, 134] on div "Export" at bounding box center [1350, 132] width 58 height 15
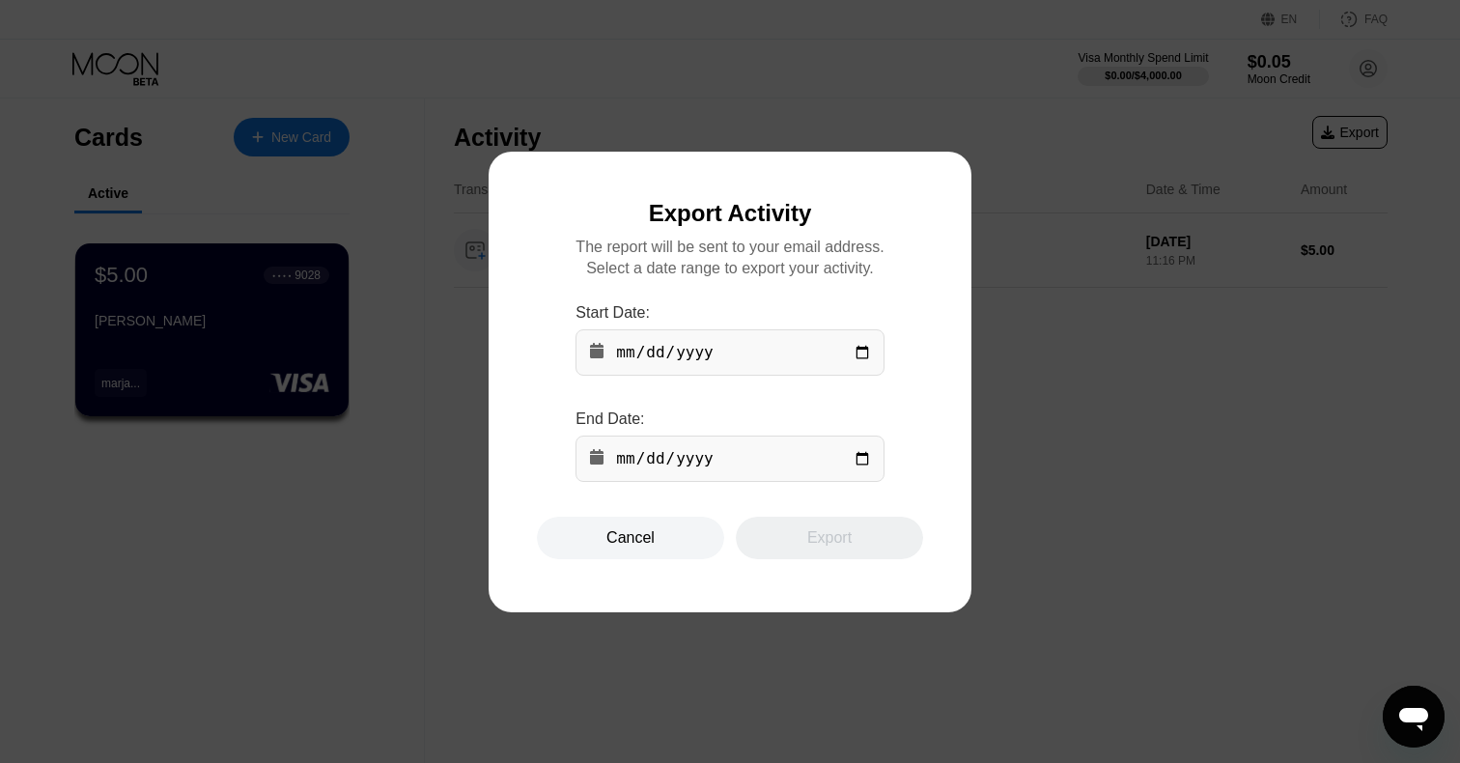
click at [651, 535] on div "Cancel" at bounding box center [630, 537] width 48 height 19
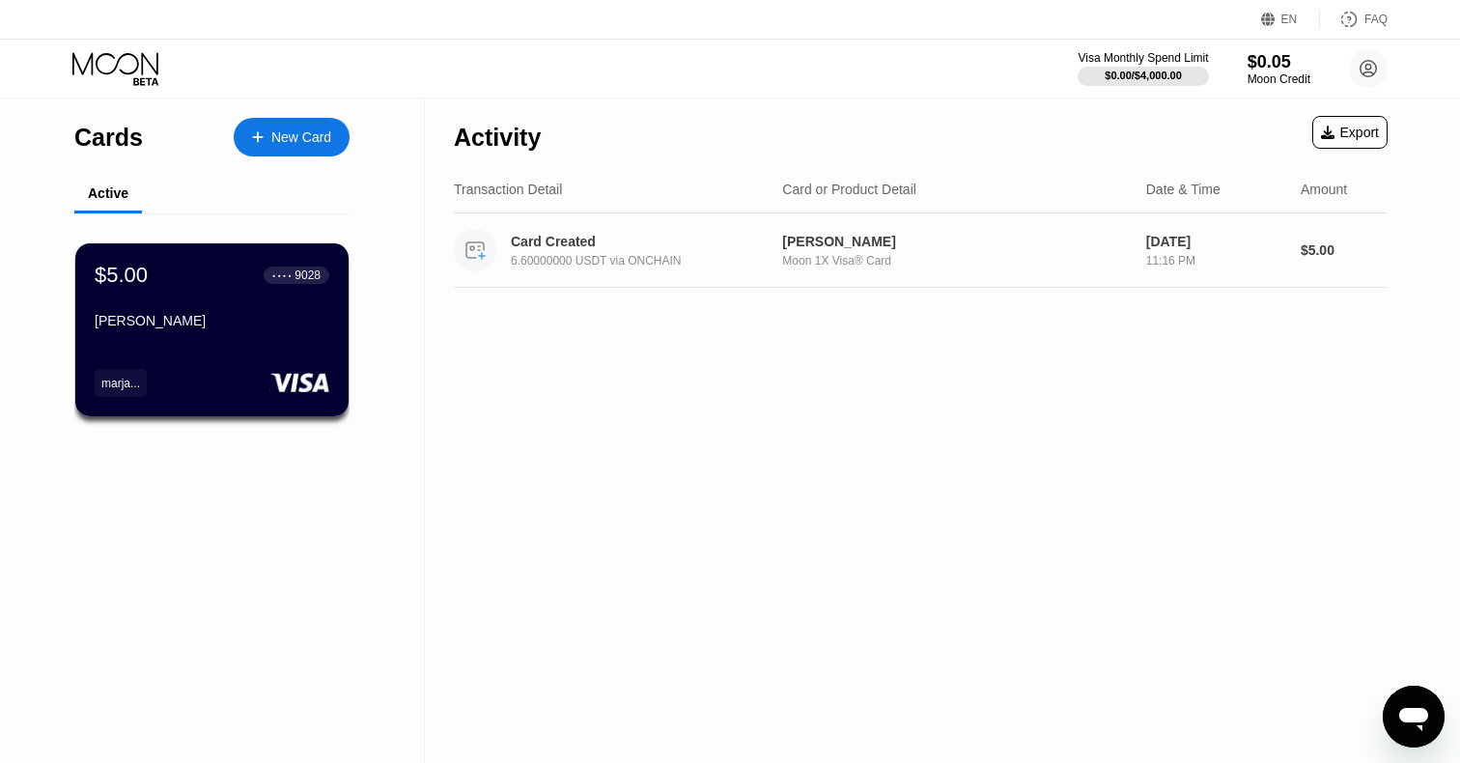
click at [821, 238] on div "[PERSON_NAME]" at bounding box center [956, 241] width 348 height 15
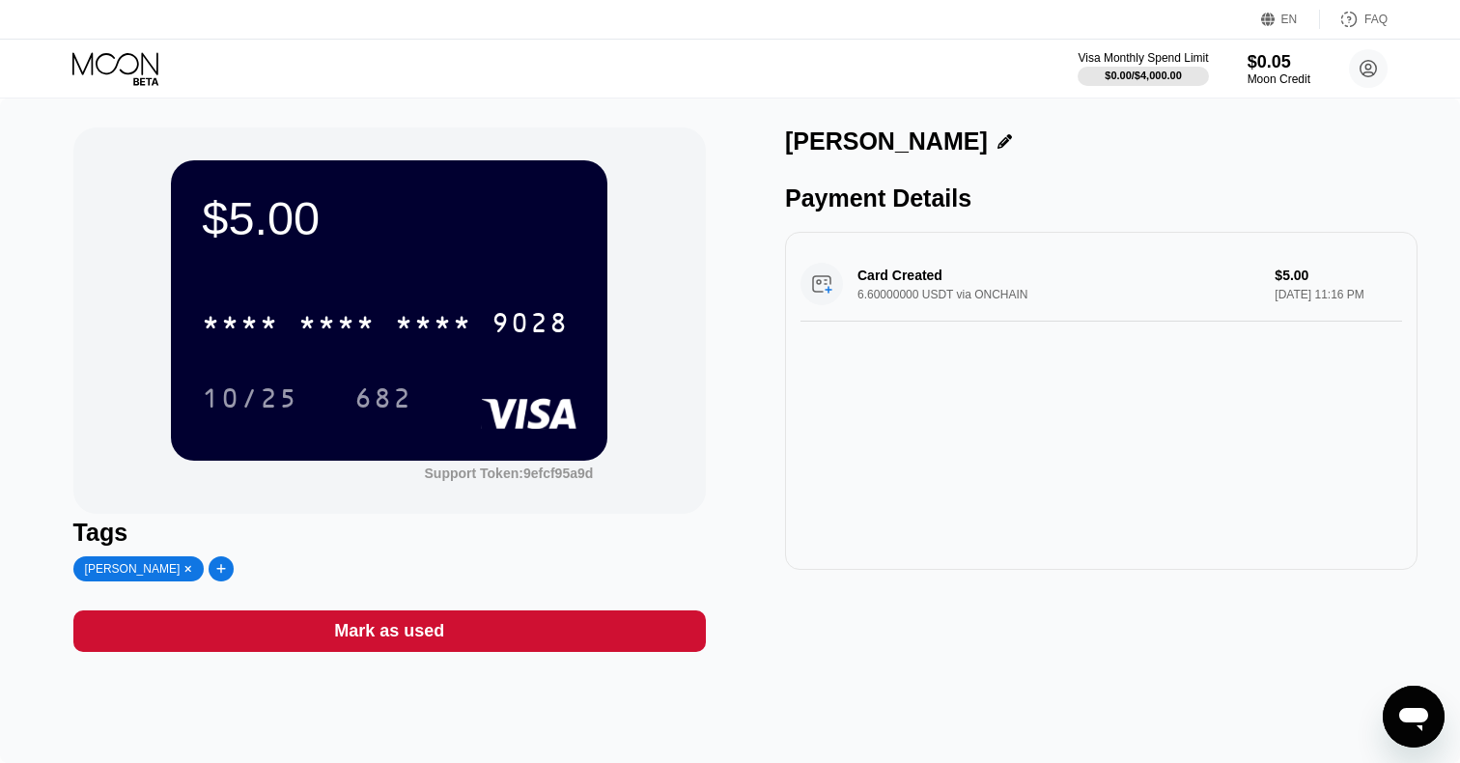
click at [962, 292] on div "Card Created 6.60000000 USDT via ONCHAIN $5.00 [DATE] 11:16 PM" at bounding box center [1101, 284] width 602 height 74
click at [820, 284] on div "Card Created 6.60000000 USDT via ONCHAIN $5.00 [DATE] 11:16 PM" at bounding box center [1101, 284] width 602 height 74
click at [846, 285] on div "Card Created 6.60000000 USDT via ONCHAIN $5.00 [DATE] 11:16 PM" at bounding box center [1101, 284] width 602 height 74
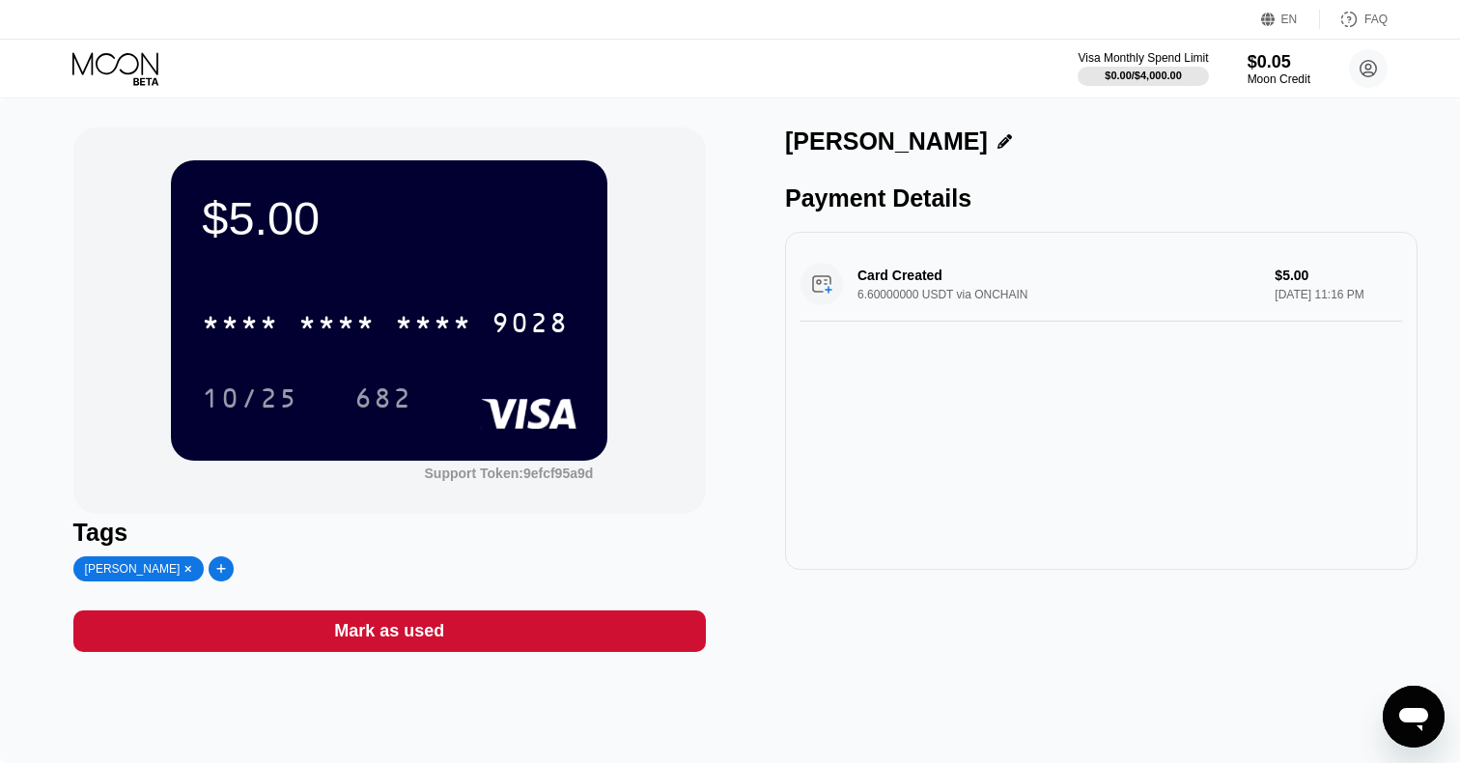
click at [846, 285] on div "Card Created 6.60000000 USDT via ONCHAIN $5.00 [DATE] 11:16 PM" at bounding box center [1101, 284] width 602 height 74
click at [1148, 282] on div "Card Created 6.60000000 USDT via ONCHAIN $5.00 [DATE] 11:16 PM" at bounding box center [1101, 284] width 602 height 74
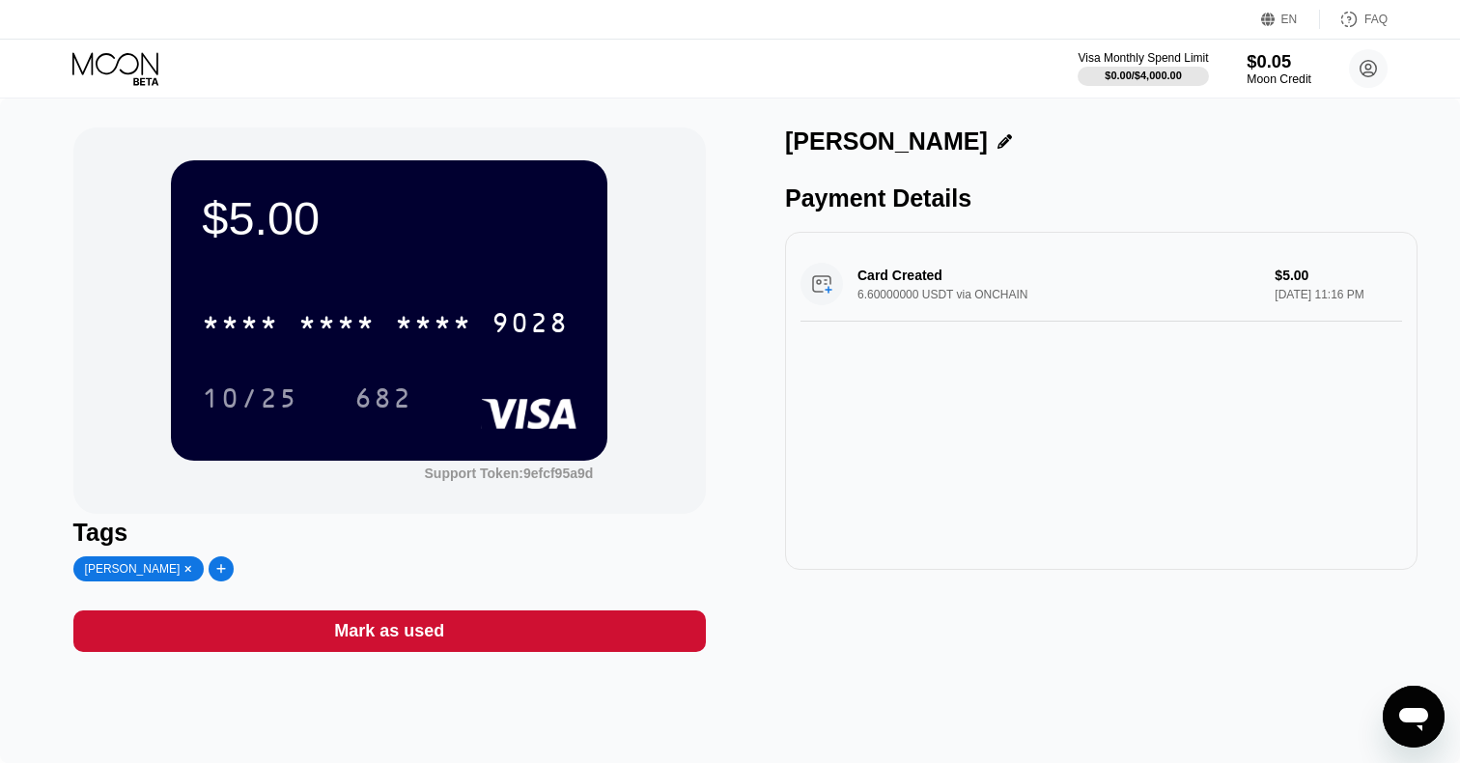
click at [1263, 70] on div "$0.05" at bounding box center [1278, 61] width 65 height 20
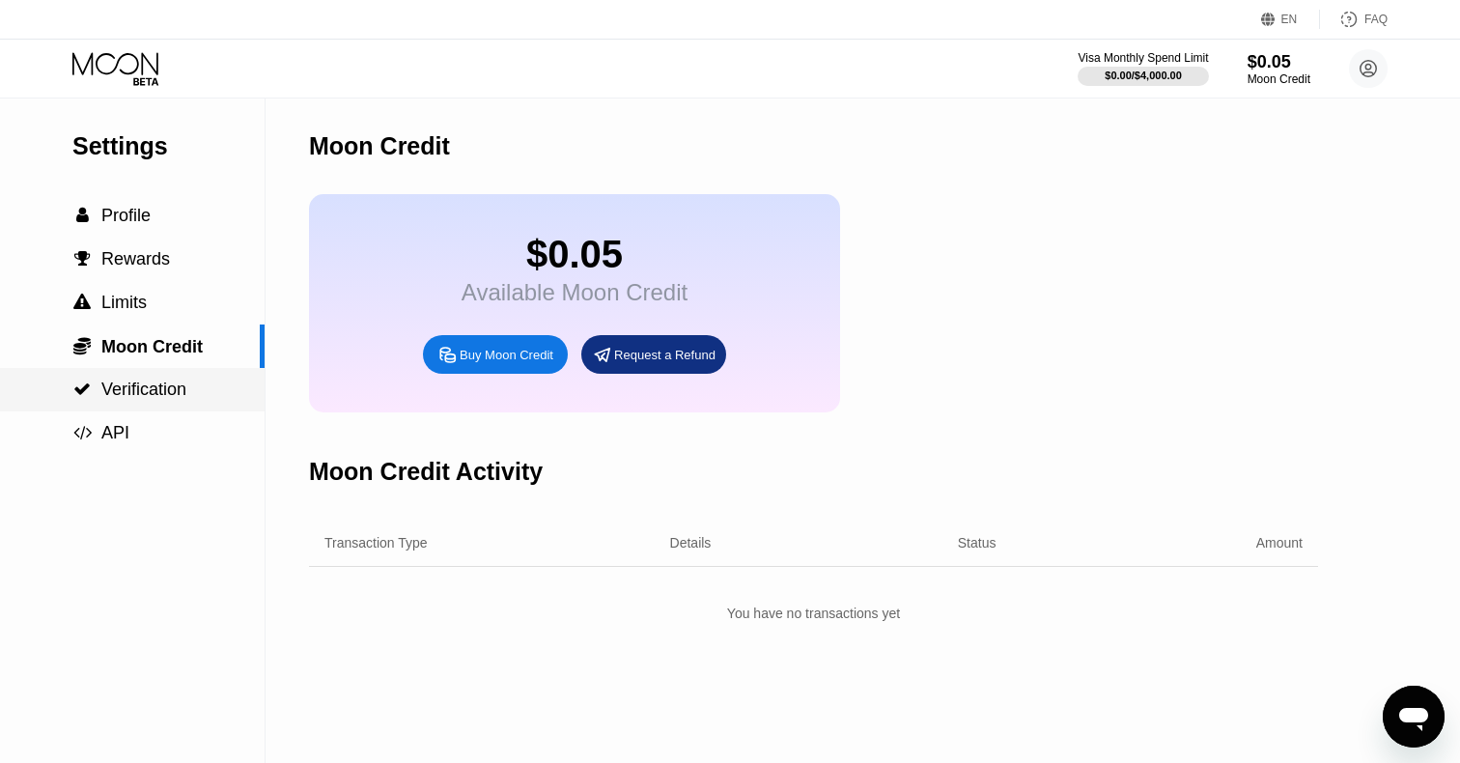
click at [176, 396] on span "Verification" at bounding box center [143, 388] width 85 height 19
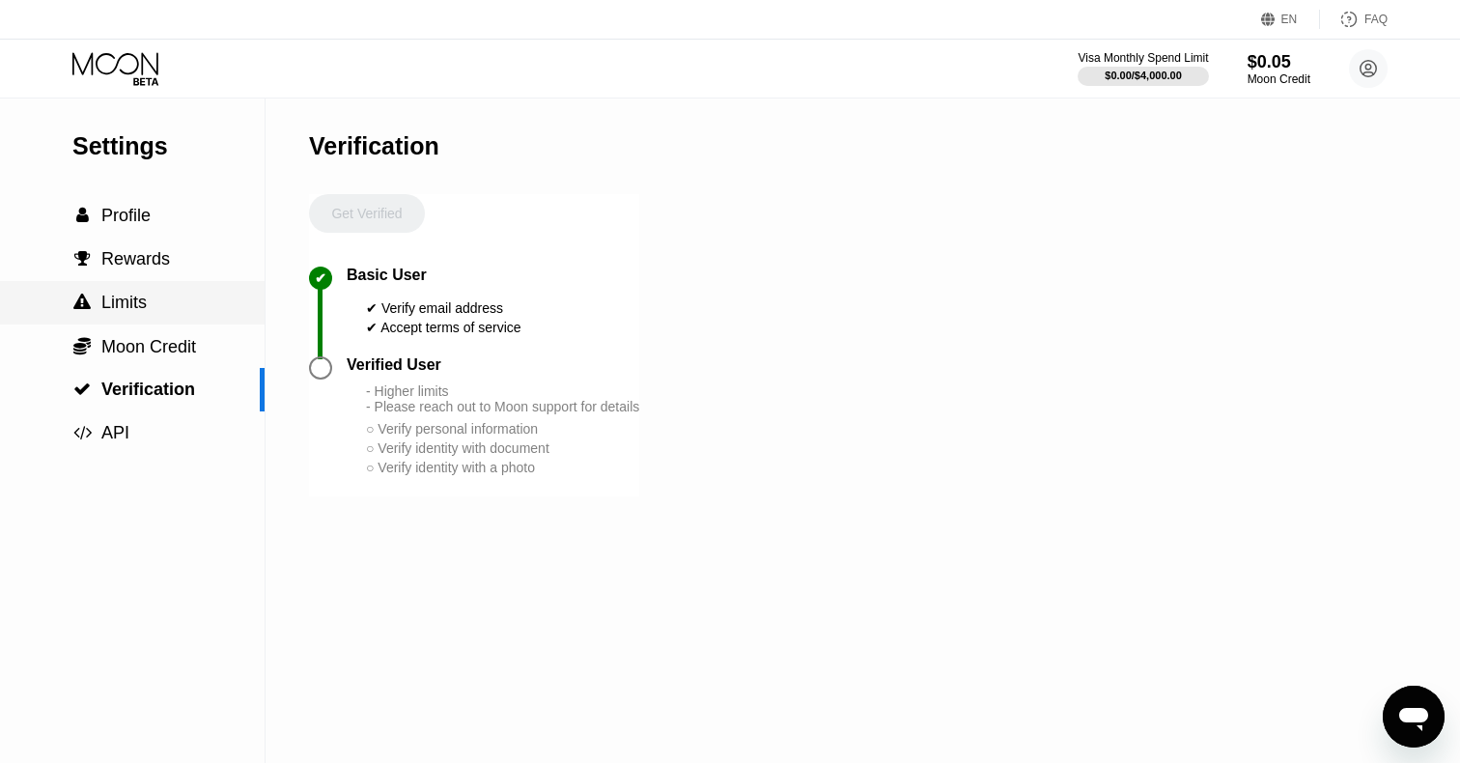
click at [129, 287] on div " Limits" at bounding box center [132, 302] width 265 height 43
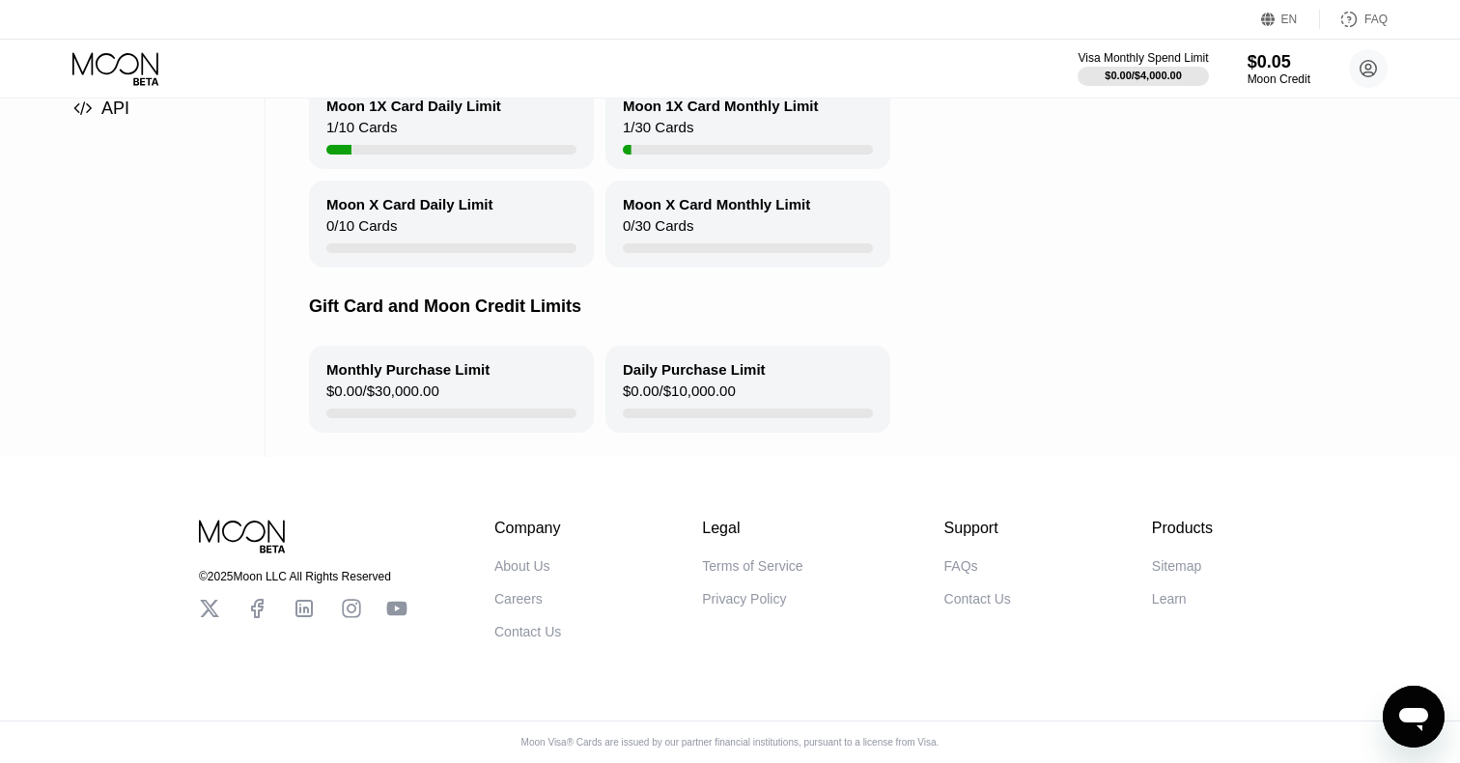
scroll to position [329, 0]
click at [211, 617] on icon at bounding box center [209, 608] width 19 height 17
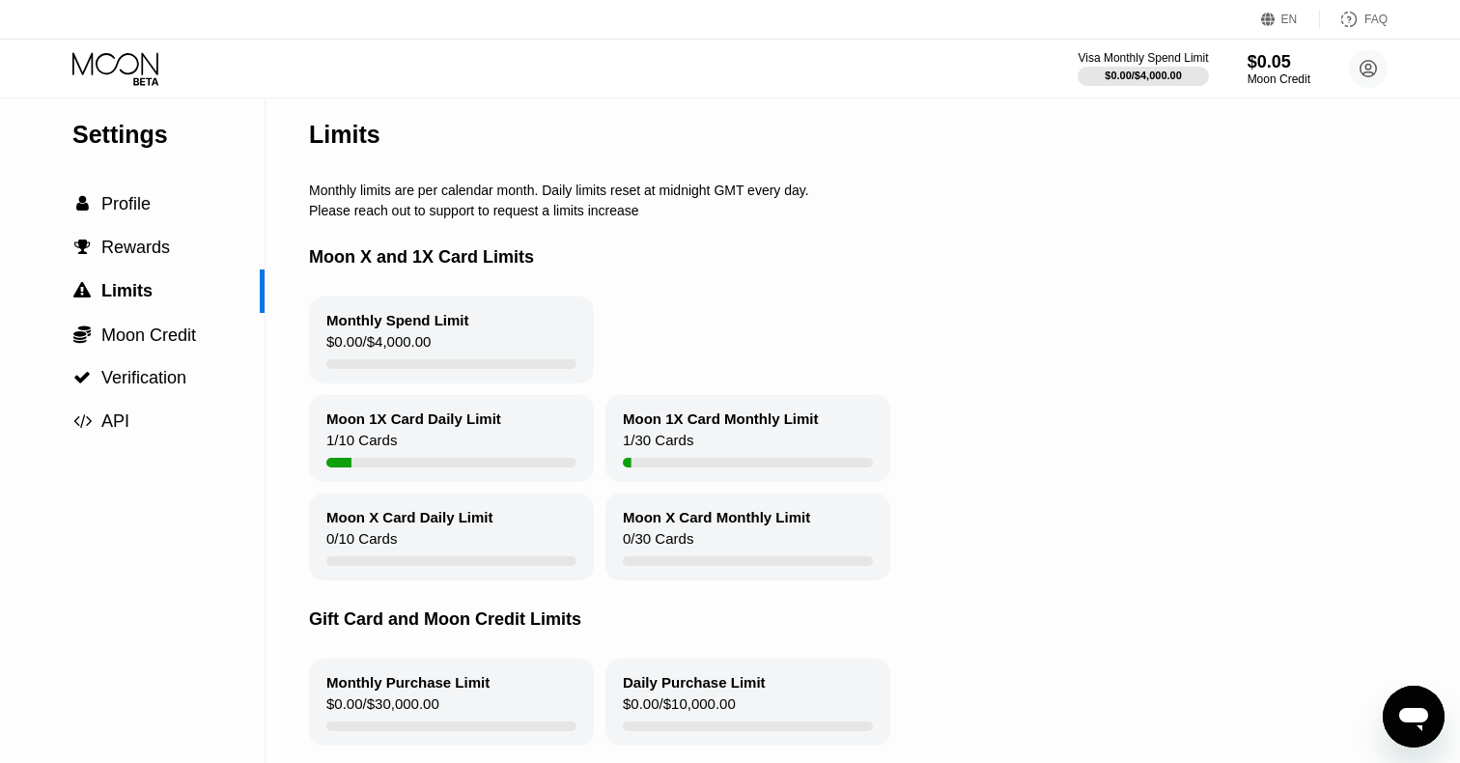
scroll to position [0, 0]
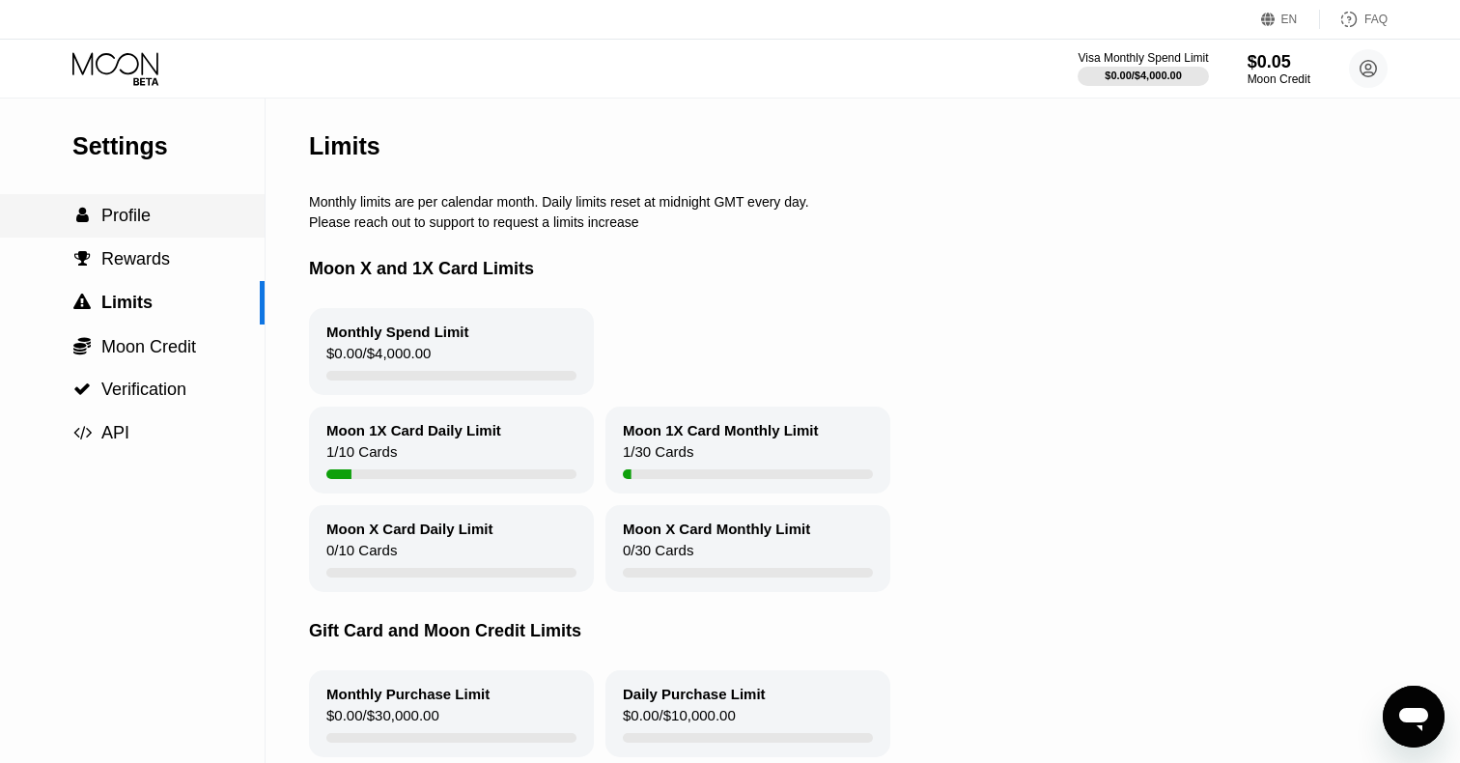
click at [163, 219] on div " Profile" at bounding box center [132, 216] width 265 height 20
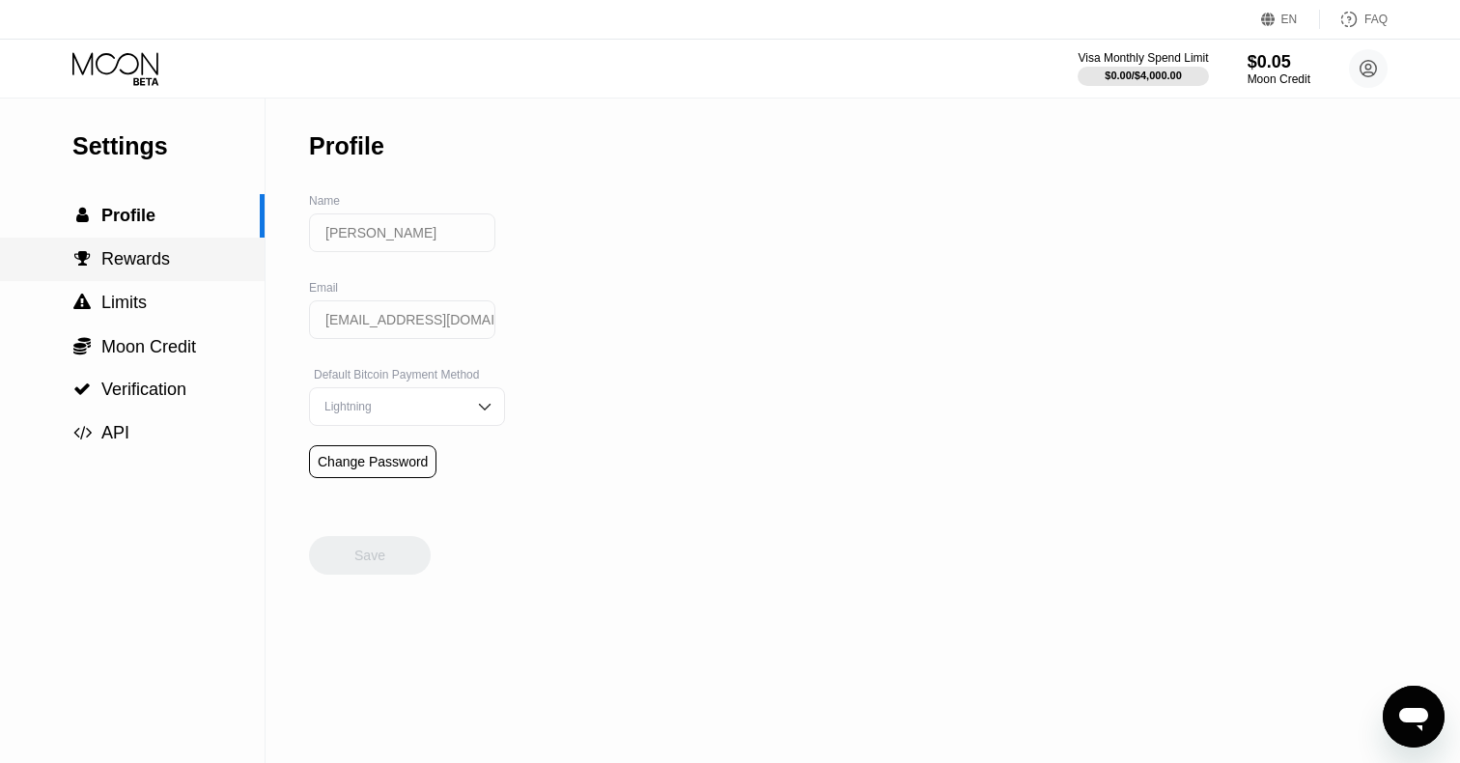
click at [146, 268] on span "Rewards" at bounding box center [135, 258] width 69 height 19
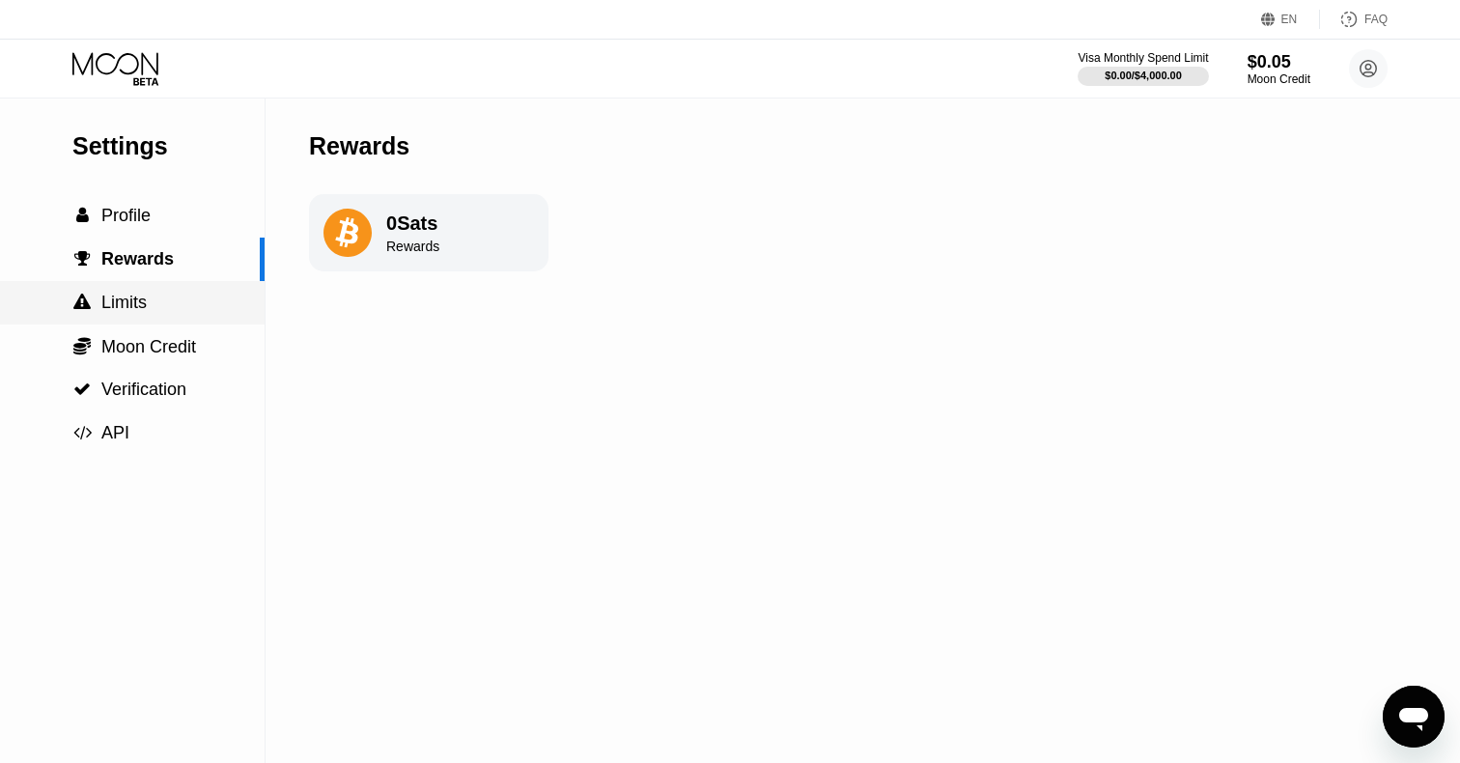
click at [138, 298] on span "Limits" at bounding box center [123, 302] width 45 height 19
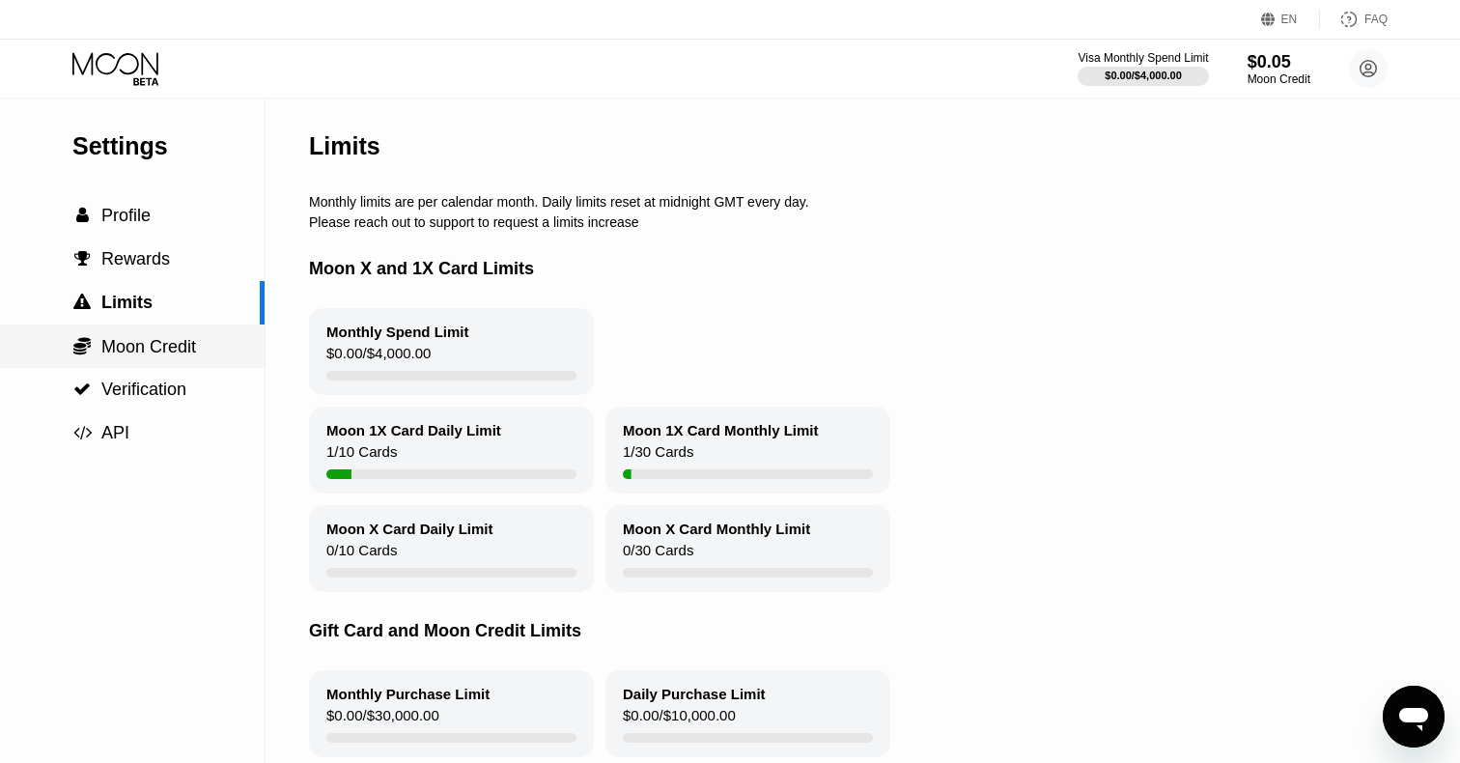
click at [135, 356] on span "Moon Credit" at bounding box center [148, 346] width 95 height 19
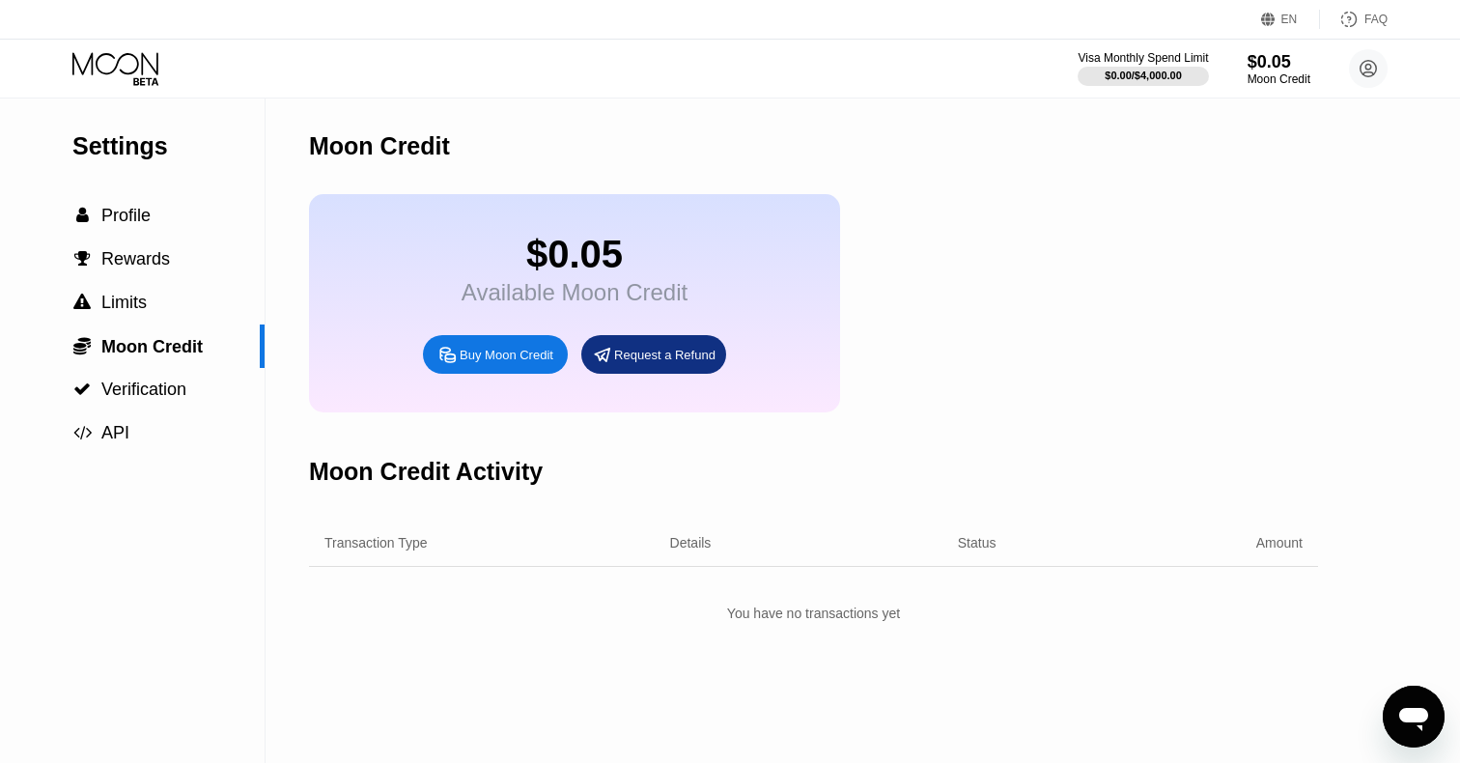
click at [651, 367] on div "Request a Refund" at bounding box center [653, 354] width 145 height 39
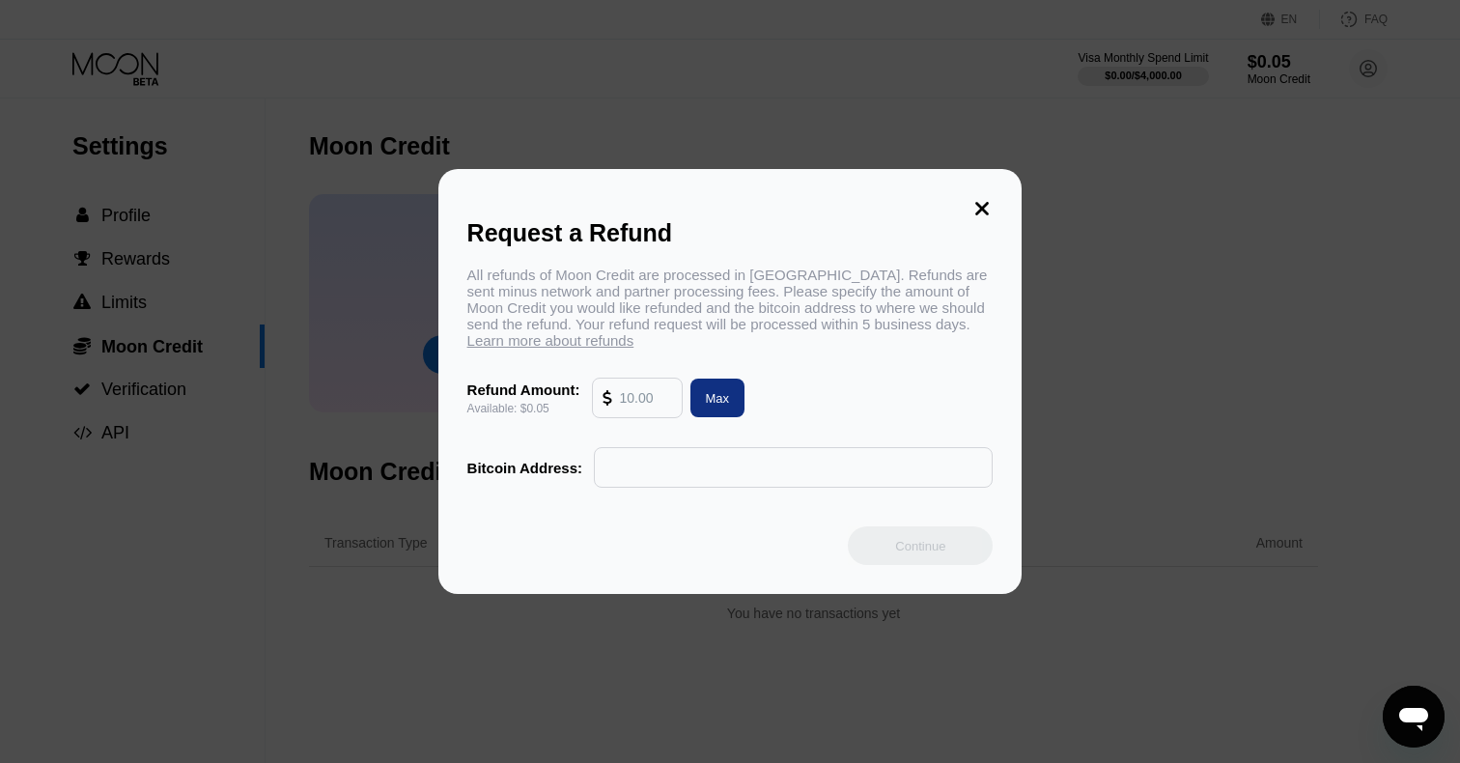
click at [992, 206] on icon at bounding box center [981, 208] width 21 height 21
